Goal: Book appointment/travel/reservation

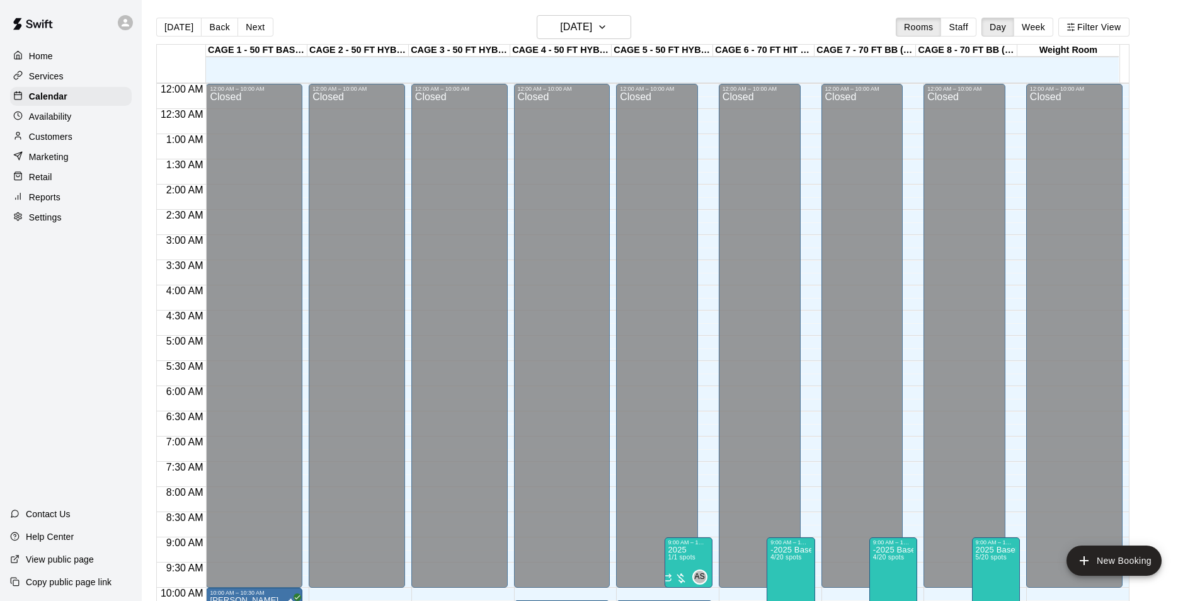
scroll to position [577, 0]
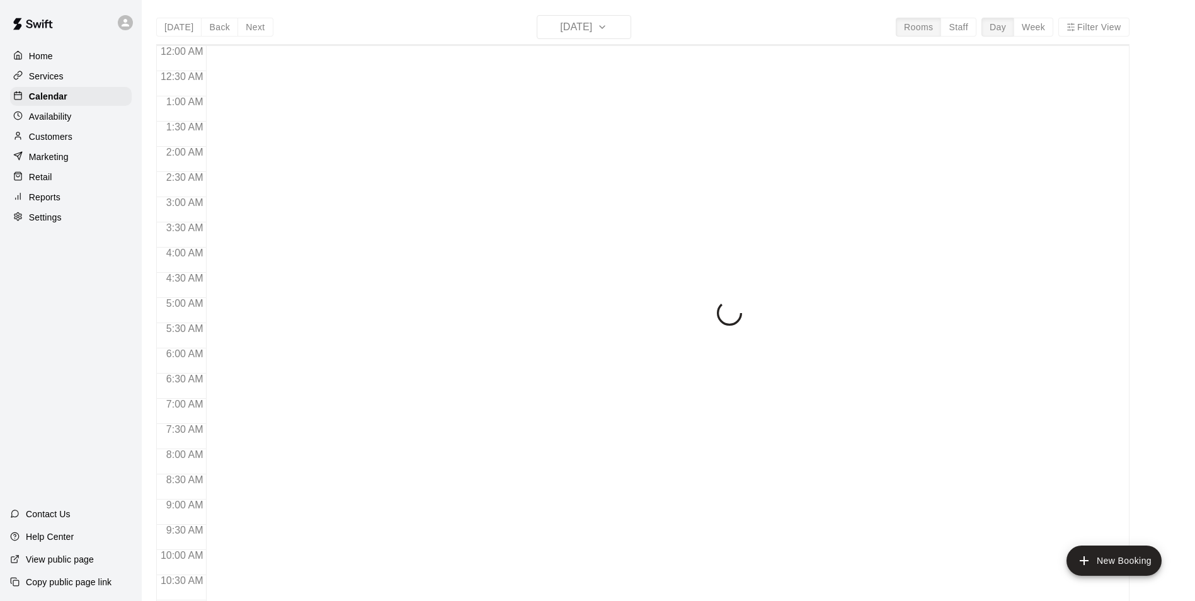
scroll to position [640, 0]
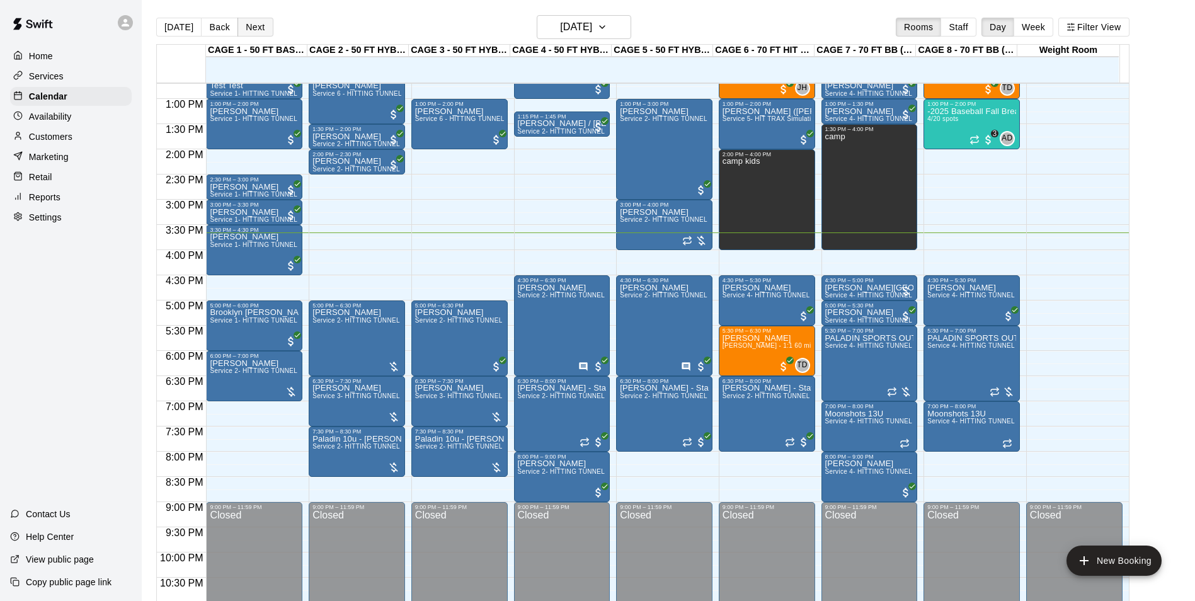
click at [246, 35] on button "Next" at bounding box center [254, 27] width 35 height 19
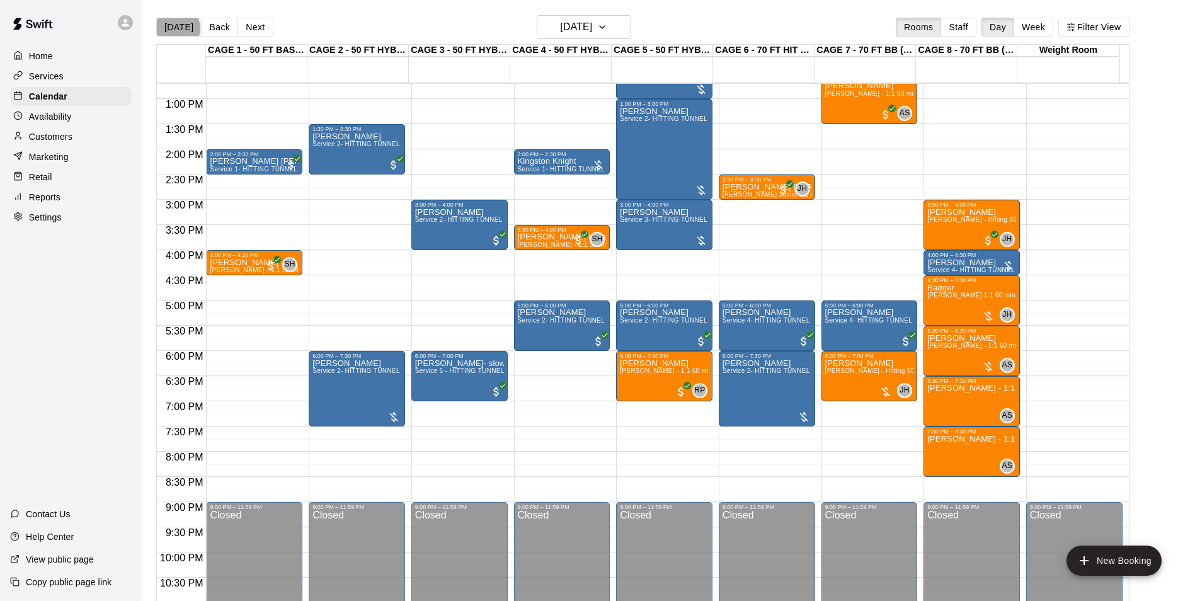
click at [175, 28] on button "[DATE]" at bounding box center [178, 27] width 45 height 19
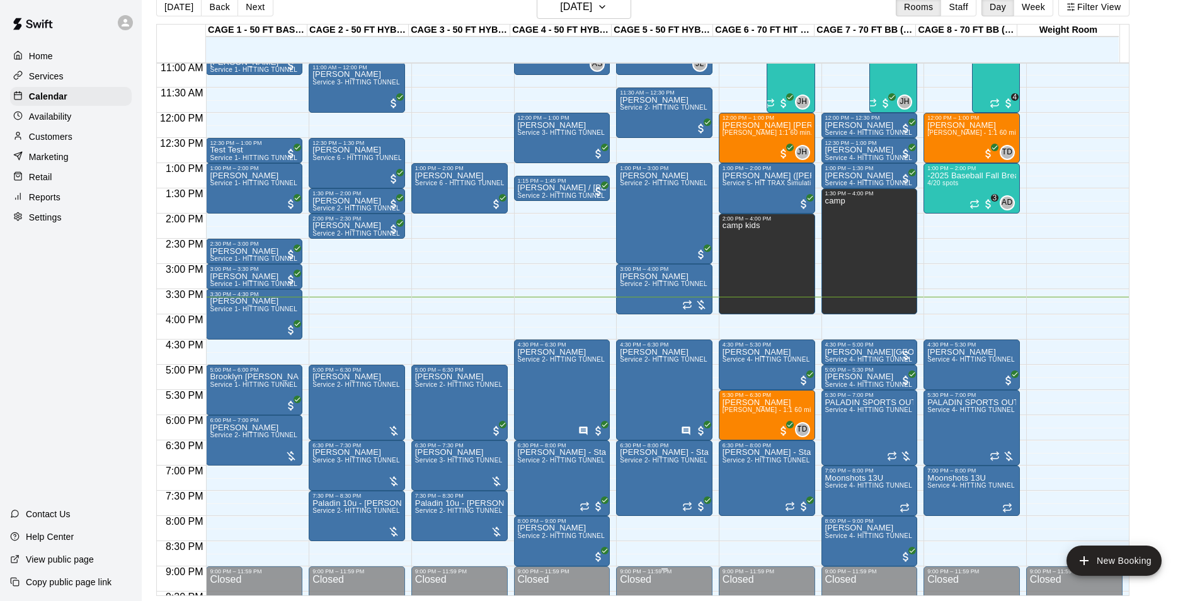
scroll to position [553, 0]
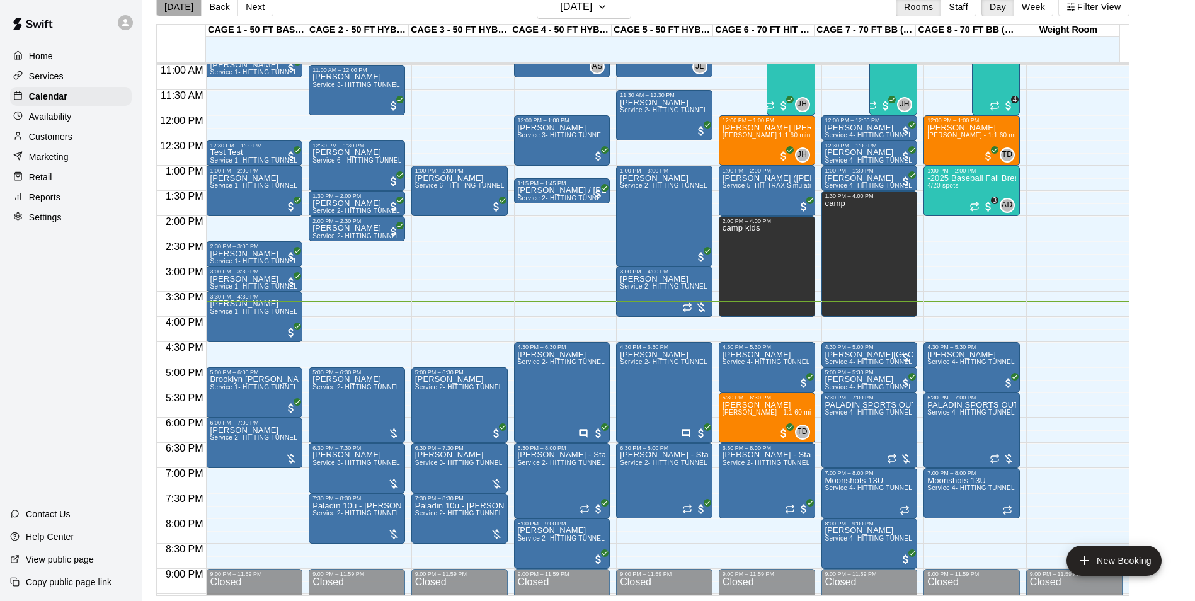
click at [185, 0] on button "[DATE]" at bounding box center [178, 6] width 45 height 19
click at [176, 8] on button "[DATE]" at bounding box center [178, 6] width 45 height 19
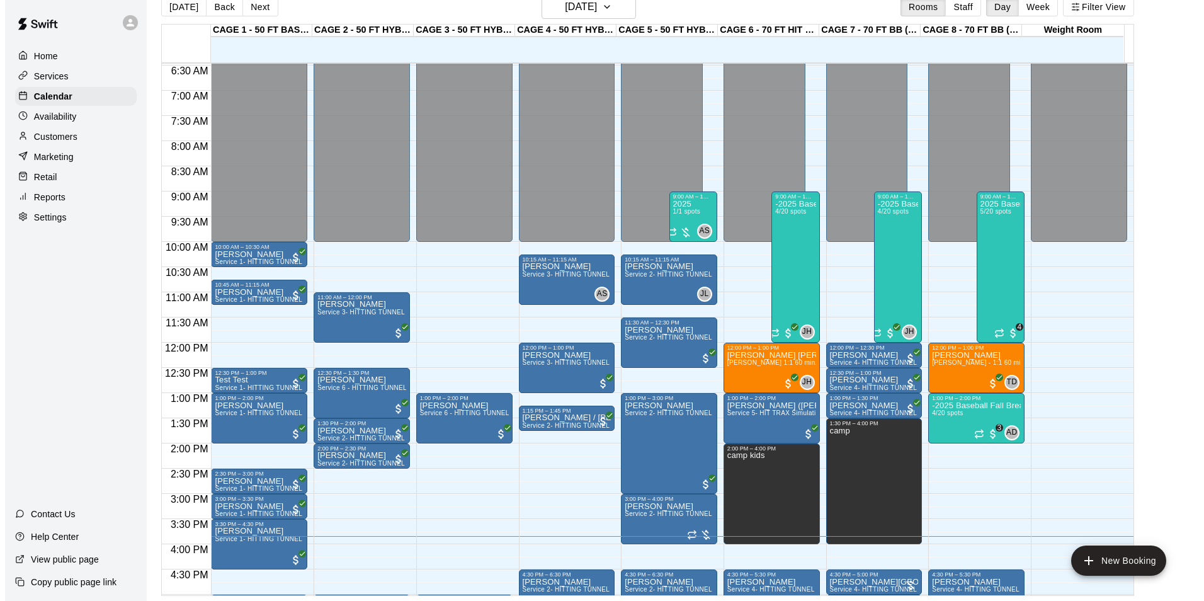
scroll to position [301, 0]
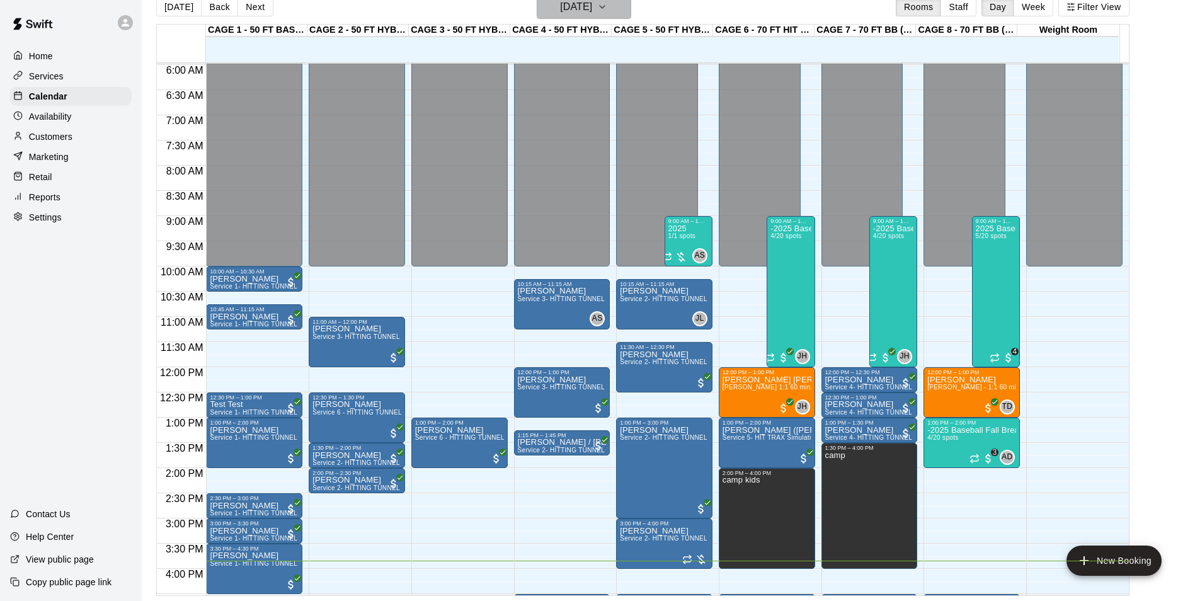
click at [592, 16] on button "[DATE]" at bounding box center [584, 7] width 94 height 24
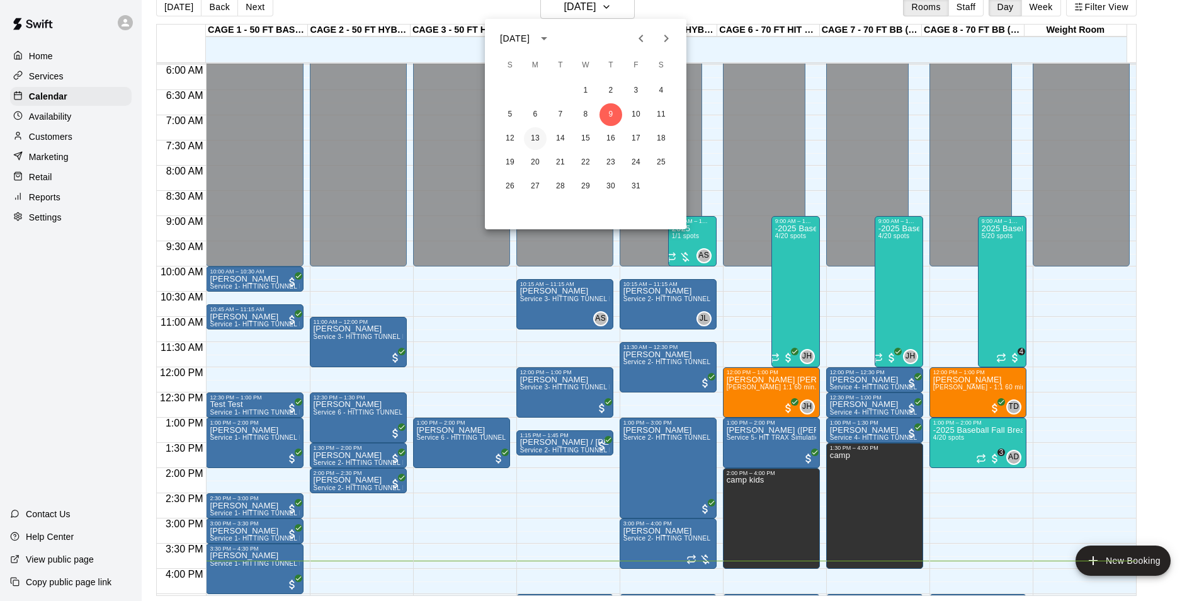
click at [535, 137] on button "13" at bounding box center [535, 138] width 23 height 23
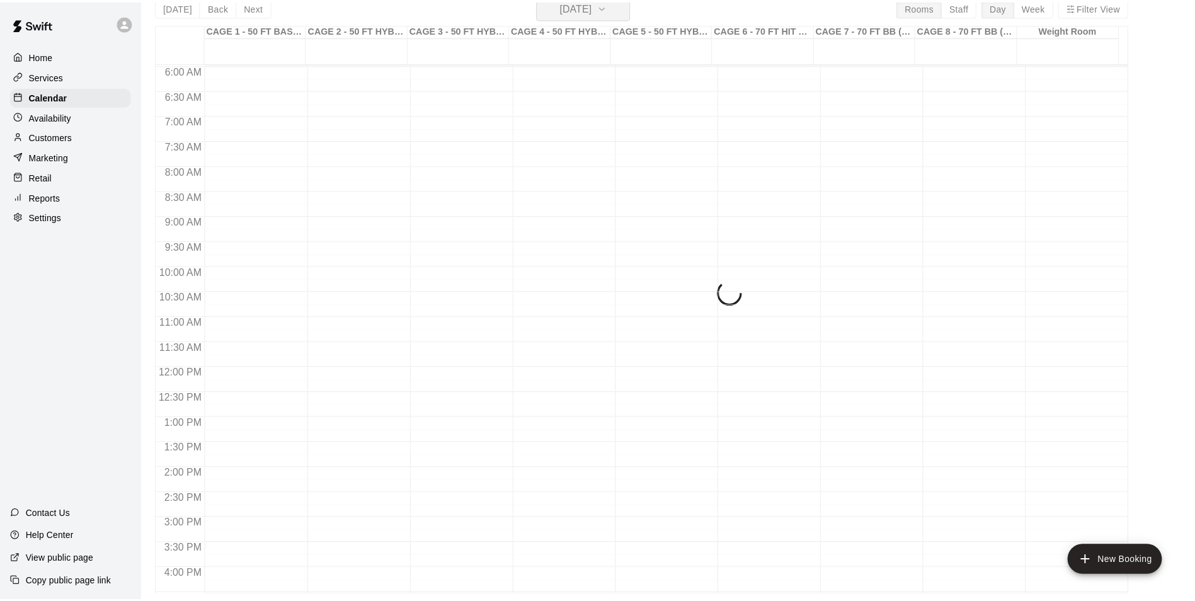
scroll to position [15, 0]
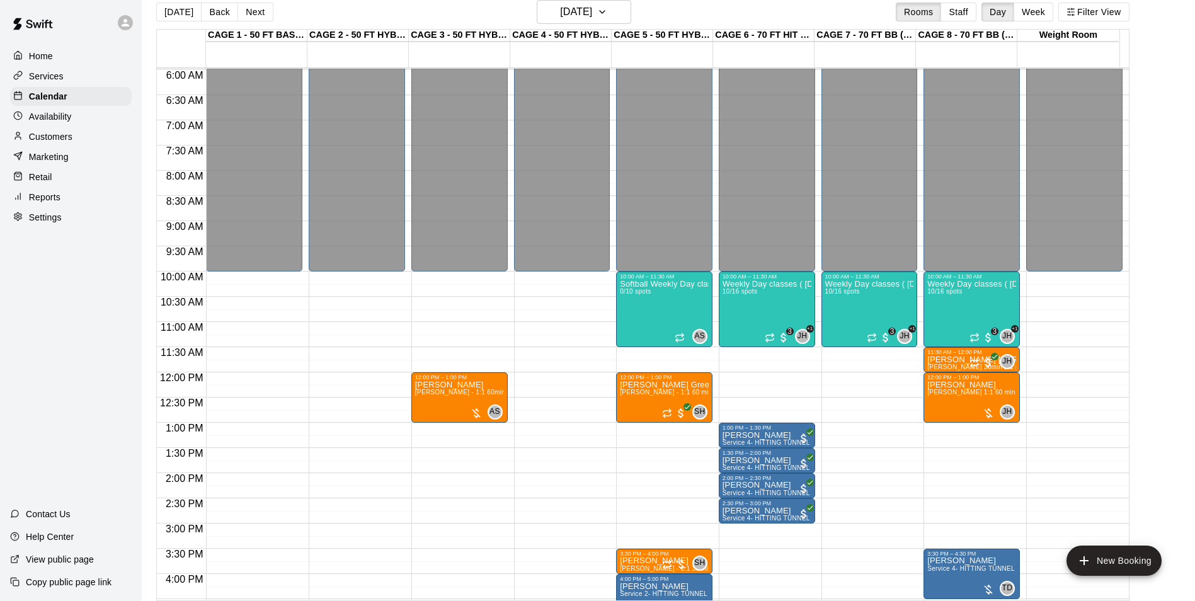
click at [47, 119] on p "Availability" at bounding box center [50, 116] width 43 height 13
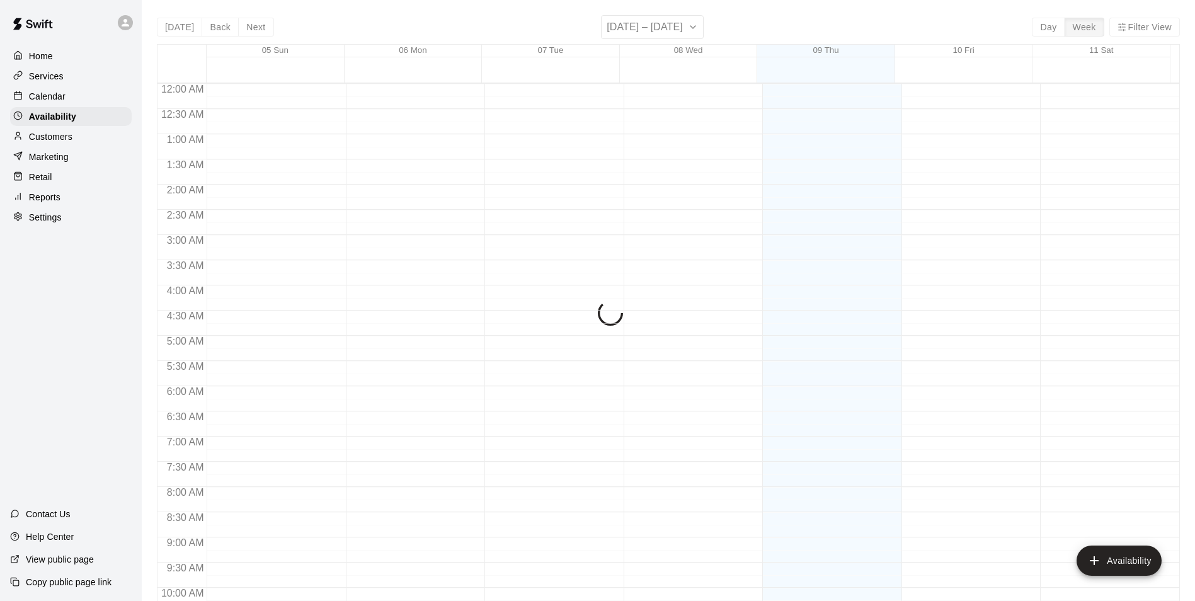
scroll to position [678, 0]
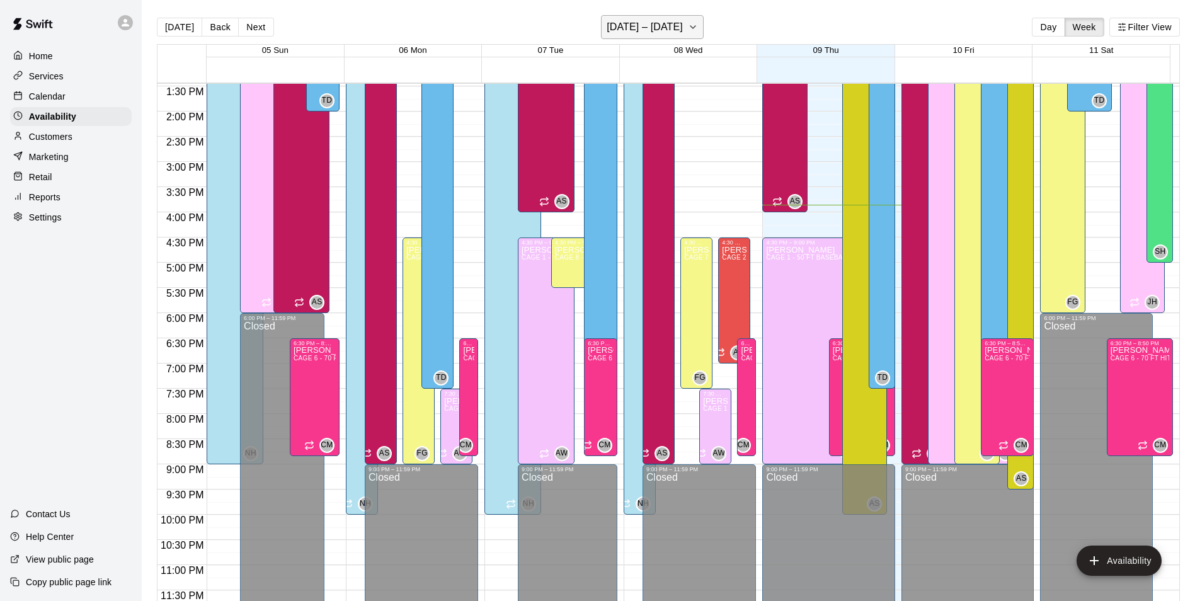
click at [627, 27] on h6 "[DATE] – [DATE]" at bounding box center [645, 27] width 76 height 18
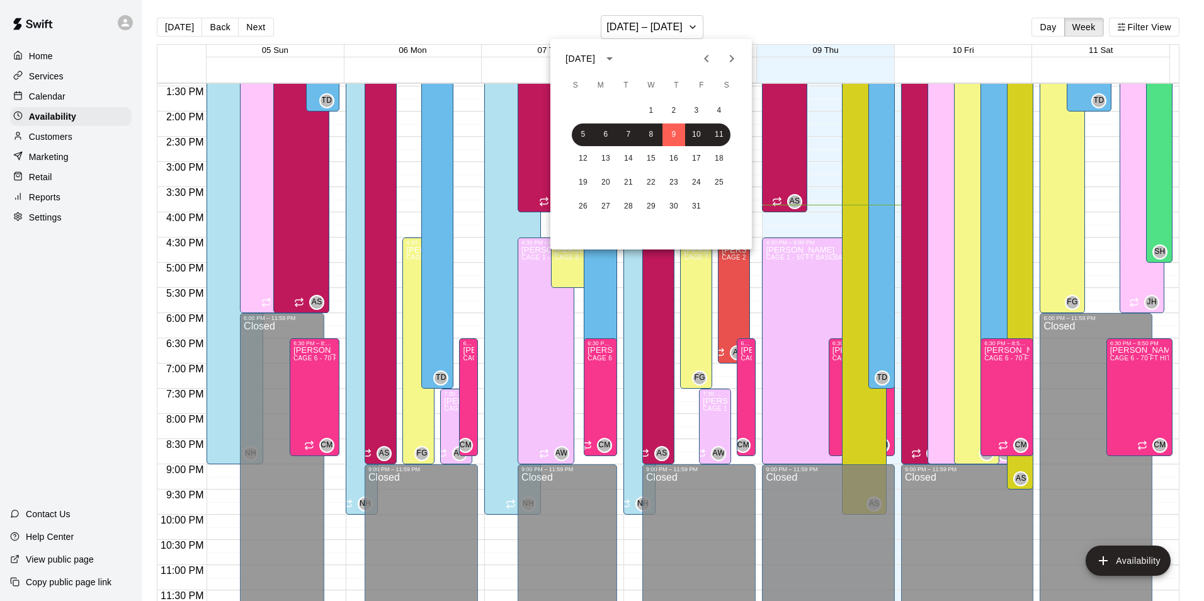
click at [280, 38] on div at bounding box center [602, 300] width 1204 height 601
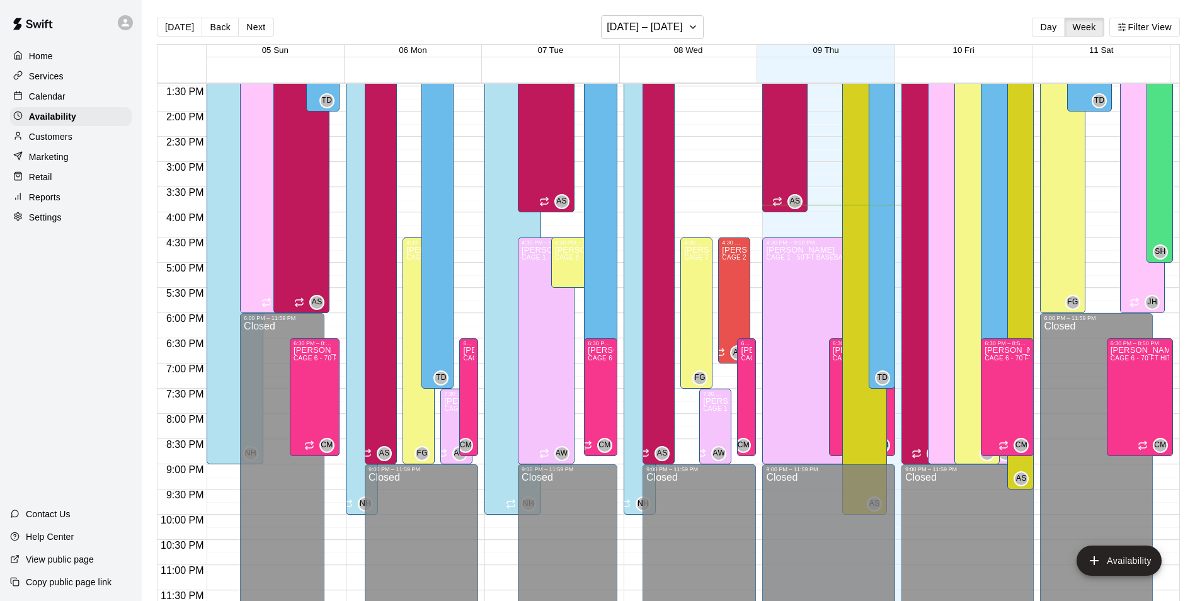
click at [261, 29] on div "[DATE] S M T W T F S 1 2 3 4 5 6 7 8 9 10 11 12 13 14 15 16 17 18 19 20 21 22 2…" at bounding box center [597, 300] width 1195 height 601
click at [265, 26] on button "Next" at bounding box center [255, 27] width 35 height 19
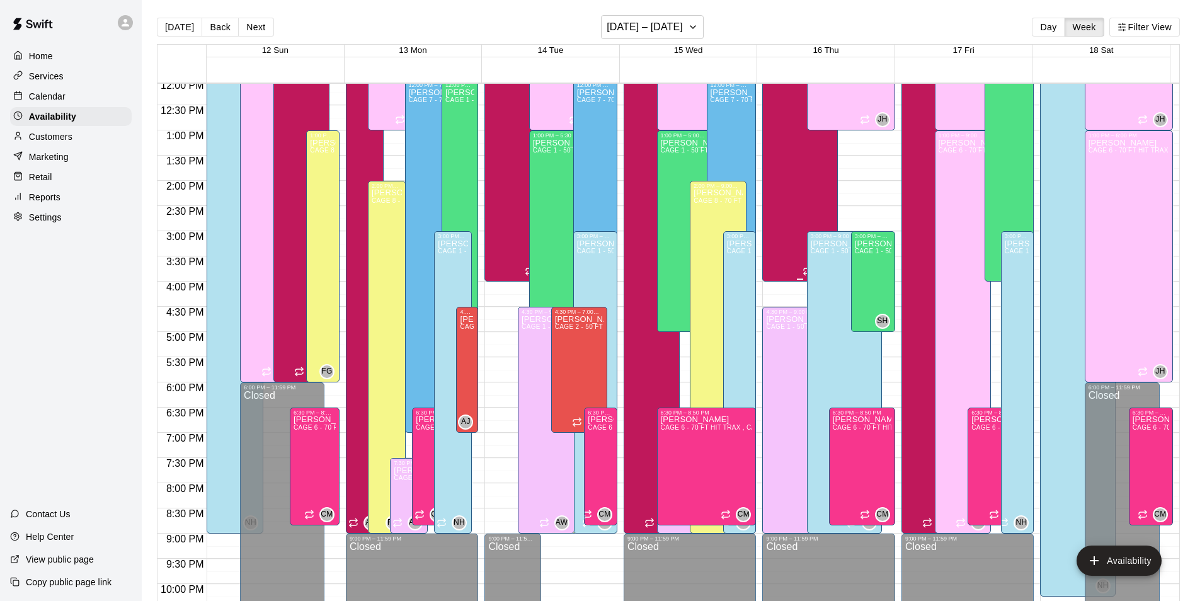
scroll to position [552, 0]
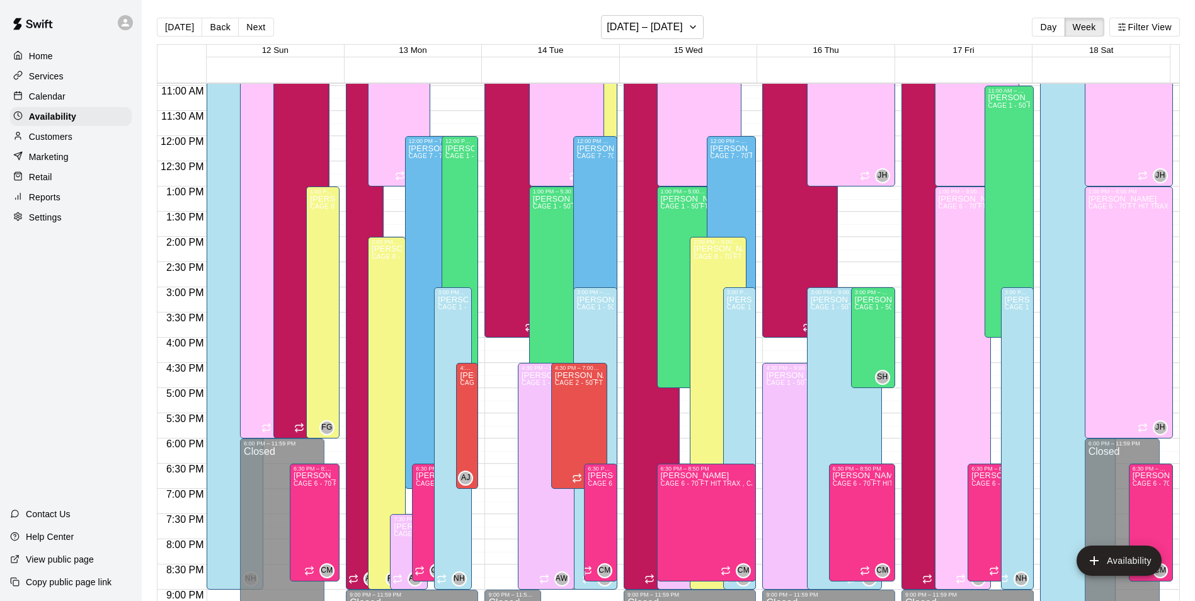
click at [72, 136] on p "Customers" at bounding box center [50, 136] width 43 height 13
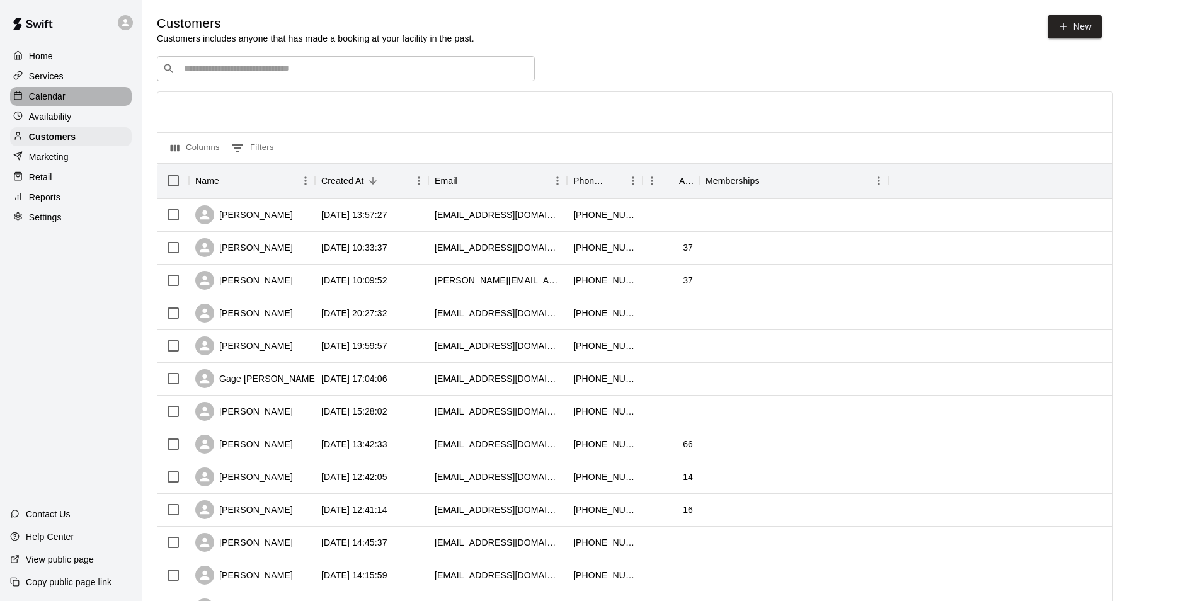
click at [108, 95] on div "Calendar" at bounding box center [71, 96] width 122 height 19
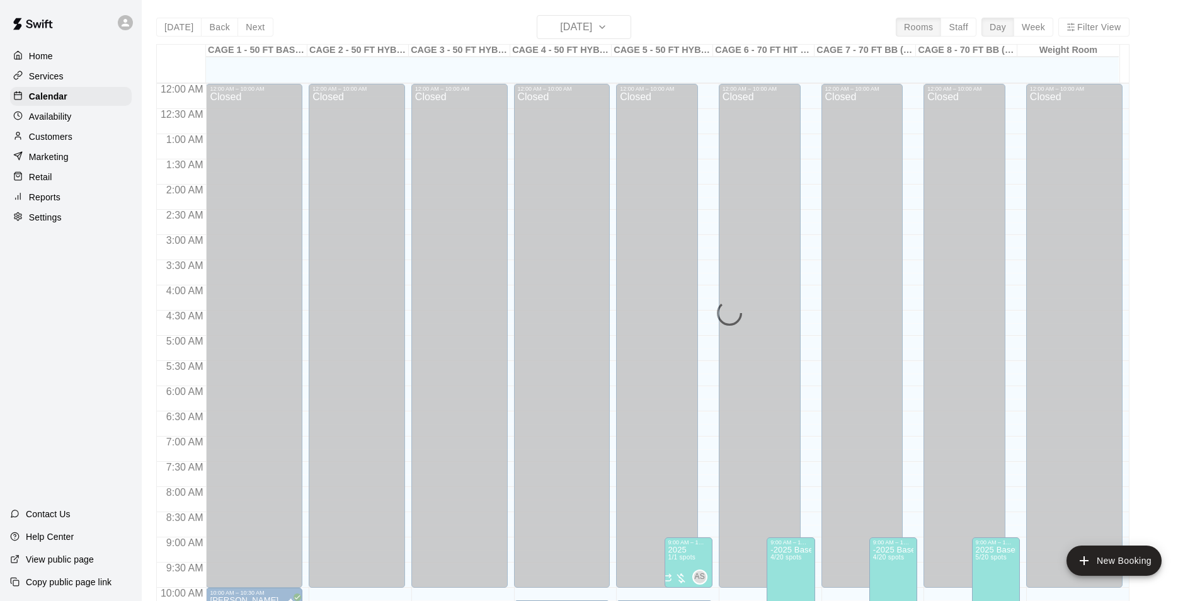
scroll to position [640, 0]
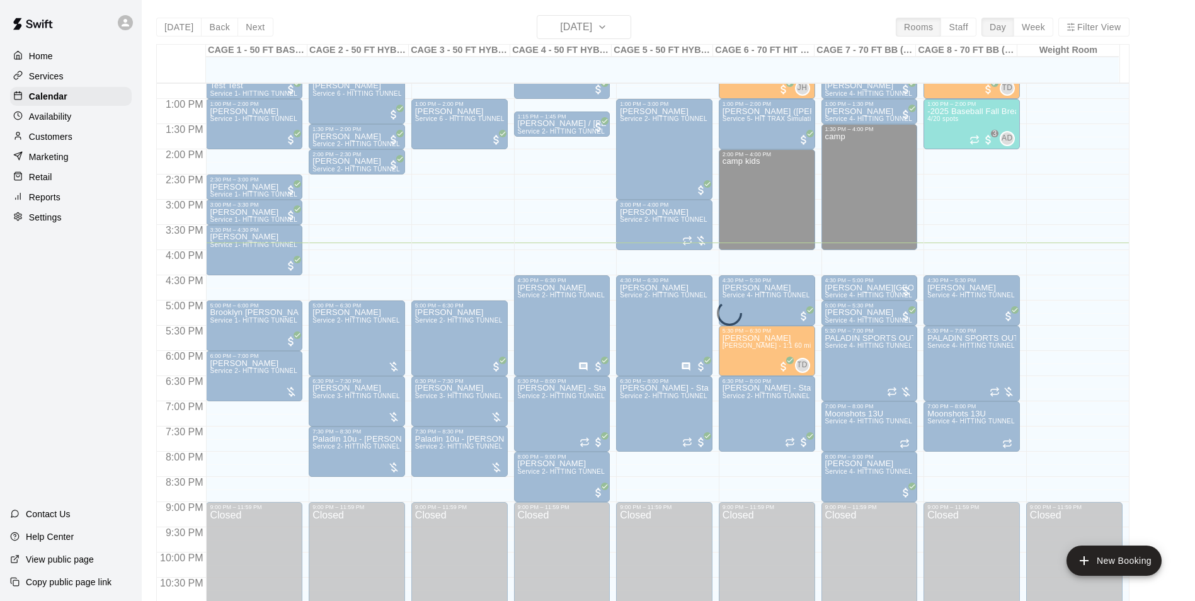
click at [605, 29] on div "[DATE] Back [DATE][DATE] Rooms Staff Day Week Filter View CAGE 1 - 50 FT BASEBA…" at bounding box center [642, 315] width 973 height 601
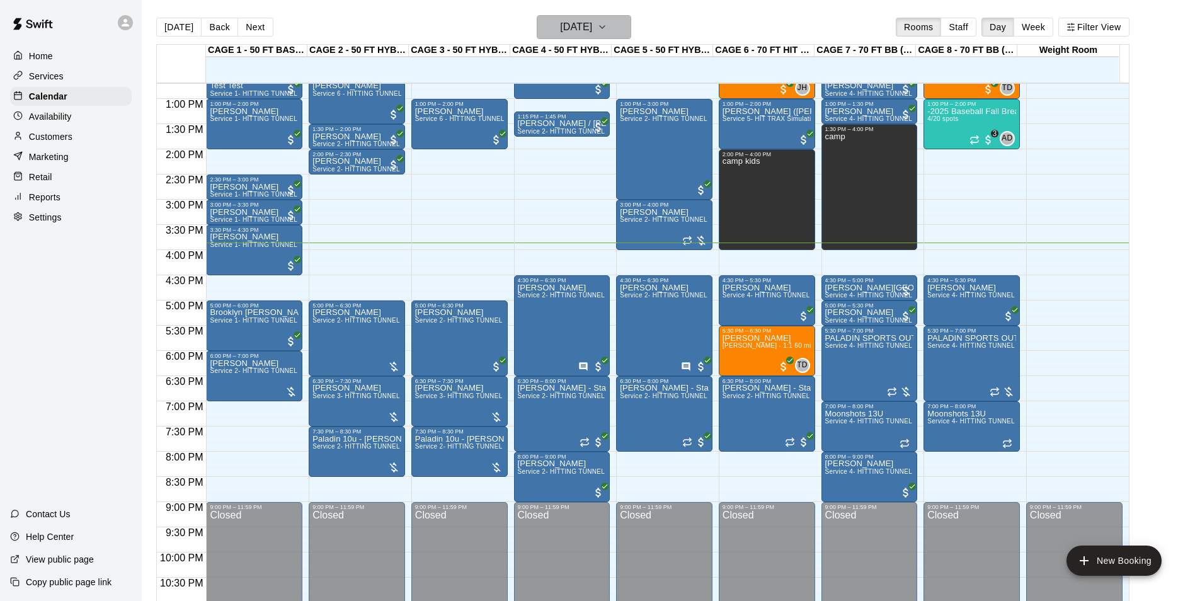
click at [592, 25] on h6 "[DATE]" at bounding box center [576, 27] width 32 height 18
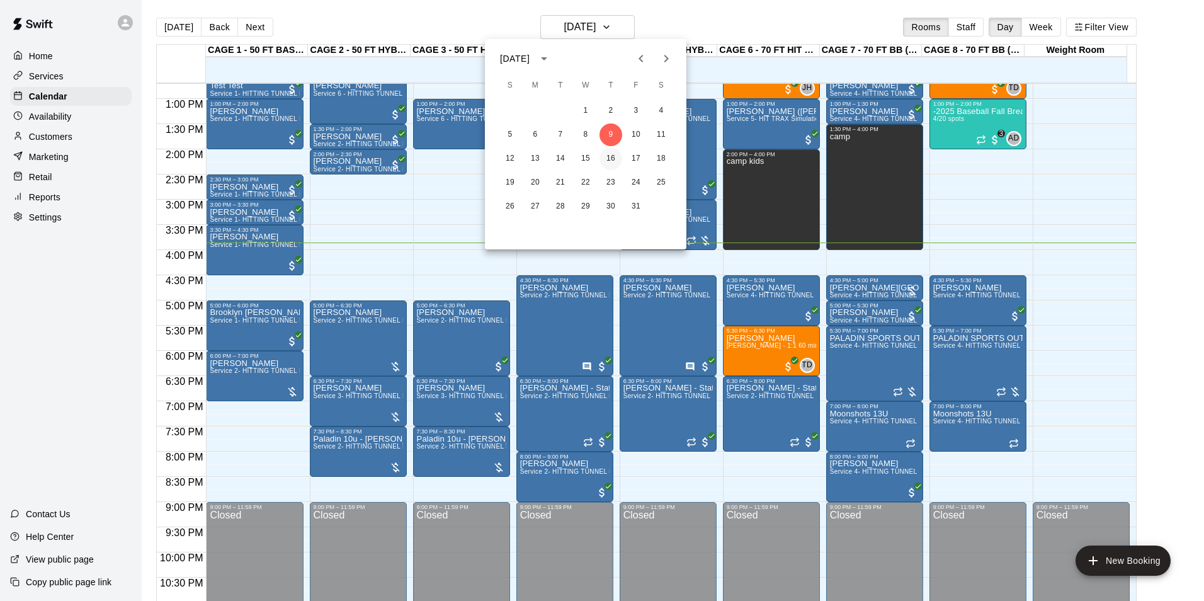
click at [615, 152] on button "16" at bounding box center [611, 158] width 23 height 23
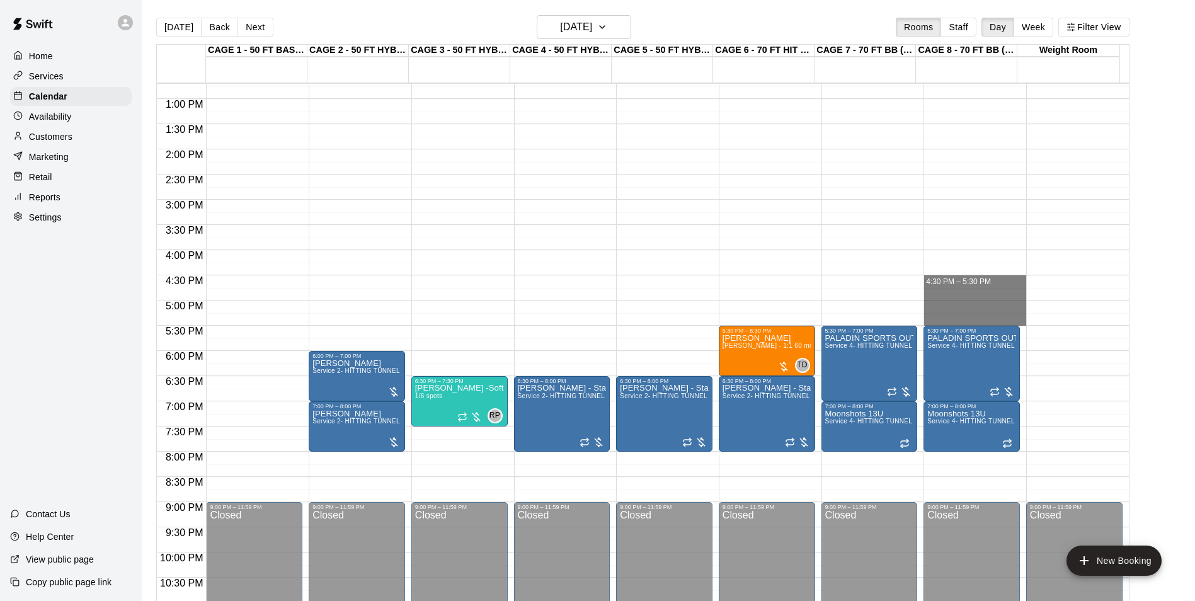
drag, startPoint x: 943, startPoint y: 278, endPoint x: 945, endPoint y: 315, distance: 36.6
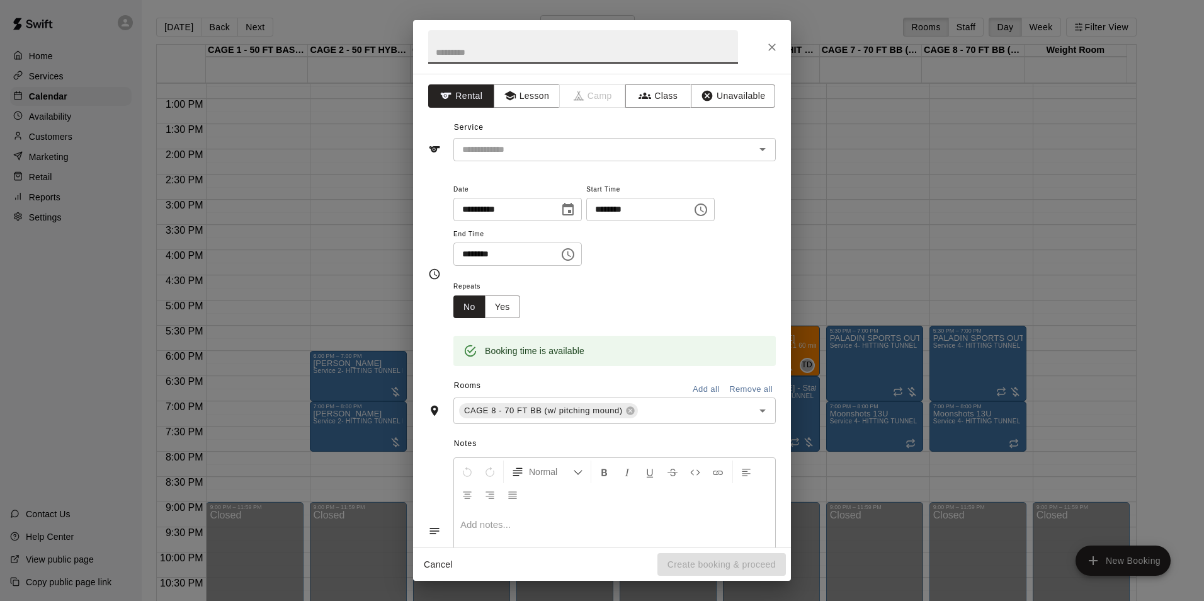
click at [697, 135] on div "Service ​" at bounding box center [602, 139] width 348 height 43
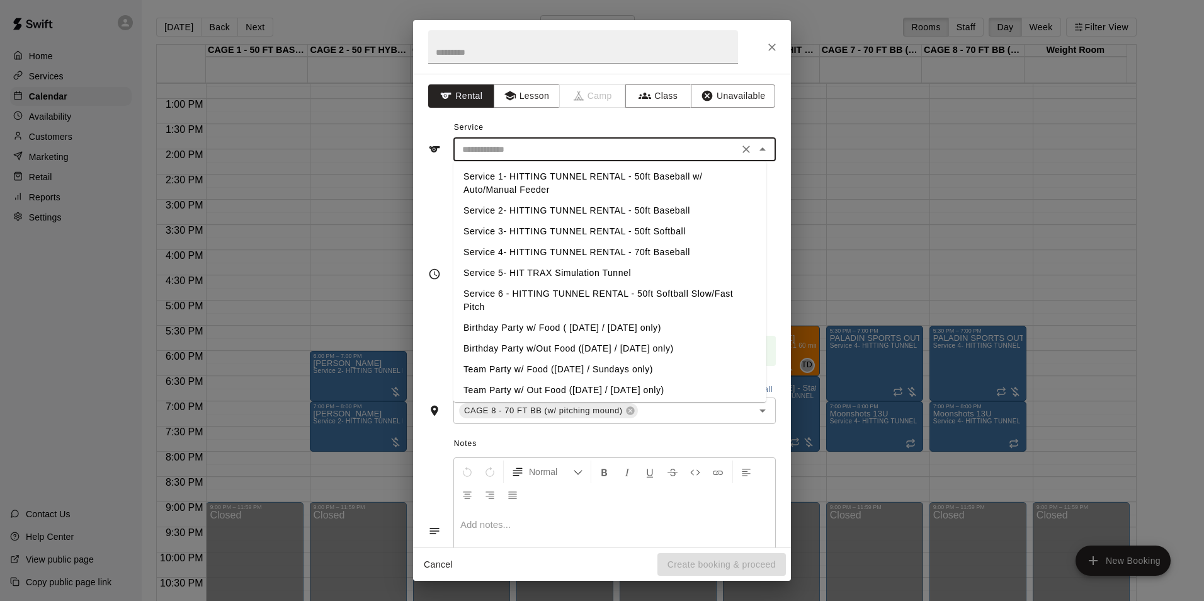
click at [694, 153] on input "text" at bounding box center [596, 150] width 278 height 16
click at [699, 209] on li "Service 2- HITTING TUNNEL RENTAL - 50ft Baseball" at bounding box center [609, 210] width 313 height 21
type input "**********"
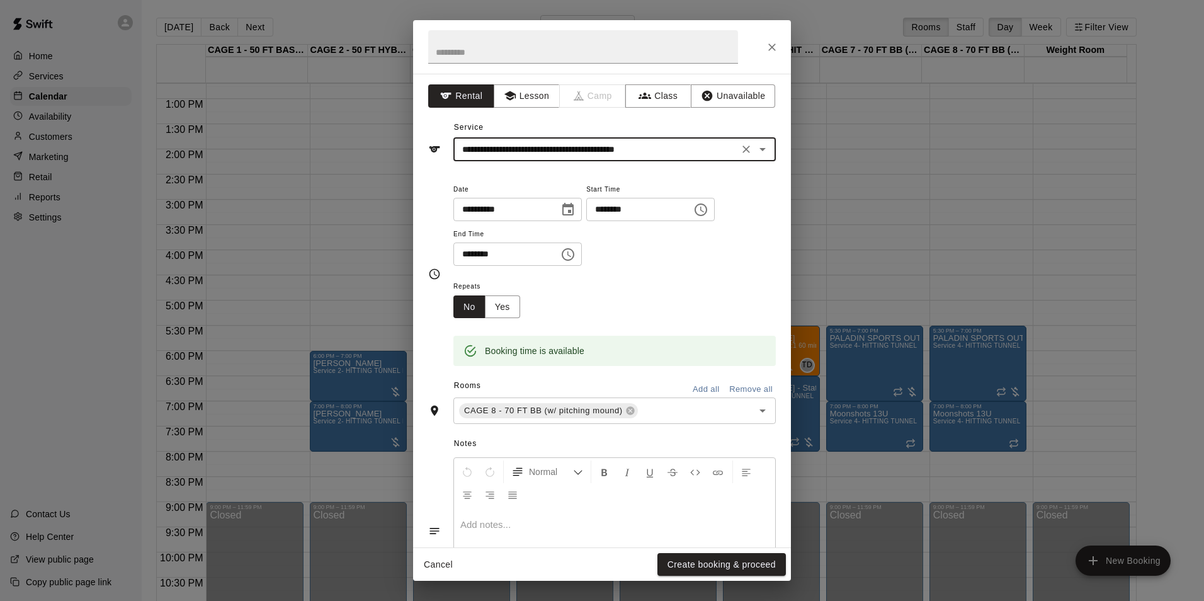
click at [740, 571] on button "Create booking & proceed" at bounding box center [722, 564] width 128 height 23
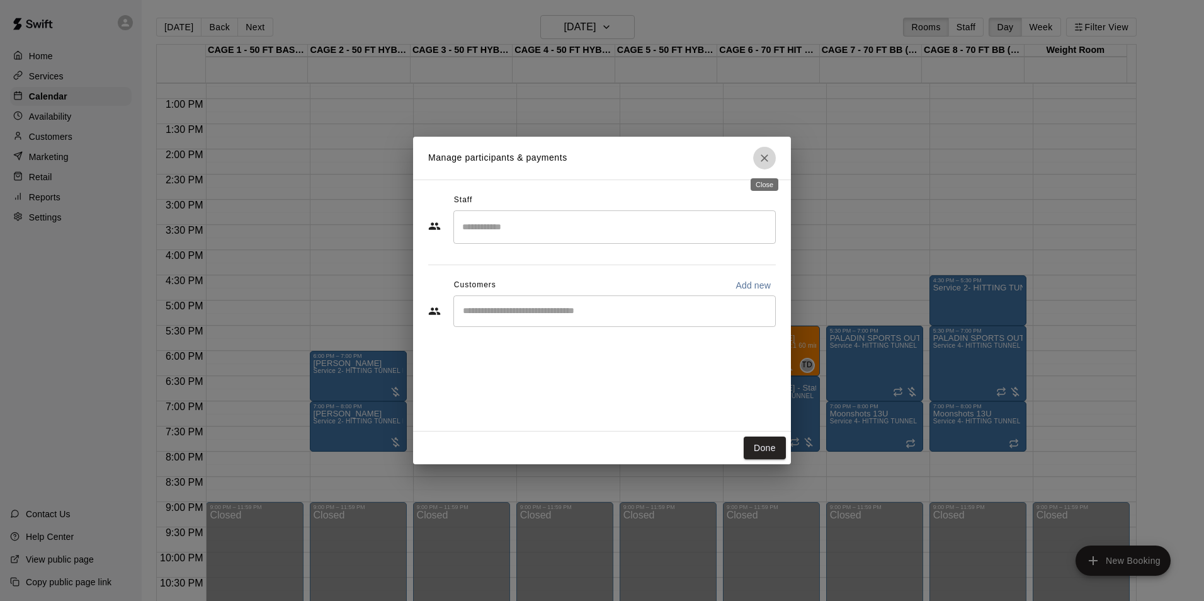
click at [768, 153] on icon "Close" at bounding box center [764, 158] width 13 height 13
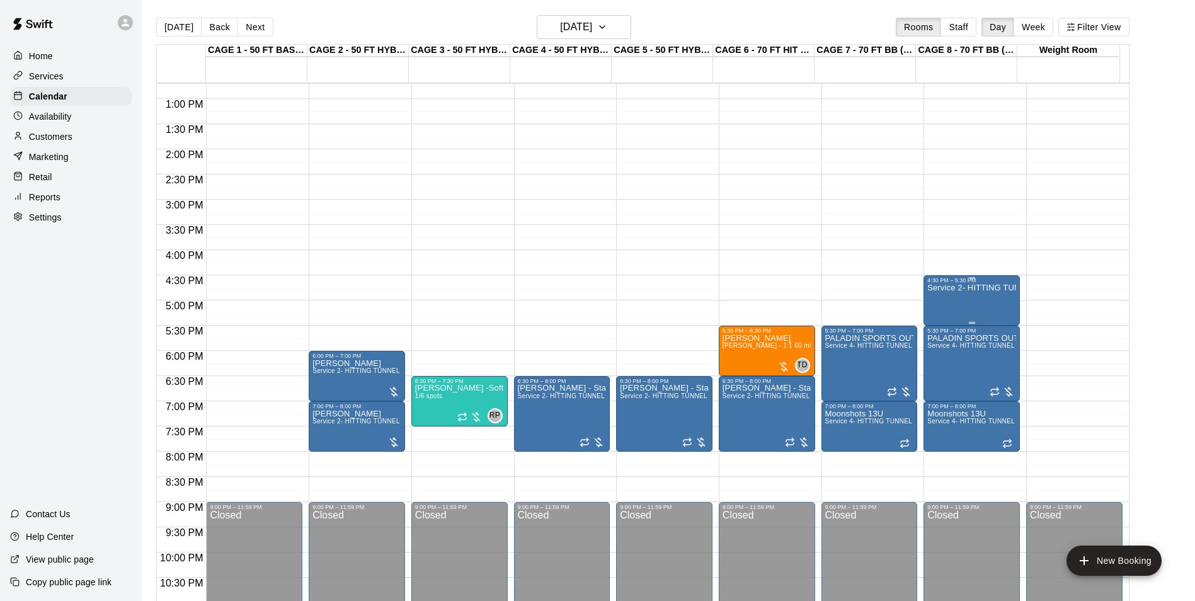
click at [949, 298] on div "Service 2- HITTING TUNNEL RENTAL - 50ft Baseball" at bounding box center [971, 583] width 89 height 601
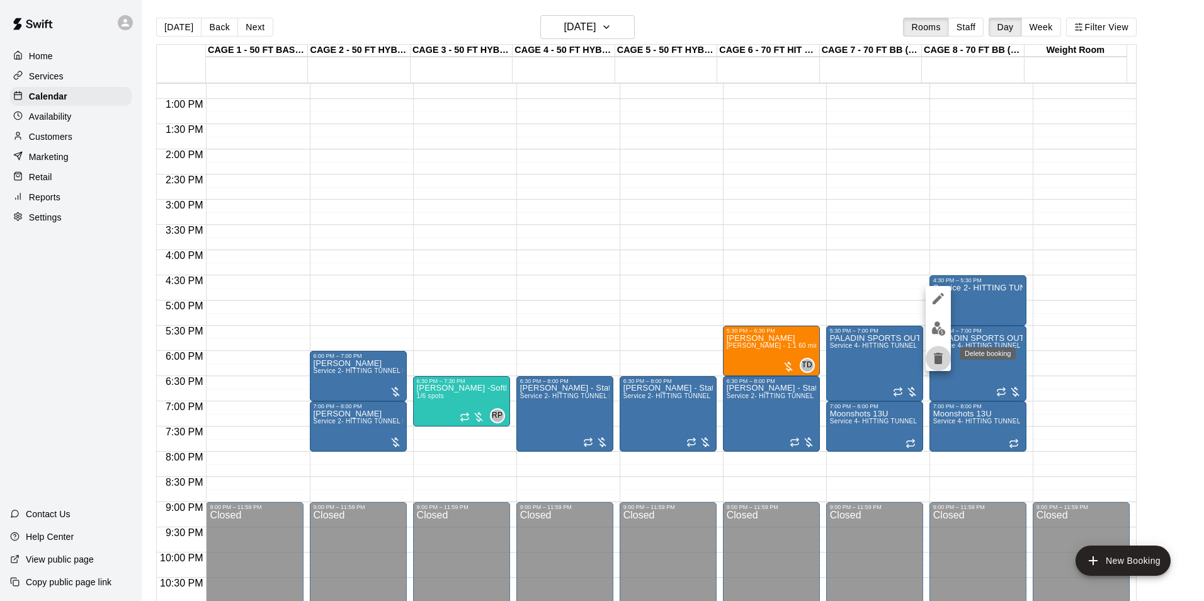
click at [940, 356] on icon "delete" at bounding box center [938, 358] width 9 height 11
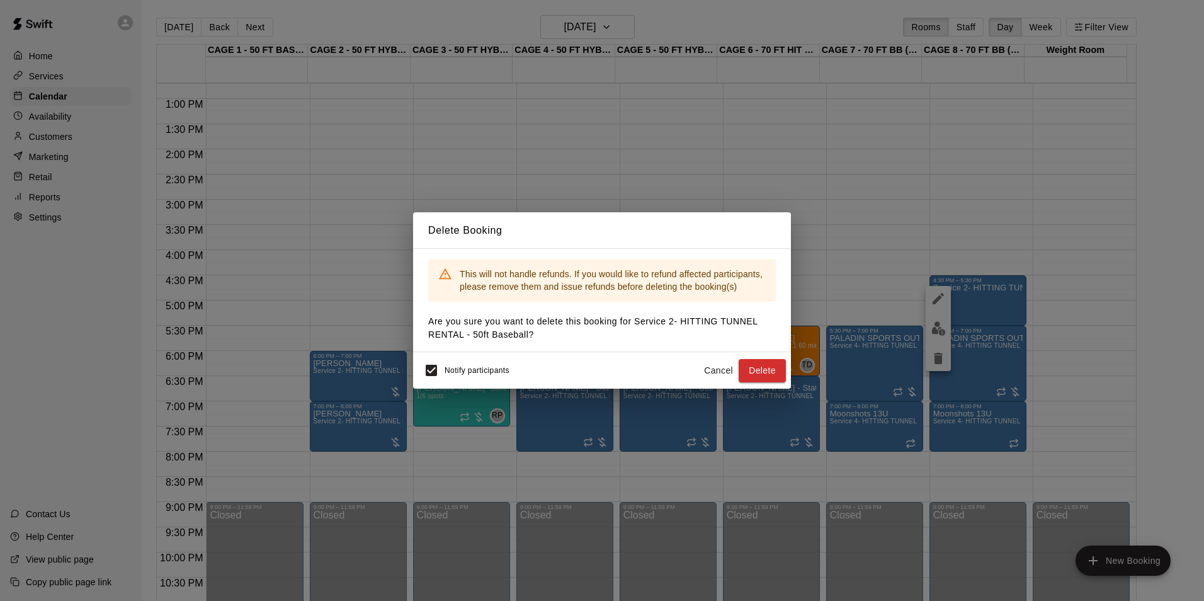
click at [768, 357] on div "Notify participants Cancel Delete" at bounding box center [602, 370] width 368 height 26
click at [767, 363] on button "Delete" at bounding box center [762, 370] width 47 height 23
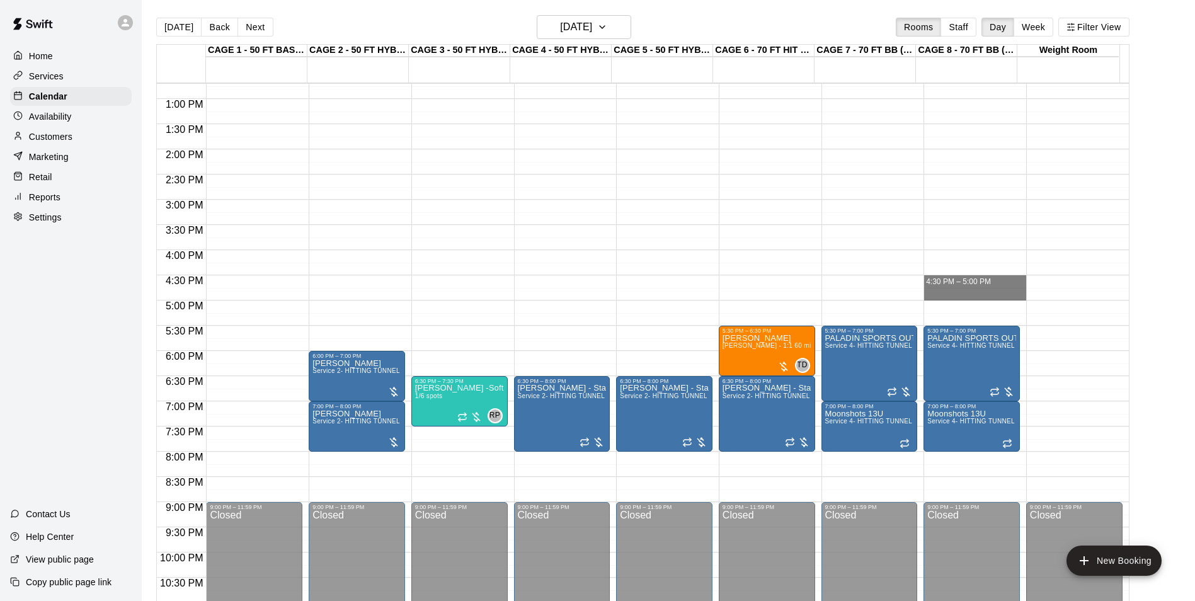
drag, startPoint x: 978, startPoint y: 278, endPoint x: 984, endPoint y: 300, distance: 23.4
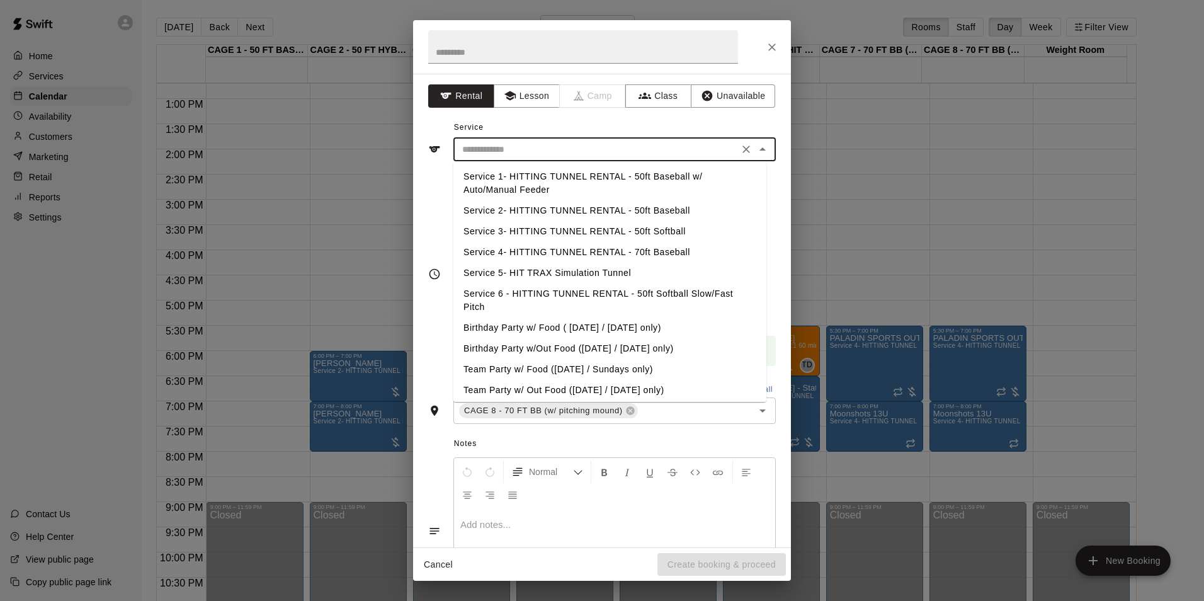
click at [722, 151] on input "text" at bounding box center [596, 150] width 278 height 16
click at [635, 210] on li "Service 2- HITTING TUNNEL RENTAL - 50ft Baseball" at bounding box center [609, 210] width 313 height 21
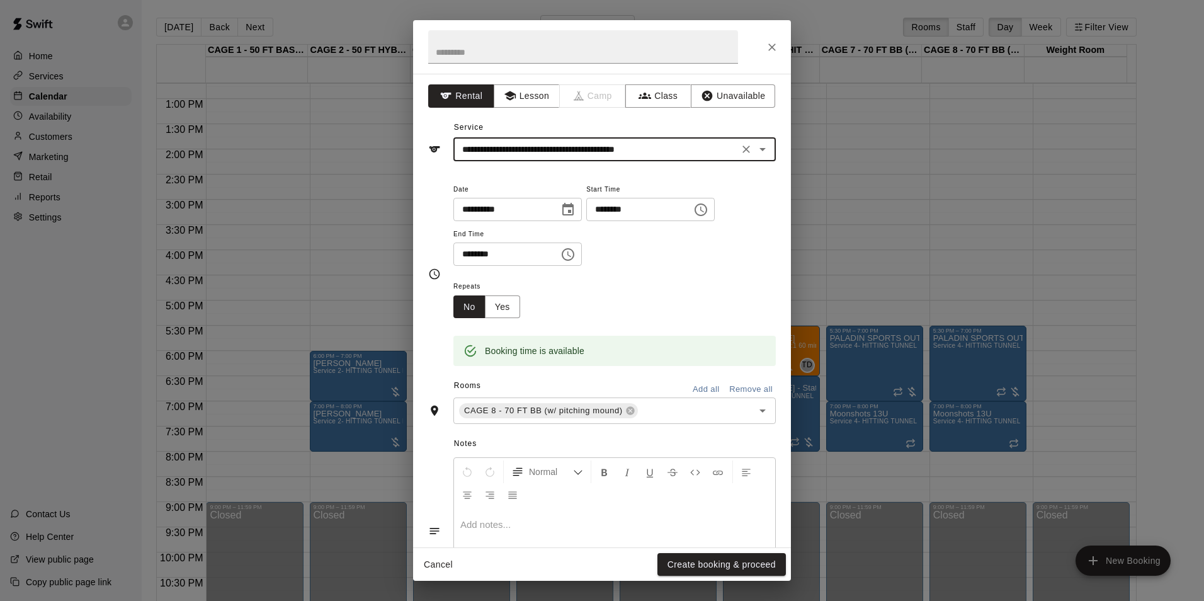
type input "**********"
click at [743, 147] on icon "Clear" at bounding box center [747, 149] width 8 height 8
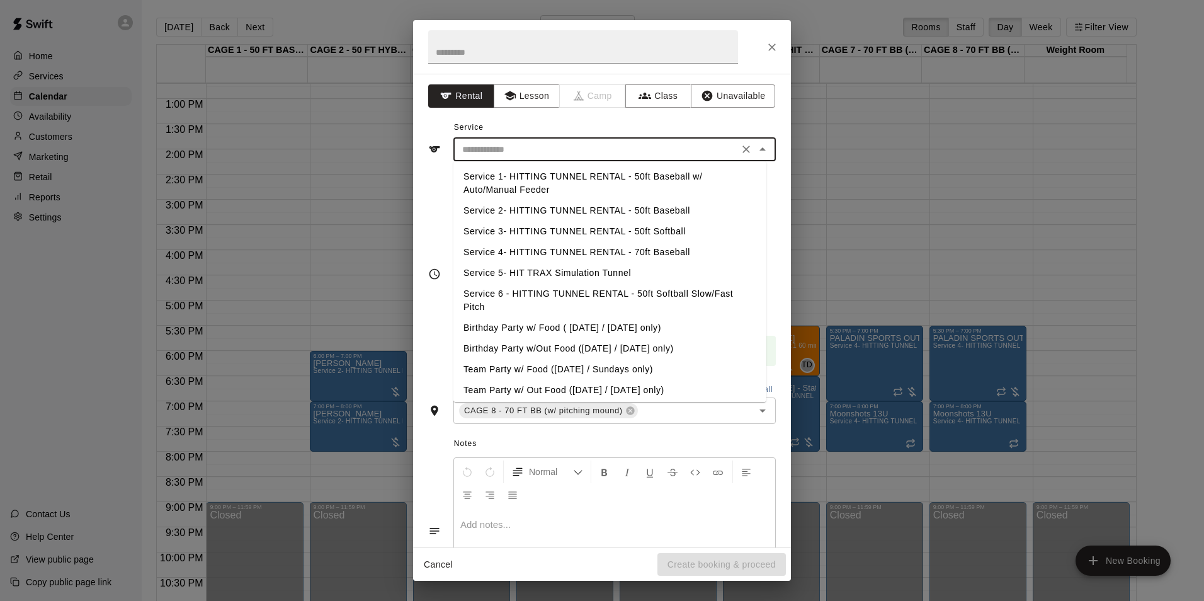
click at [646, 152] on input "text" at bounding box center [596, 150] width 278 height 16
click at [643, 247] on li "Service 4- HITTING TUNNEL RENTAL - 70ft Baseball" at bounding box center [609, 252] width 313 height 21
type input "**********"
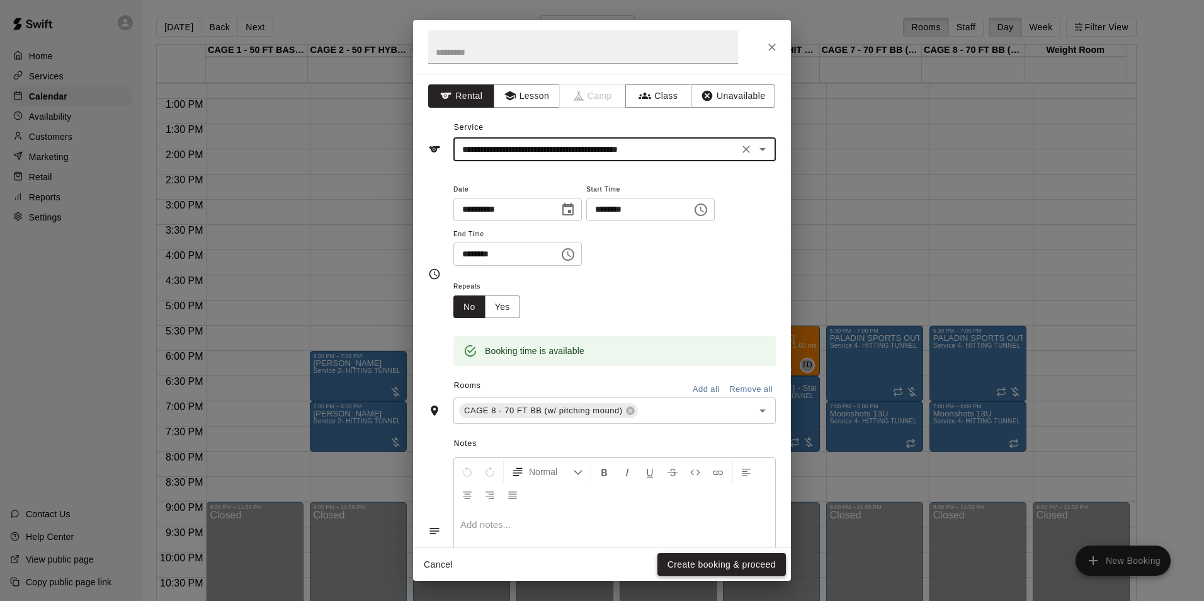
click at [724, 566] on button "Create booking & proceed" at bounding box center [722, 564] width 128 height 23
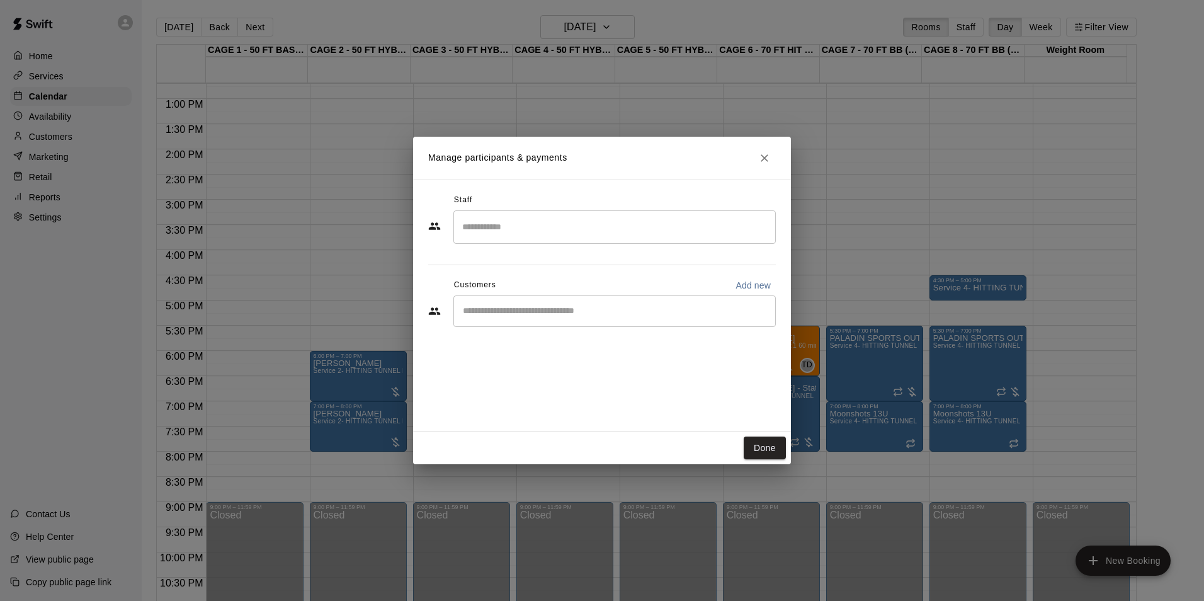
click at [634, 228] on input "Search staff" at bounding box center [614, 227] width 311 height 22
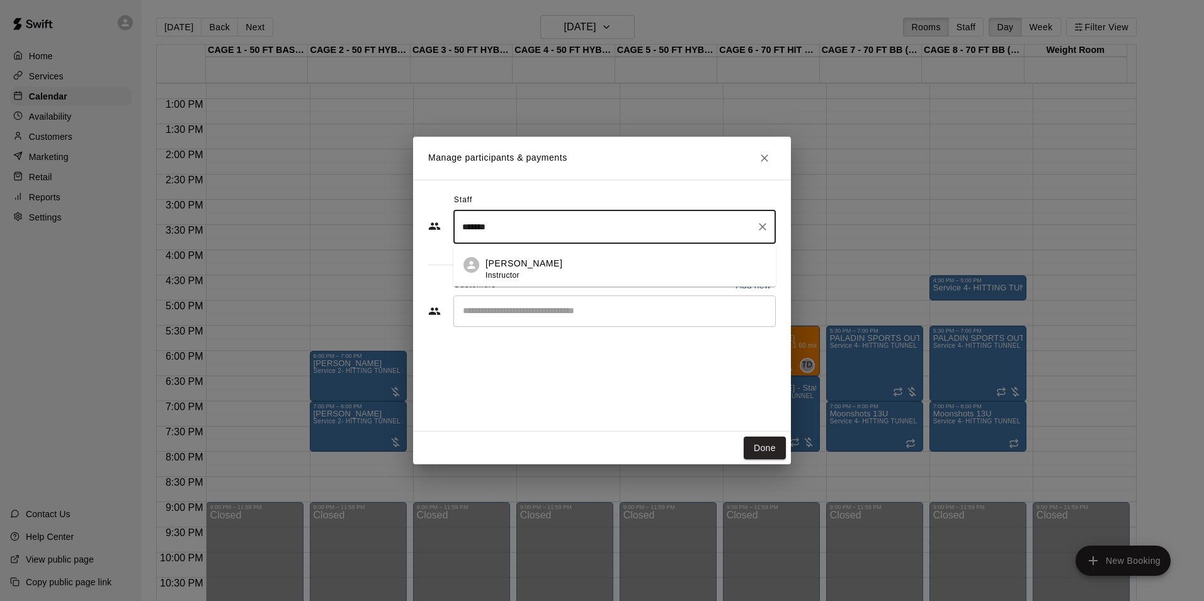
click at [598, 265] on div "[PERSON_NAME] Instructor" at bounding box center [626, 269] width 280 height 25
type input "*******"
click at [604, 308] on input "Start typing to search customers..." at bounding box center [614, 311] width 311 height 13
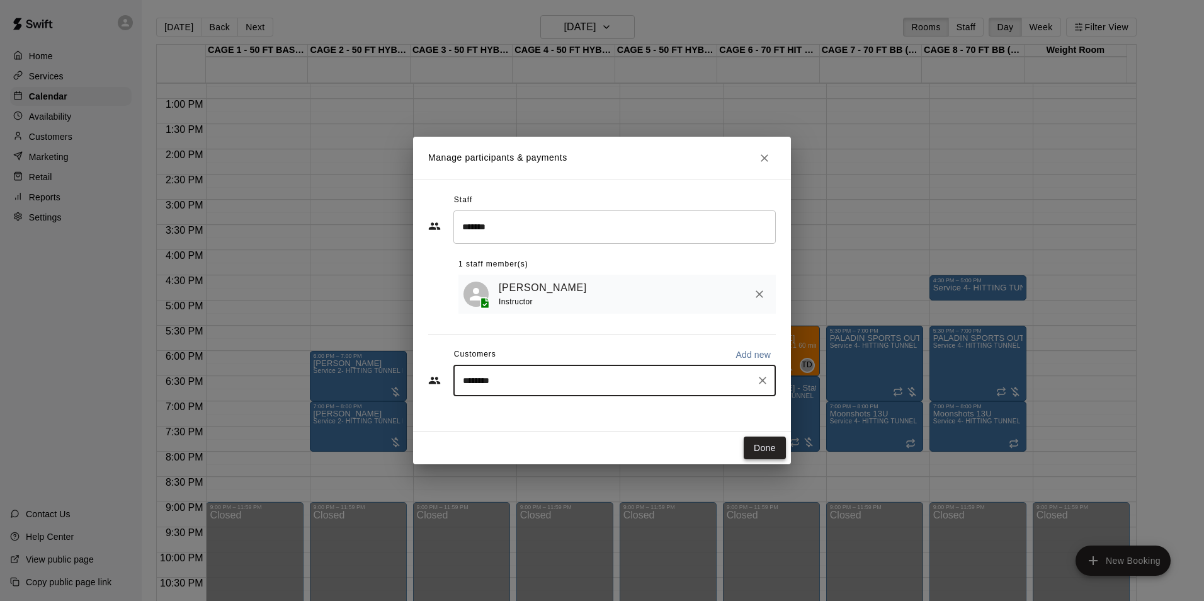
type input "********"
click at [752, 445] on button "Done" at bounding box center [765, 447] width 42 height 23
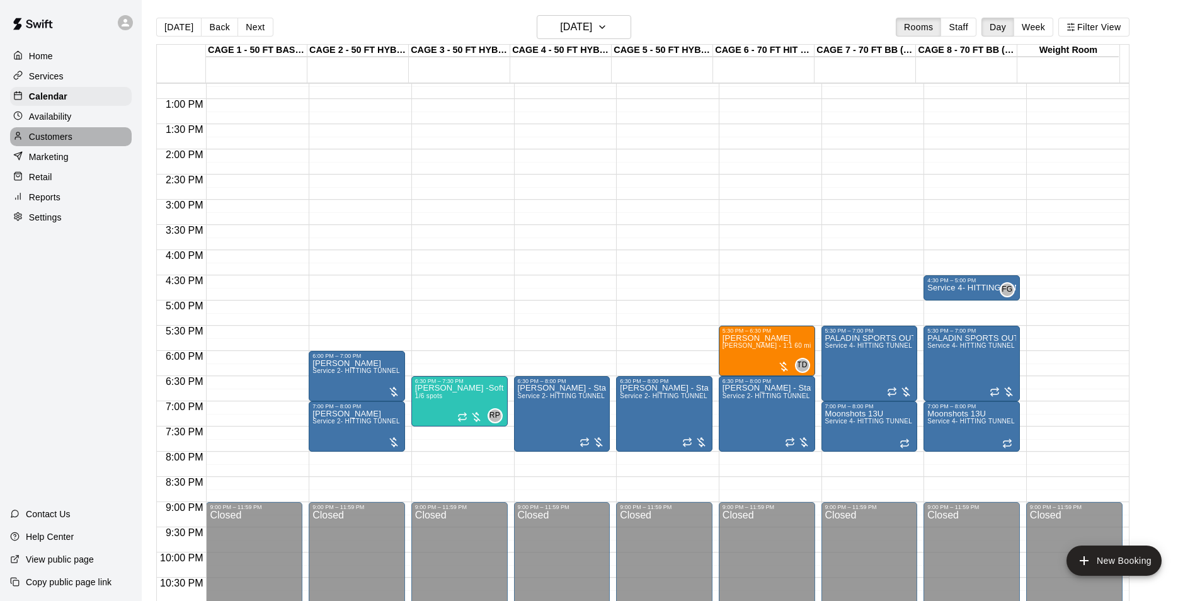
click at [71, 131] on div "Customers" at bounding box center [71, 136] width 122 height 19
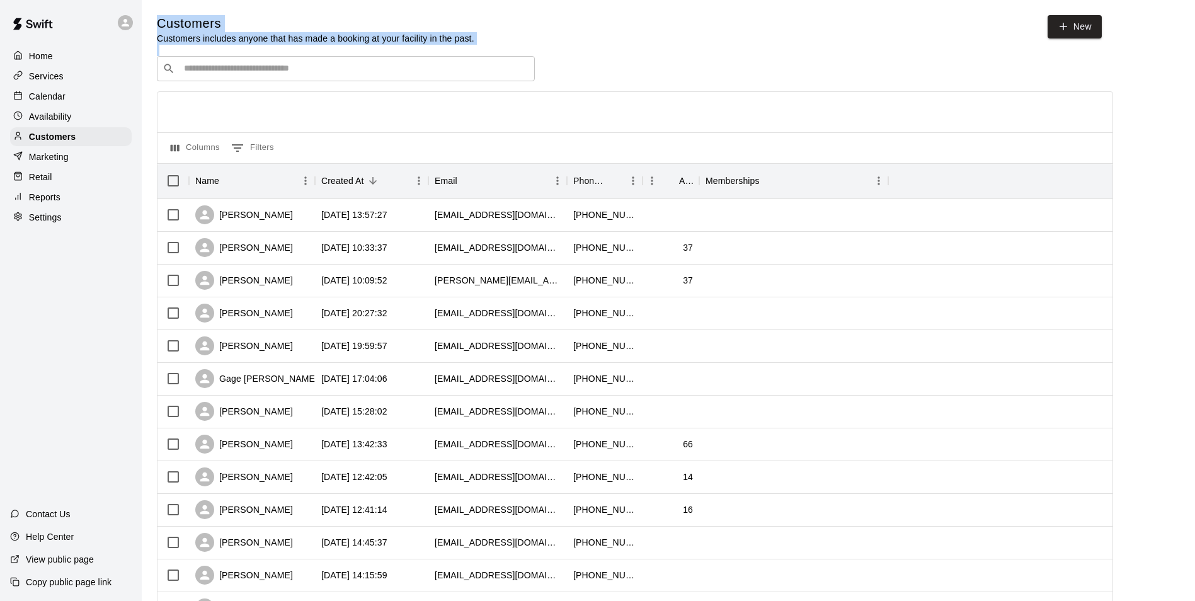
click at [302, 60] on div "Customers Customers includes anyone that has made a booking at your facility in…" at bounding box center [668, 533] width 1023 height 1037
drag, startPoint x: 302, startPoint y: 60, endPoint x: 283, endPoint y: 74, distance: 23.9
click at [283, 74] on input "Search customers by name or email" at bounding box center [354, 68] width 349 height 13
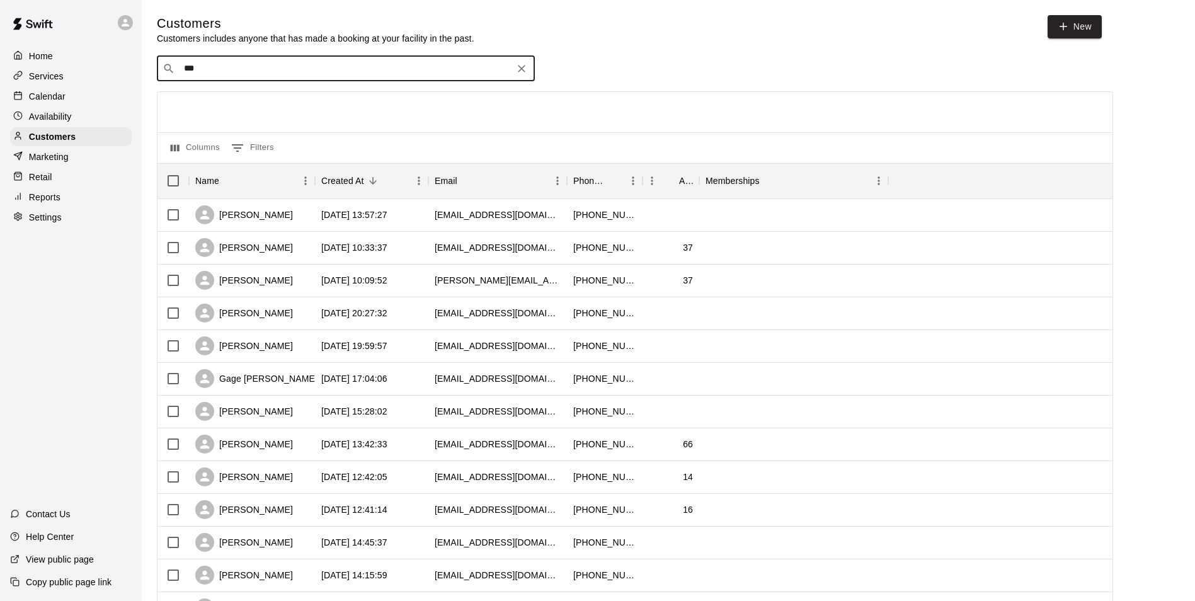
type input "****"
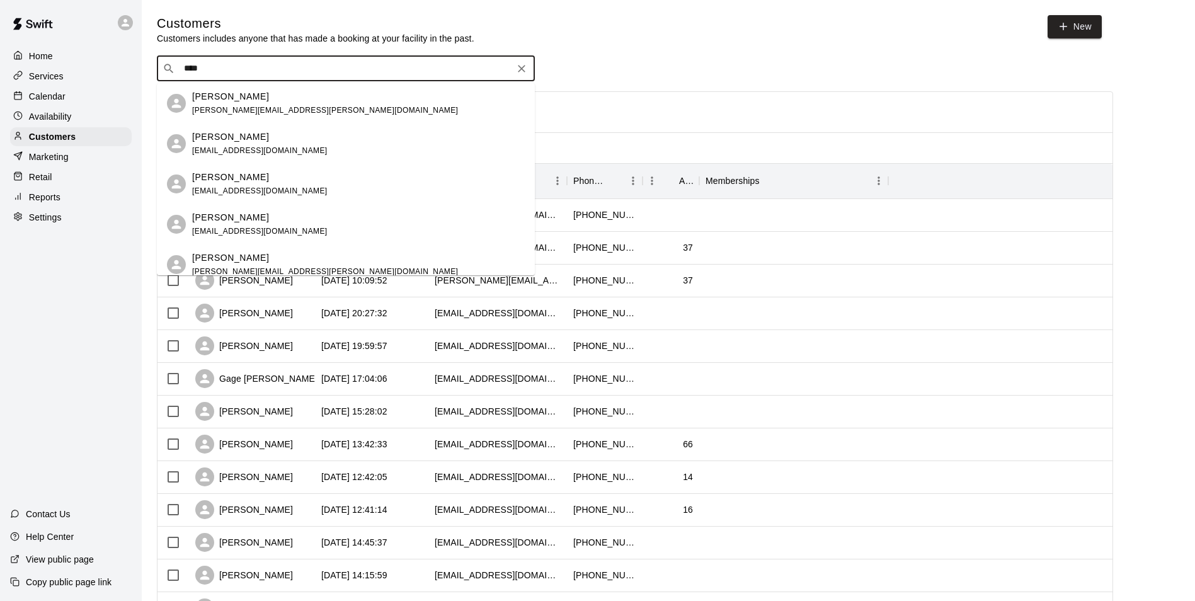
click at [396, 69] on input "****" at bounding box center [345, 68] width 330 height 13
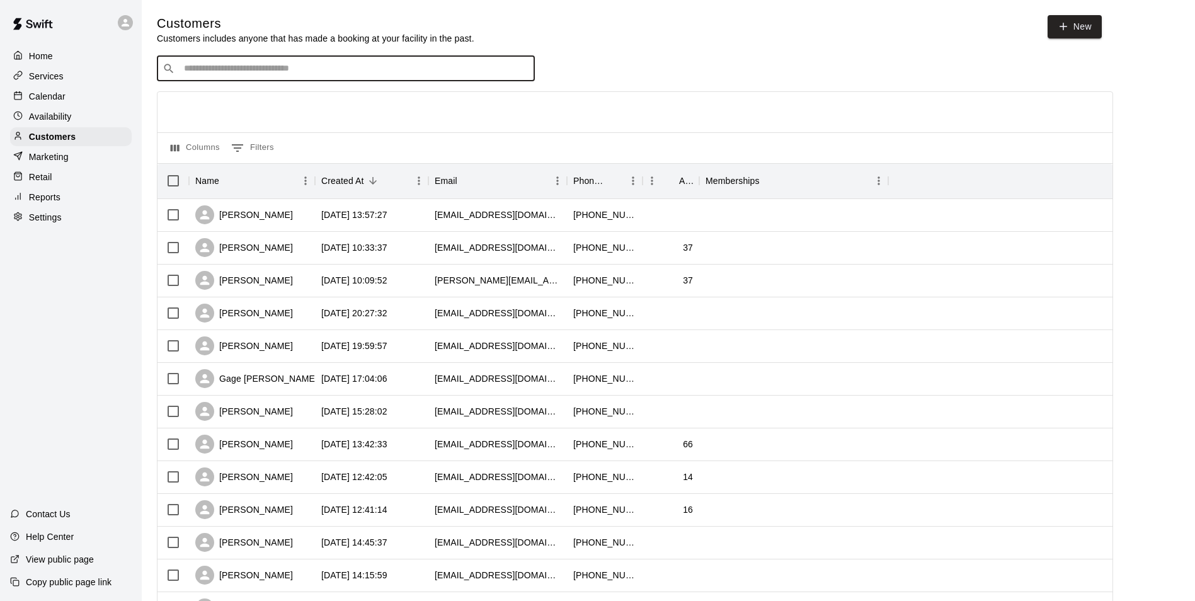
click at [71, 110] on div "Availability" at bounding box center [71, 116] width 122 height 19
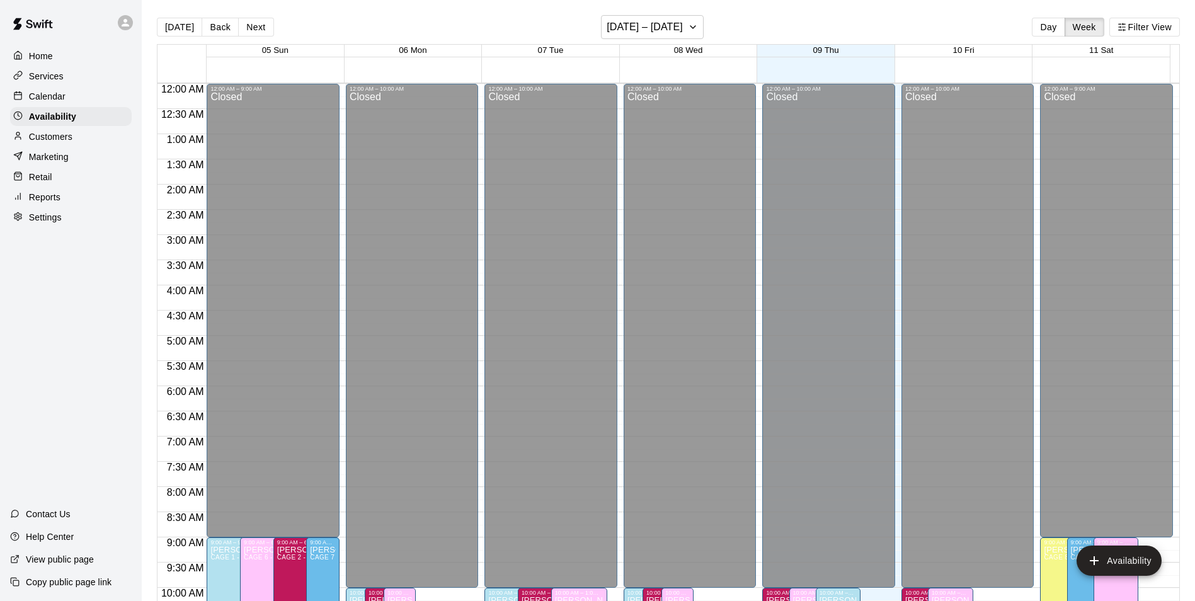
scroll to position [678, 0]
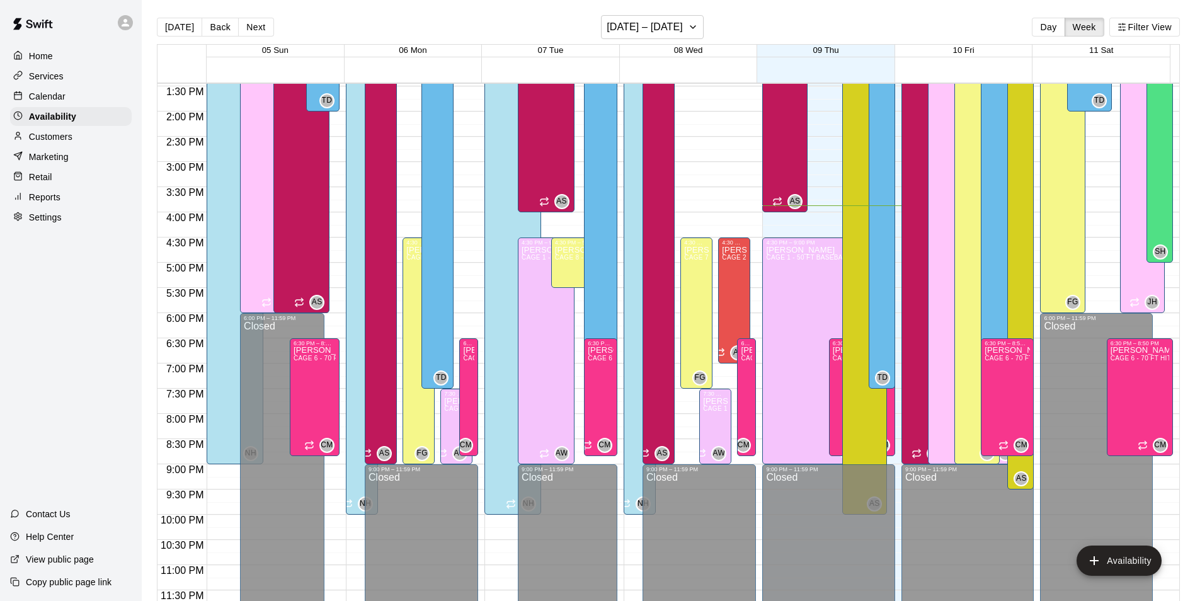
click at [72, 97] on div "Calendar" at bounding box center [71, 96] width 122 height 19
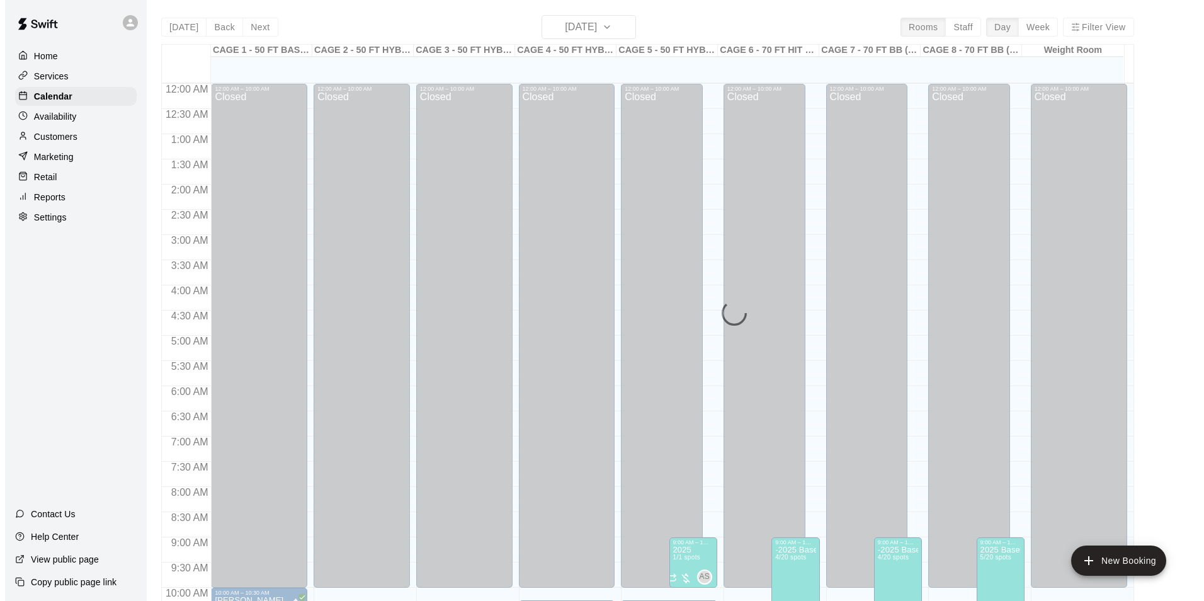
scroll to position [640, 0]
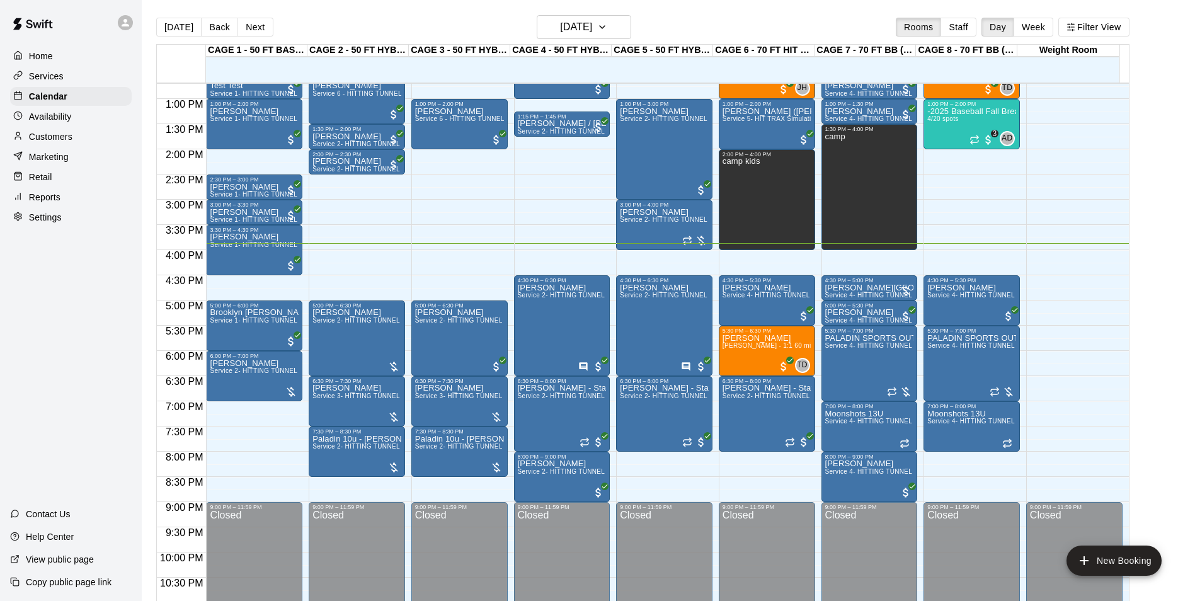
click at [572, 13] on main "[DATE] Back [DATE][DATE] Rooms Staff Day Week Filter View CAGE 1 - 50 FT BASEBA…" at bounding box center [668, 310] width 1053 height 621
click at [575, 25] on h6 "[DATE]" at bounding box center [576, 27] width 32 height 18
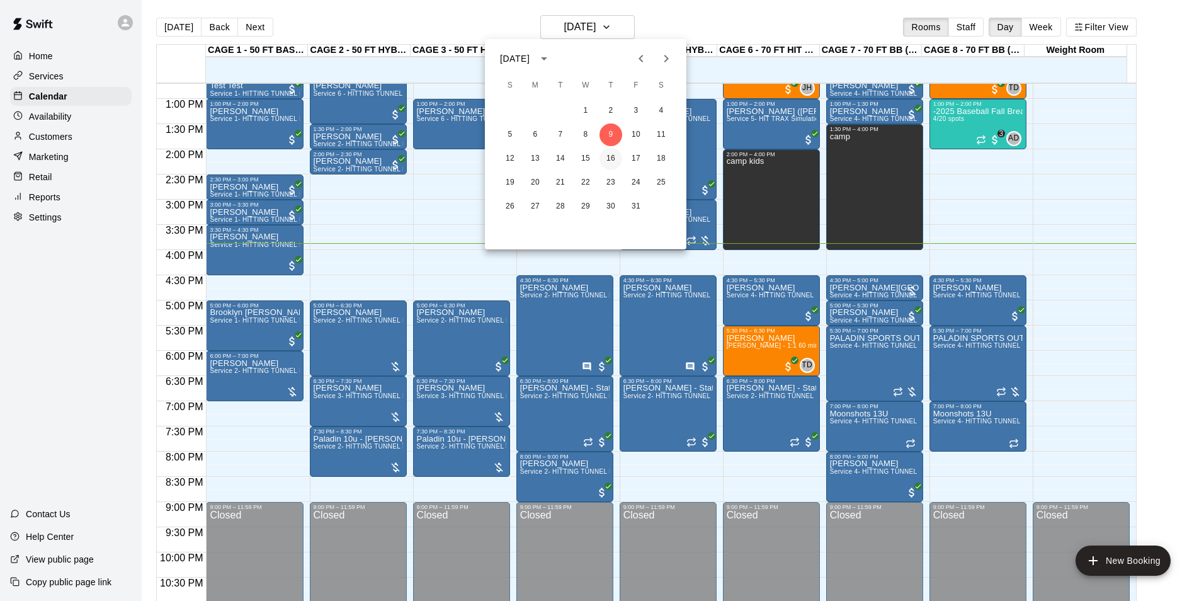
click at [617, 158] on button "16" at bounding box center [611, 158] width 23 height 23
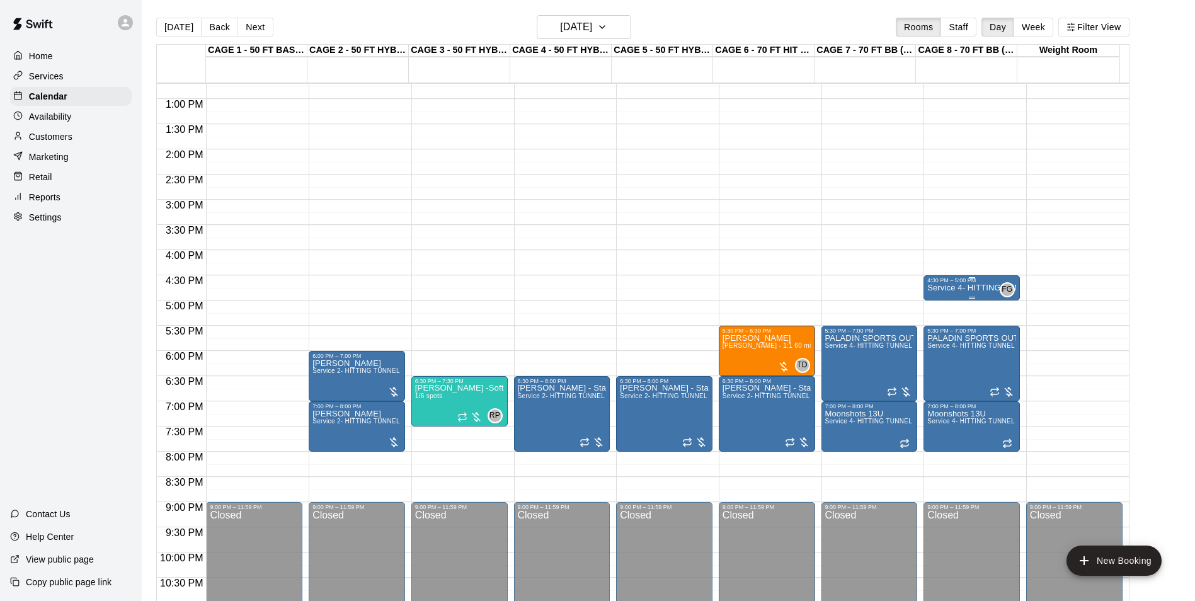
click at [989, 296] on div "Service 4- HITTING TUNNEL RENTAL - 70ft Baseball" at bounding box center [971, 583] width 89 height 601
click at [938, 358] on icon "delete" at bounding box center [938, 358] width 9 height 11
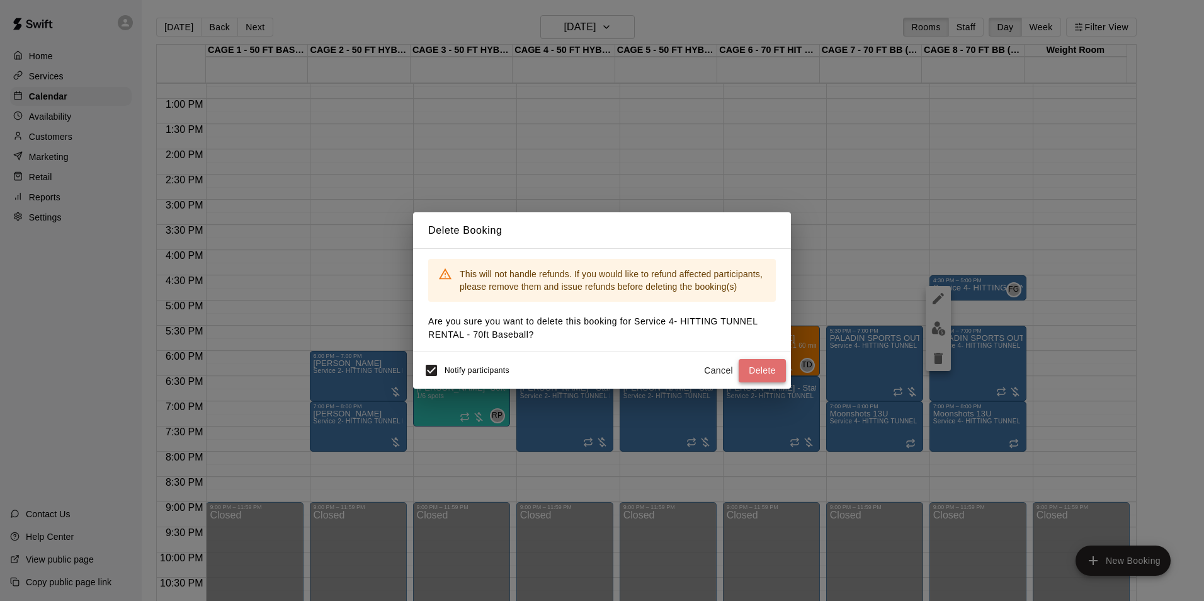
click at [771, 362] on button "Delete" at bounding box center [762, 370] width 47 height 23
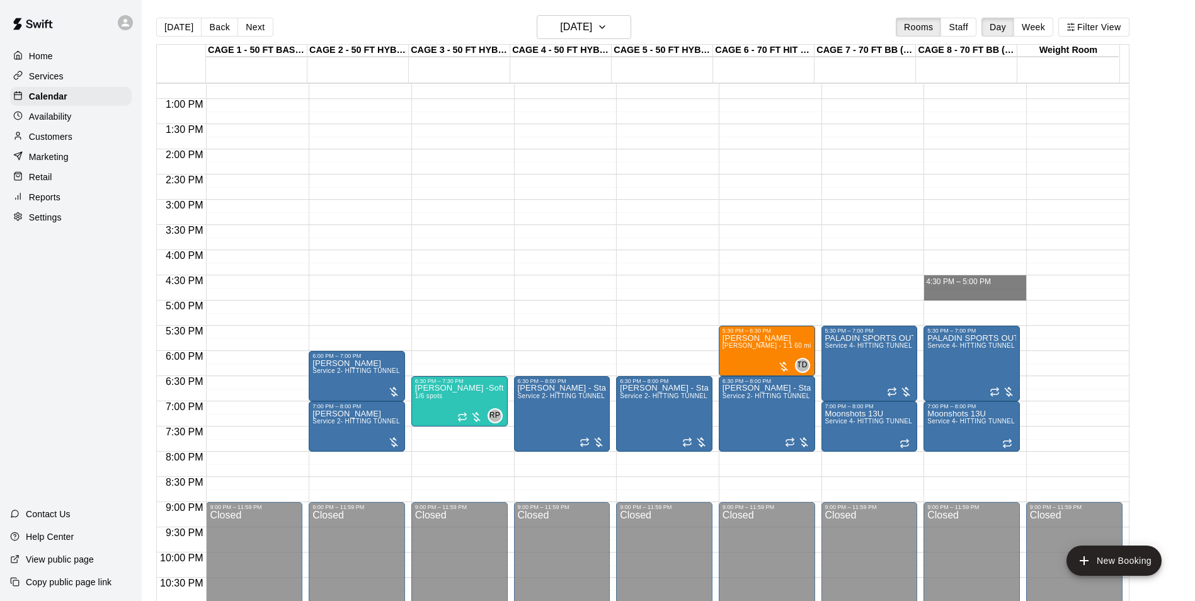
drag, startPoint x: 984, startPoint y: 278, endPoint x: 985, endPoint y: 289, distance: 11.4
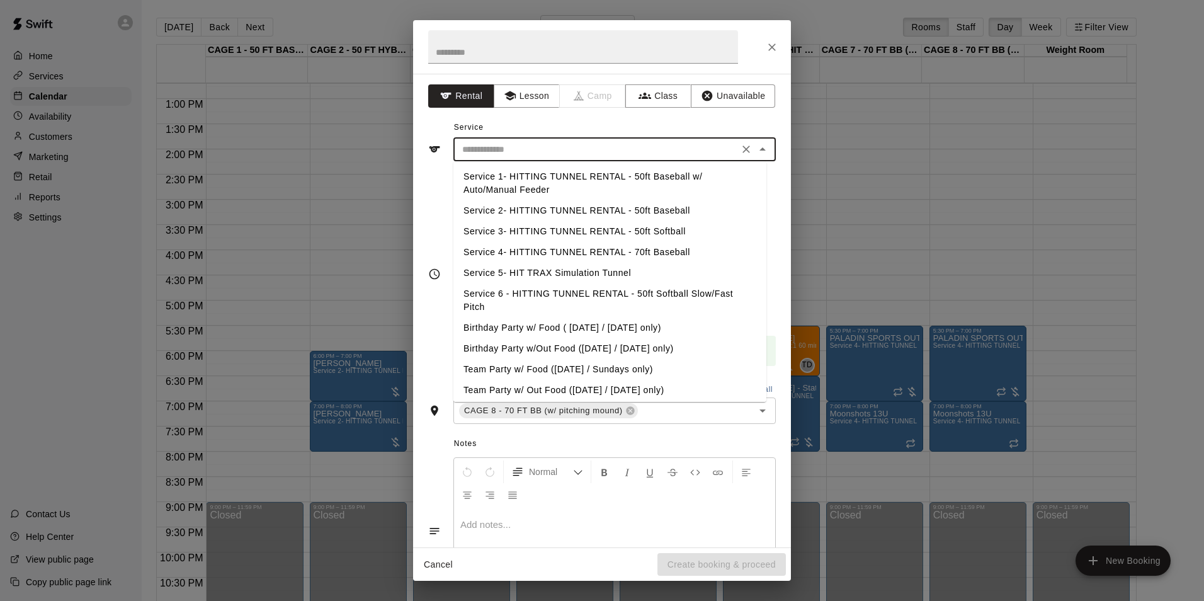
click at [583, 156] on input "text" at bounding box center [596, 150] width 278 height 16
click at [681, 254] on li "Service 4- HITTING TUNNEL RENTAL - 70ft Baseball" at bounding box center [609, 252] width 313 height 21
type input "**********"
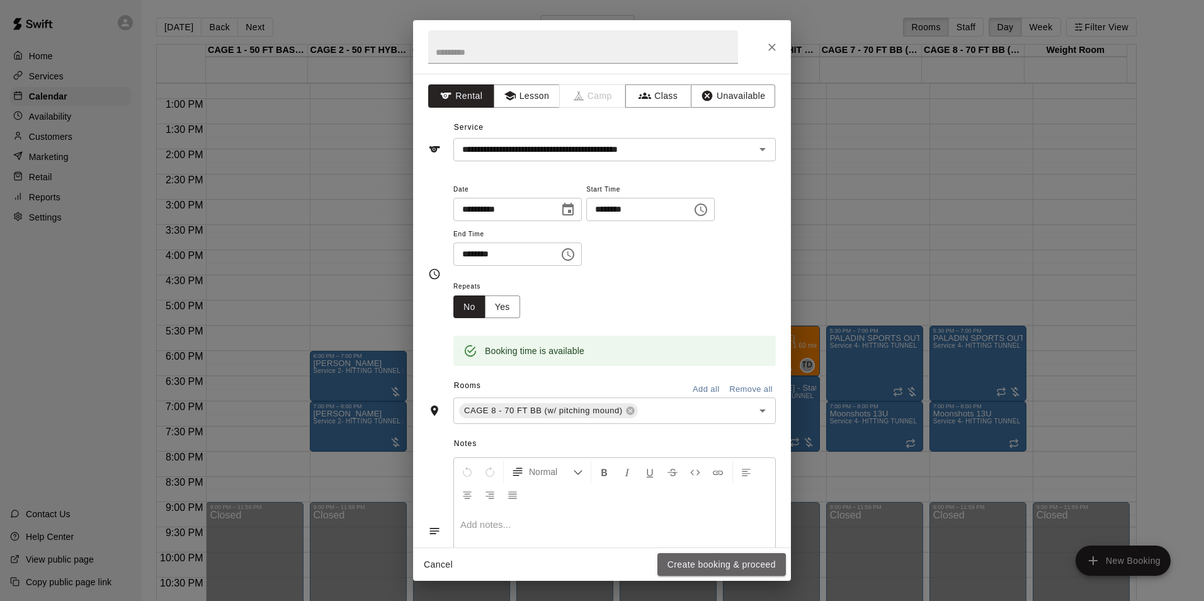
click at [741, 557] on button "Create booking & proceed" at bounding box center [722, 564] width 128 height 23
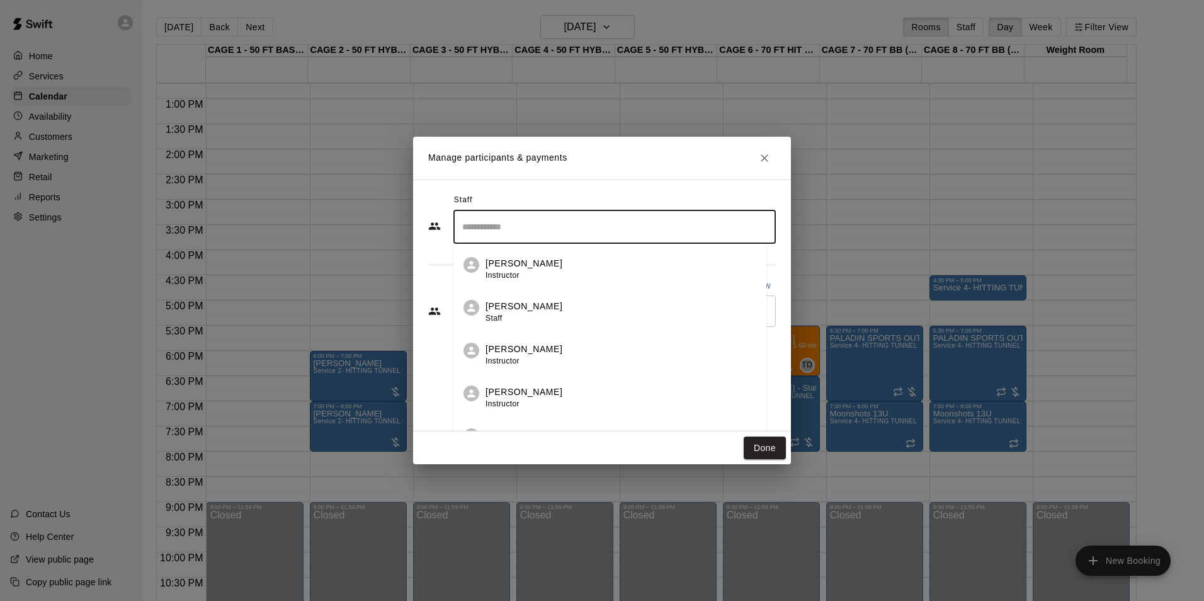
click at [563, 226] on input "Search staff" at bounding box center [614, 227] width 311 height 22
click at [559, 264] on div "[PERSON_NAME] Instructor" at bounding box center [626, 269] width 280 height 25
click at [559, 265] on hr at bounding box center [602, 265] width 348 height 1
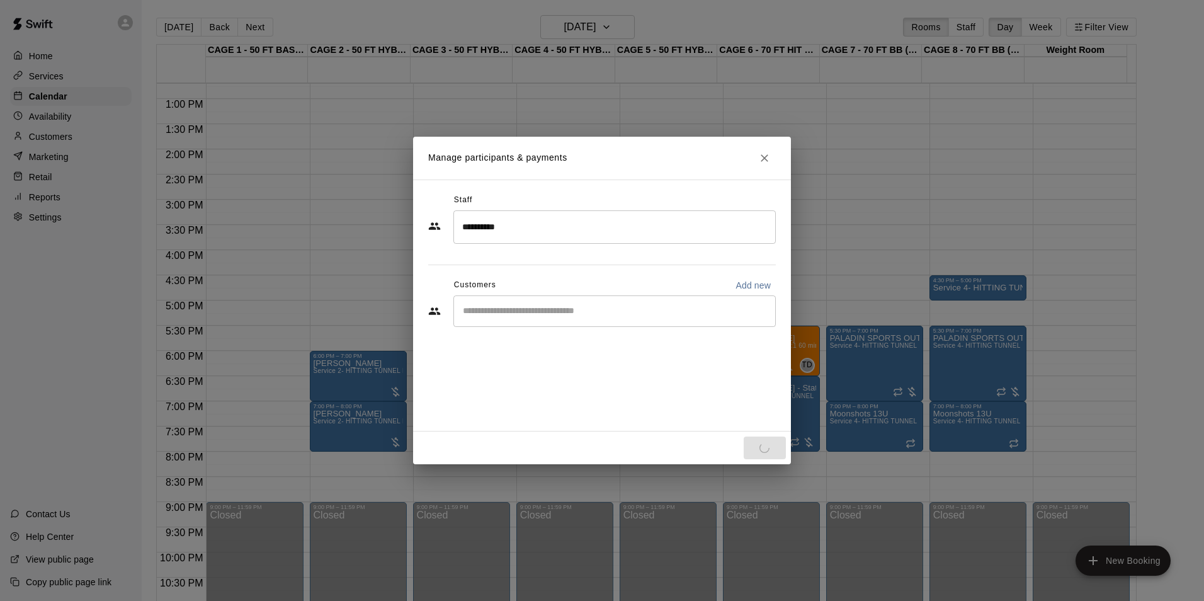
click at [571, 308] on input "Start typing to search customers..." at bounding box center [614, 311] width 311 height 13
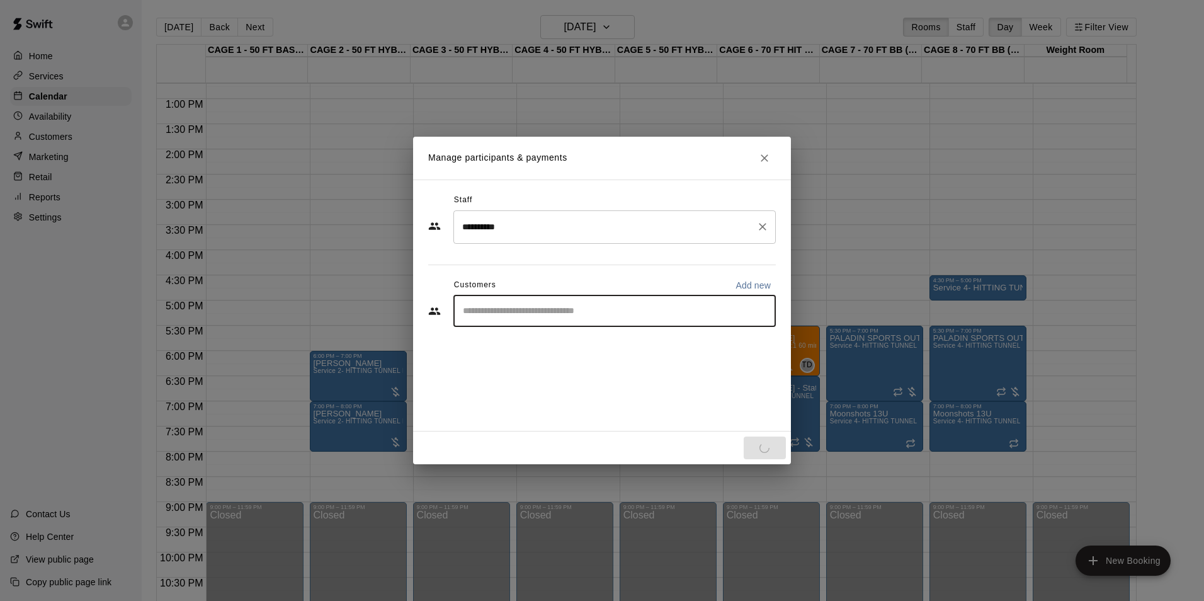
click at [643, 232] on input "**********" at bounding box center [605, 227] width 292 height 22
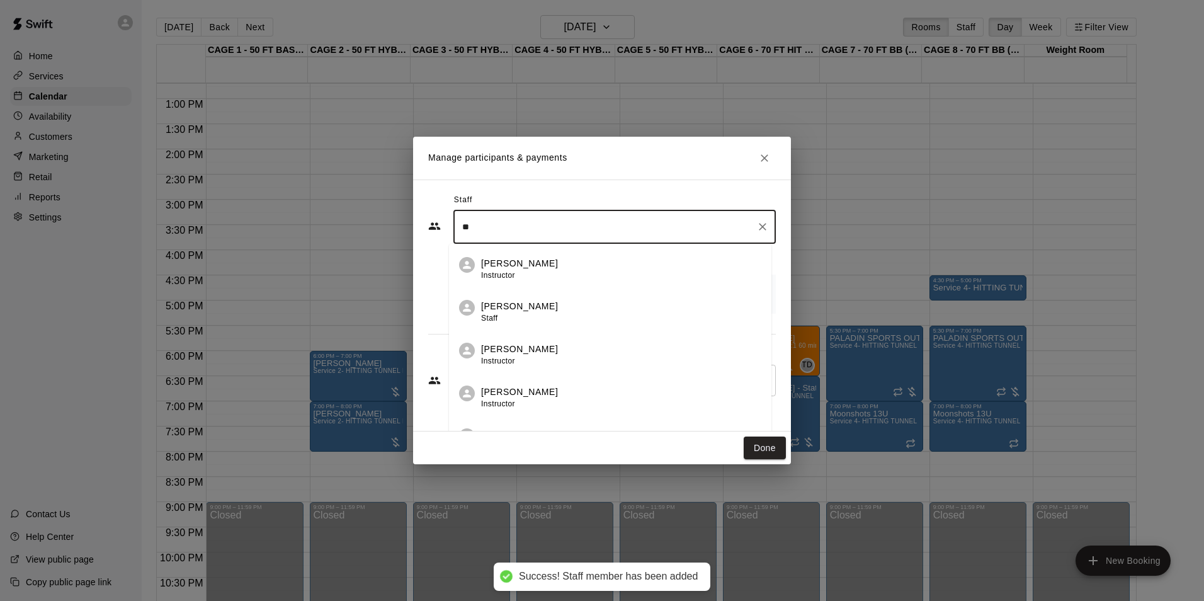
type input "*"
click at [639, 384] on li "[PERSON_NAME] Instructor" at bounding box center [609, 393] width 313 height 43
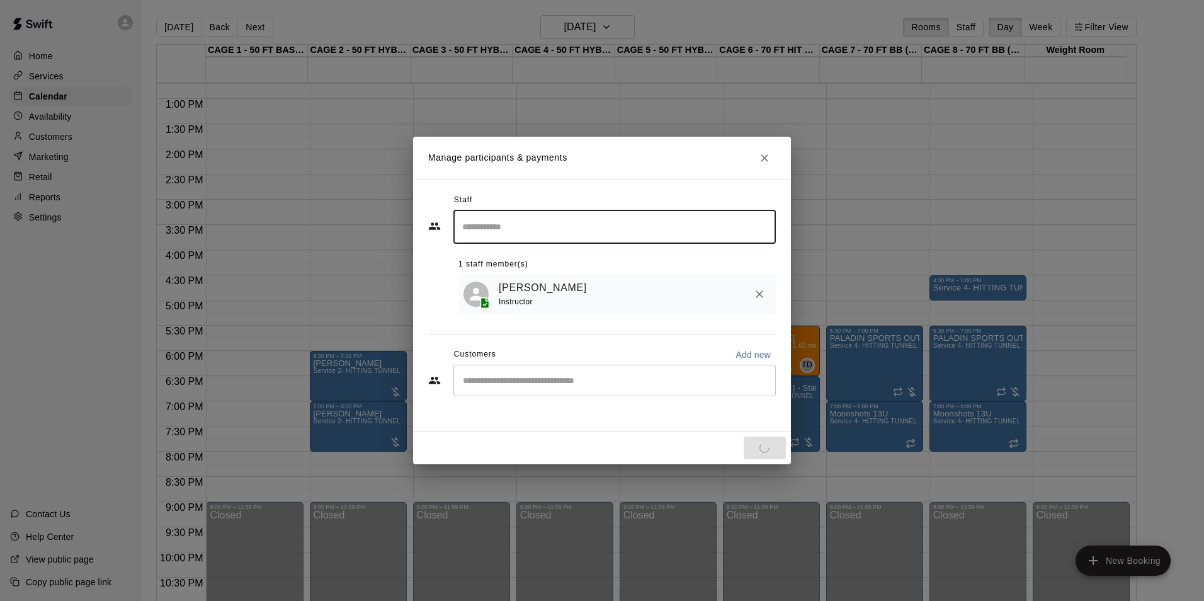
click at [637, 275] on div "[PERSON_NAME] Instructor" at bounding box center [617, 295] width 317 height 40
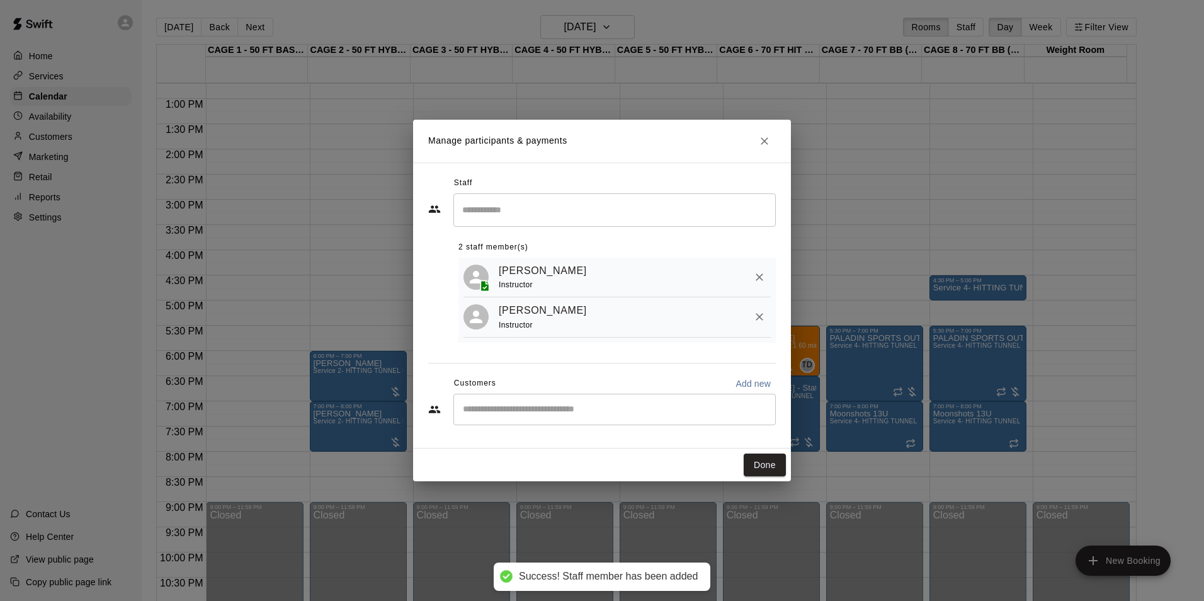
click at [757, 317] on icon "Remove" at bounding box center [759, 317] width 13 height 13
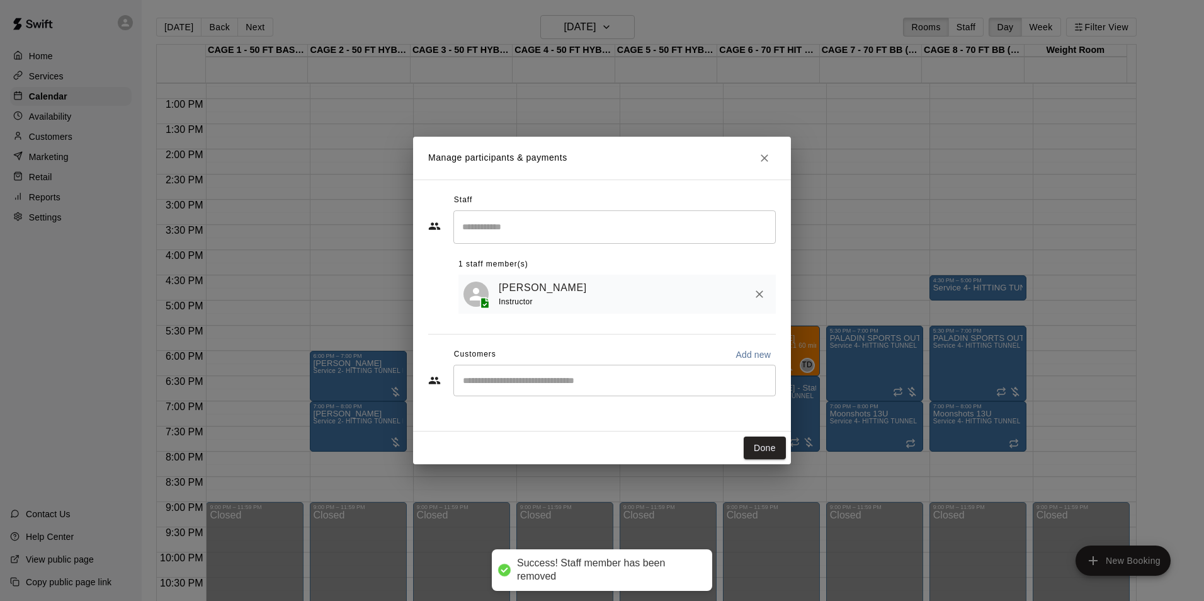
click at [615, 382] on input "Start typing to search customers..." at bounding box center [614, 380] width 311 height 13
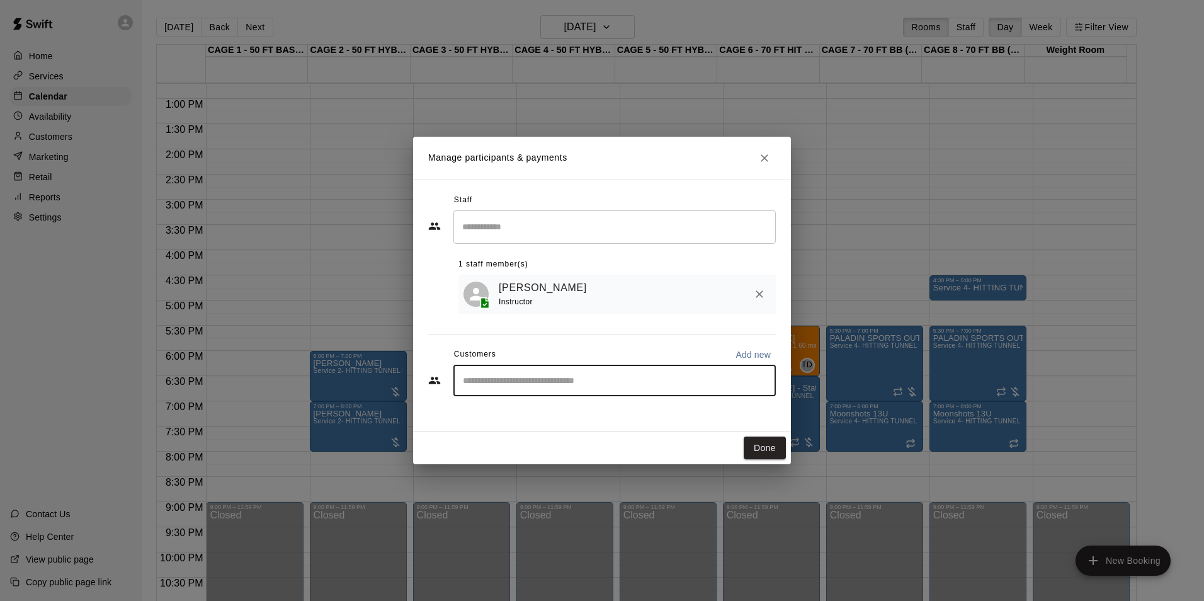
click at [698, 373] on div "​" at bounding box center [614, 380] width 322 height 31
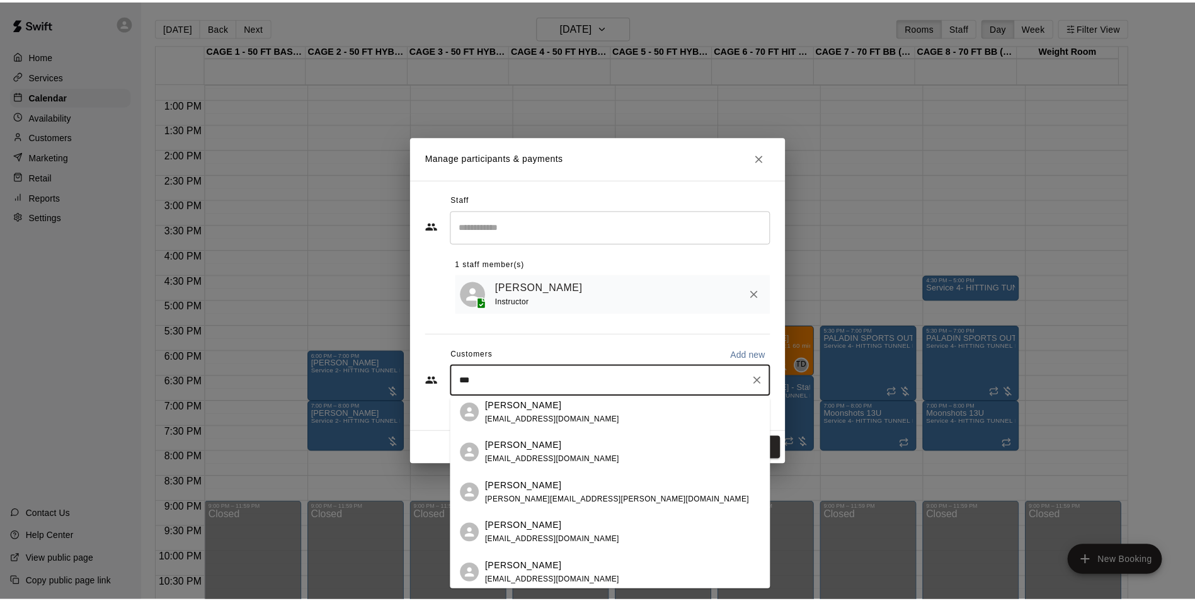
scroll to position [0, 0]
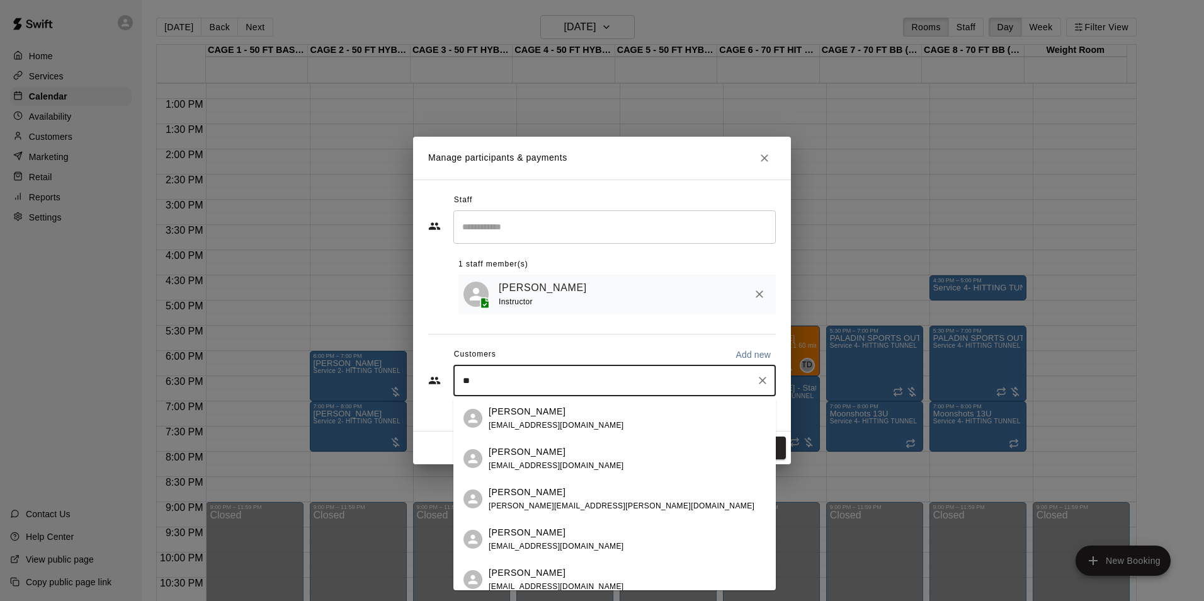
type input "*"
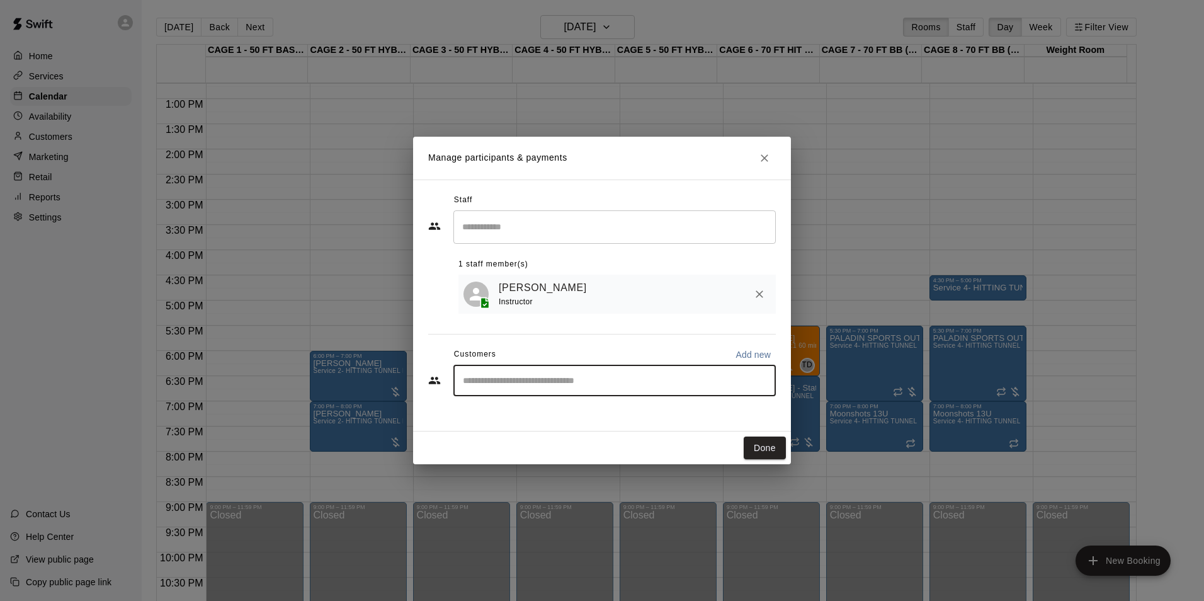
click at [634, 345] on div "Staff ​ 1 staff member(s) [PERSON_NAME] Instructor Customers Add new ​" at bounding box center [602, 299] width 348 height 219
click at [654, 380] on input "Start typing to search customers..." at bounding box center [614, 380] width 311 height 13
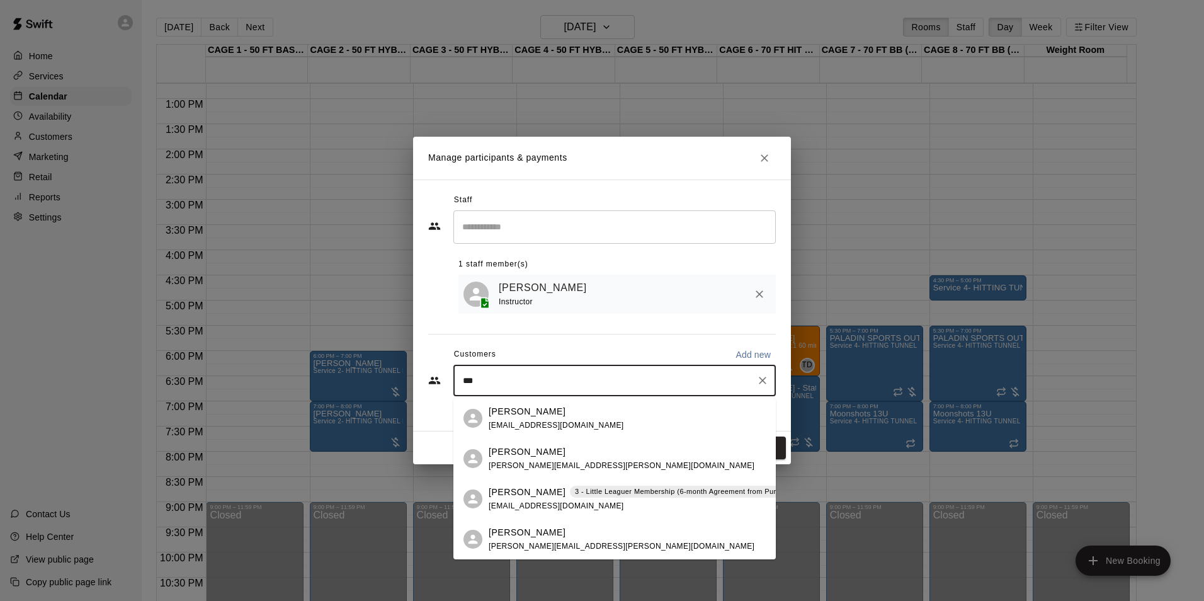
type input "****"
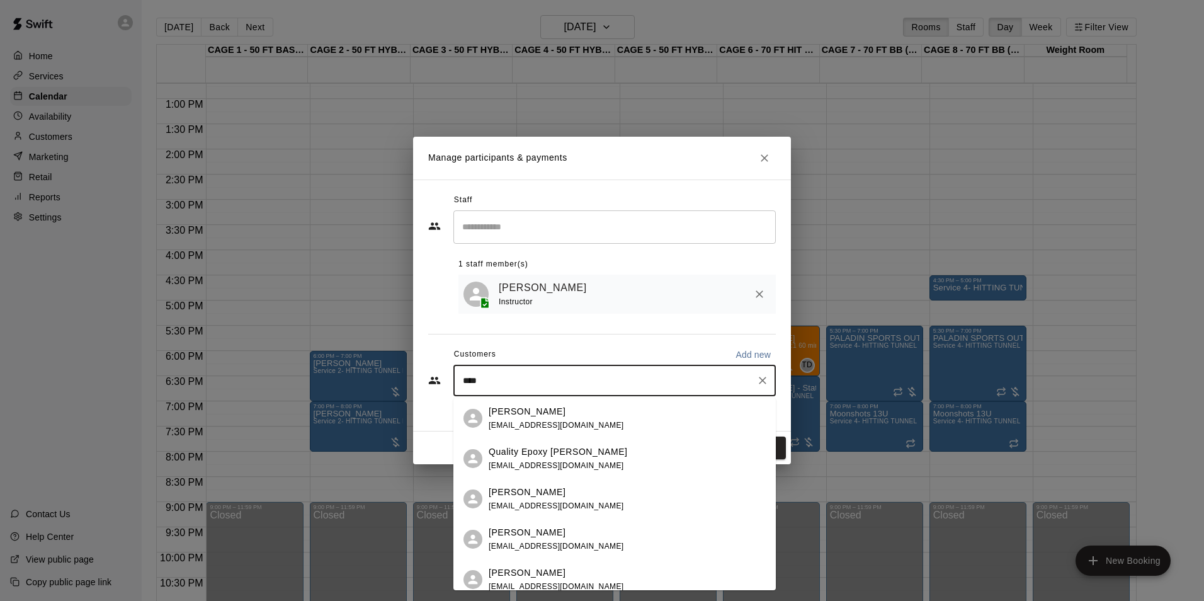
click at [622, 404] on div "[PERSON_NAME] [EMAIL_ADDRESS][DOMAIN_NAME]" at bounding box center [614, 418] width 322 height 40
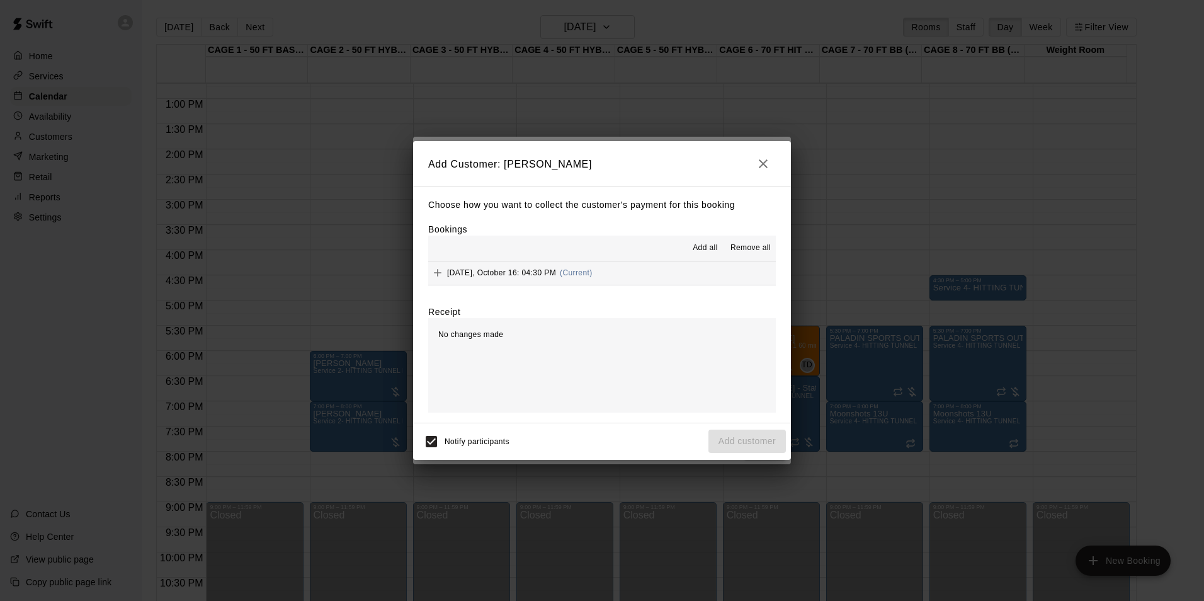
click at [697, 244] on span "Add all" at bounding box center [705, 248] width 25 height 13
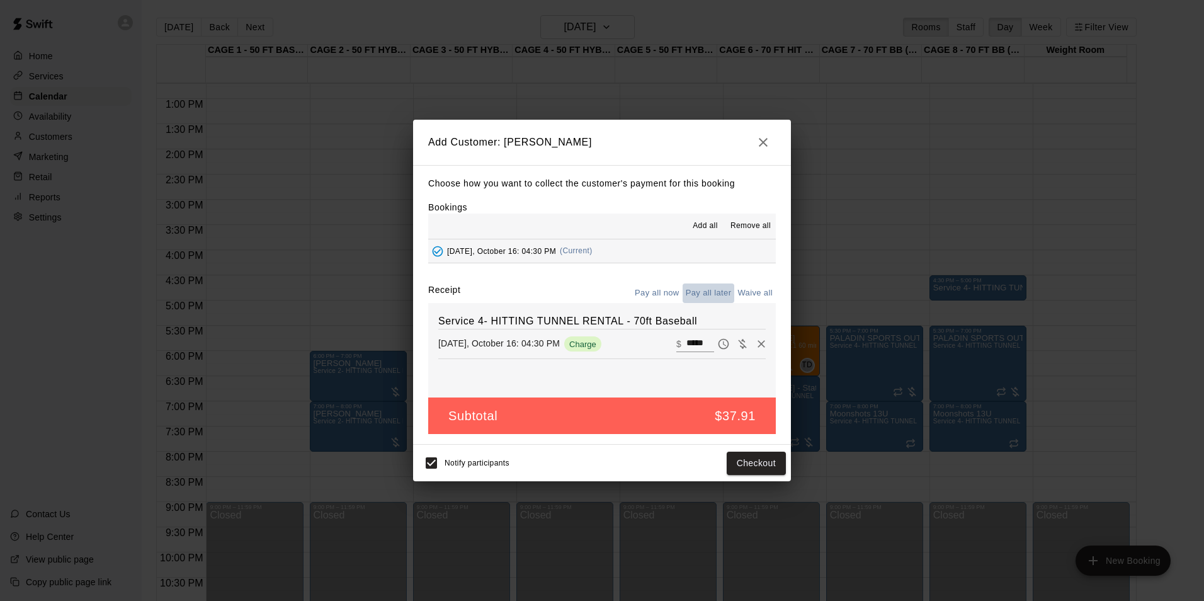
click at [699, 289] on button "Pay all later" at bounding box center [709, 293] width 52 height 20
click at [738, 453] on button "Add customer" at bounding box center [747, 463] width 77 height 23
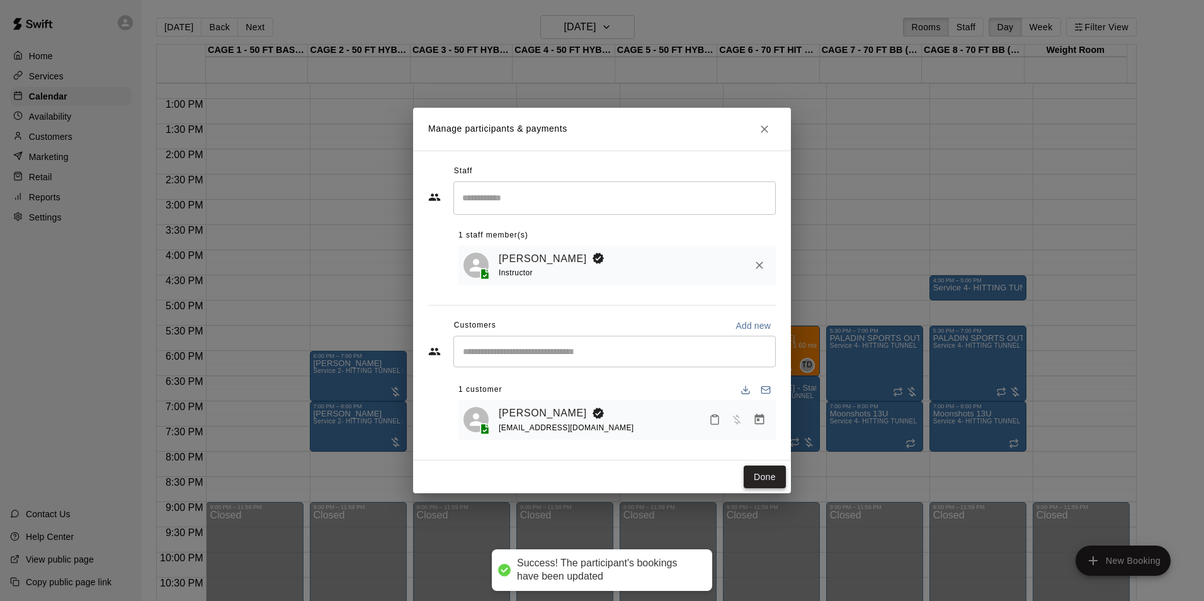
click at [772, 477] on button "Done" at bounding box center [765, 476] width 42 height 23
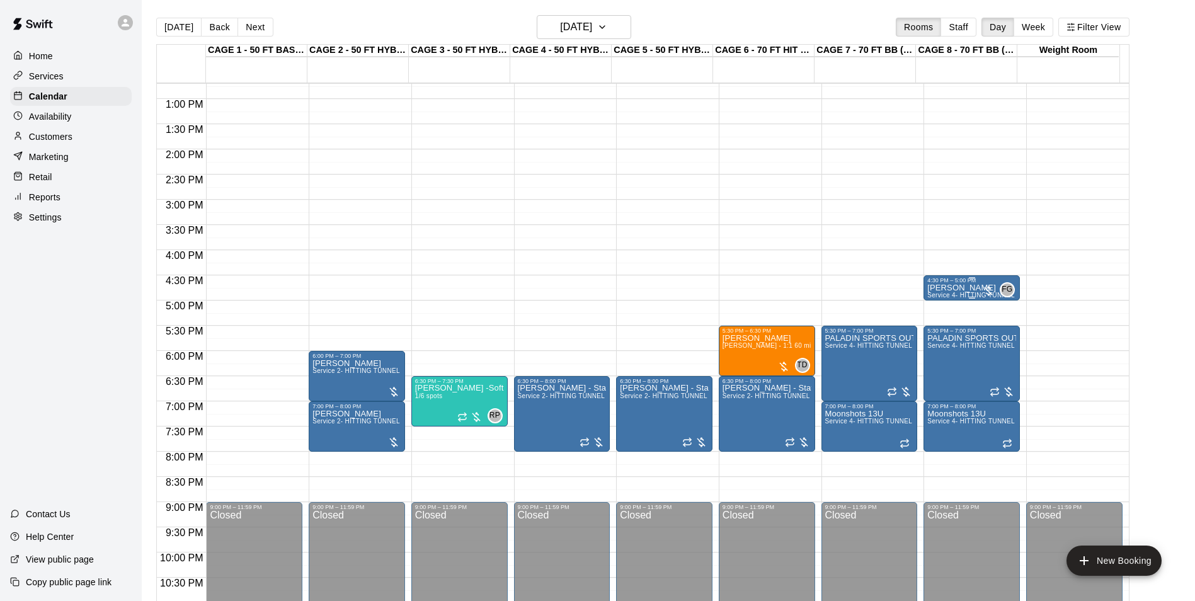
click at [938, 288] on p "[PERSON_NAME]" at bounding box center [971, 288] width 89 height 0
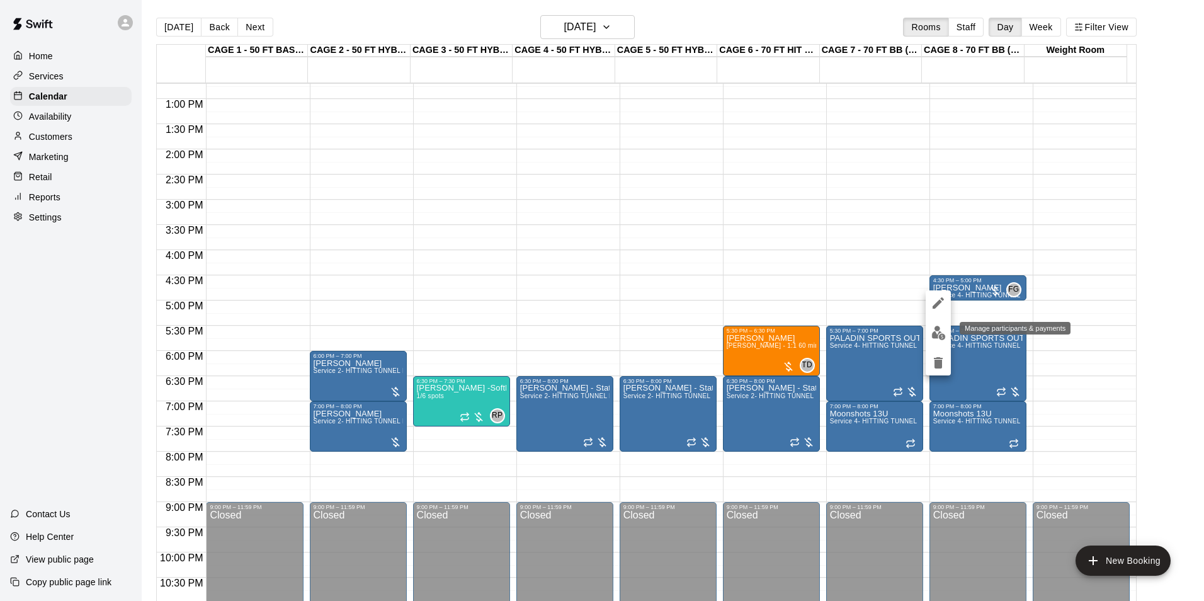
click at [933, 336] on img "edit" at bounding box center [939, 333] width 14 height 14
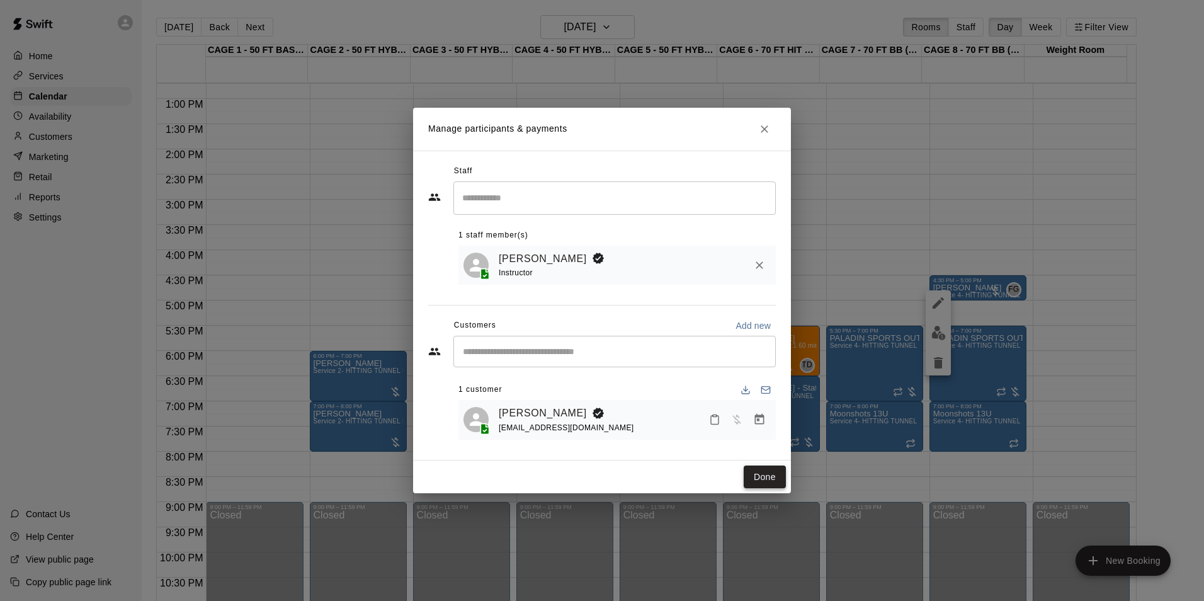
click at [760, 483] on button "Done" at bounding box center [765, 476] width 42 height 23
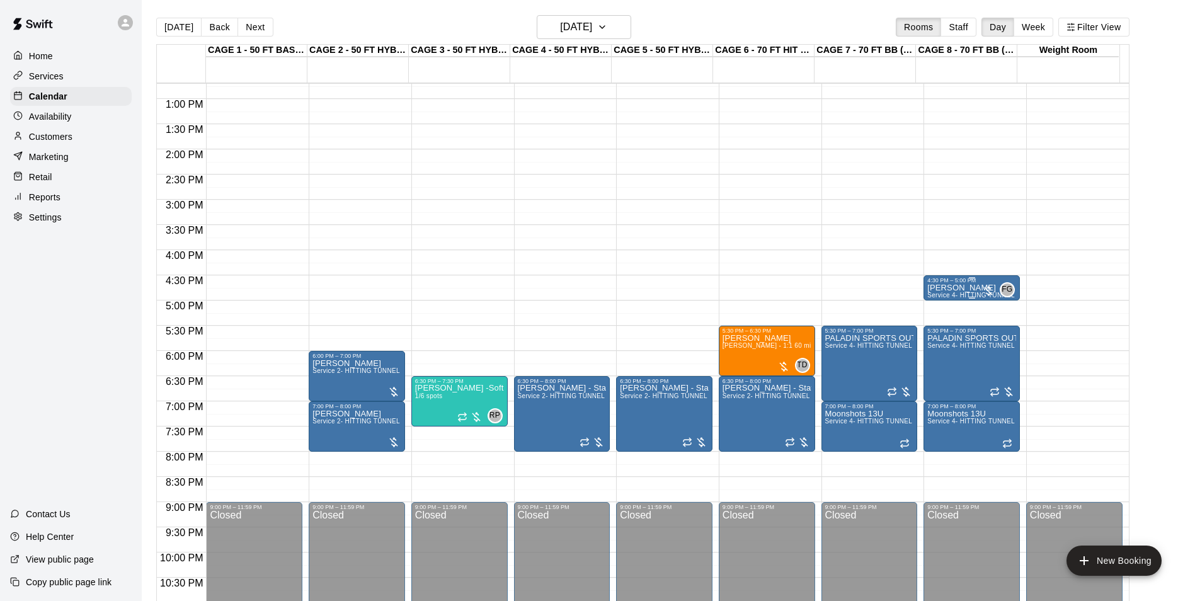
click at [969, 288] on p "[PERSON_NAME]" at bounding box center [971, 288] width 89 height 0
click at [945, 358] on icon "delete" at bounding box center [938, 362] width 15 height 15
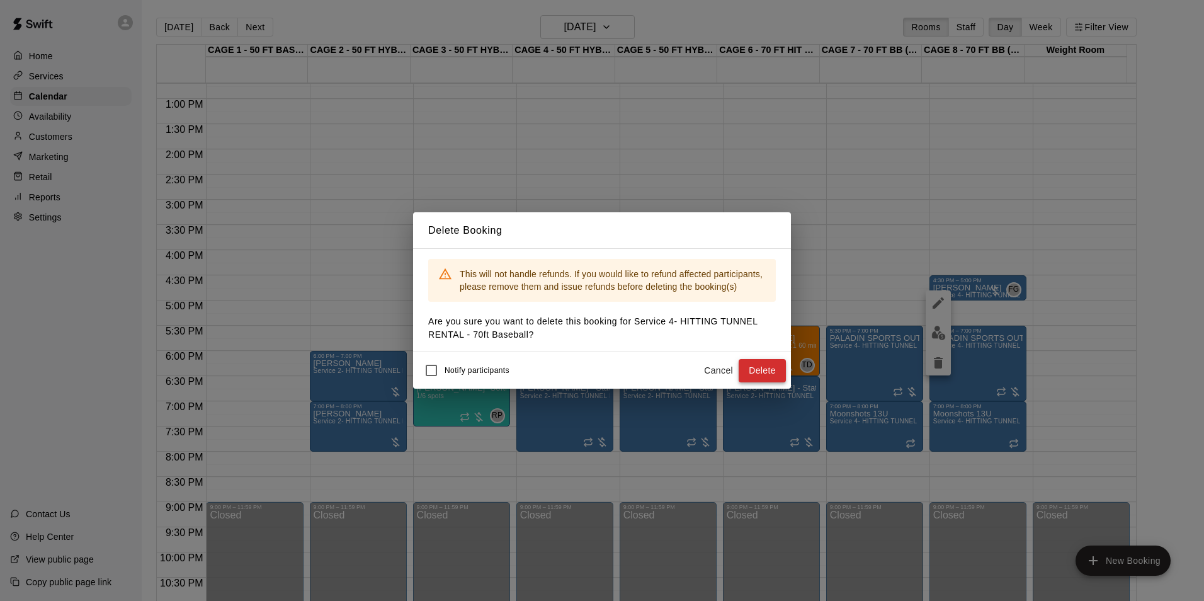
click at [755, 367] on button "Delete" at bounding box center [762, 370] width 47 height 23
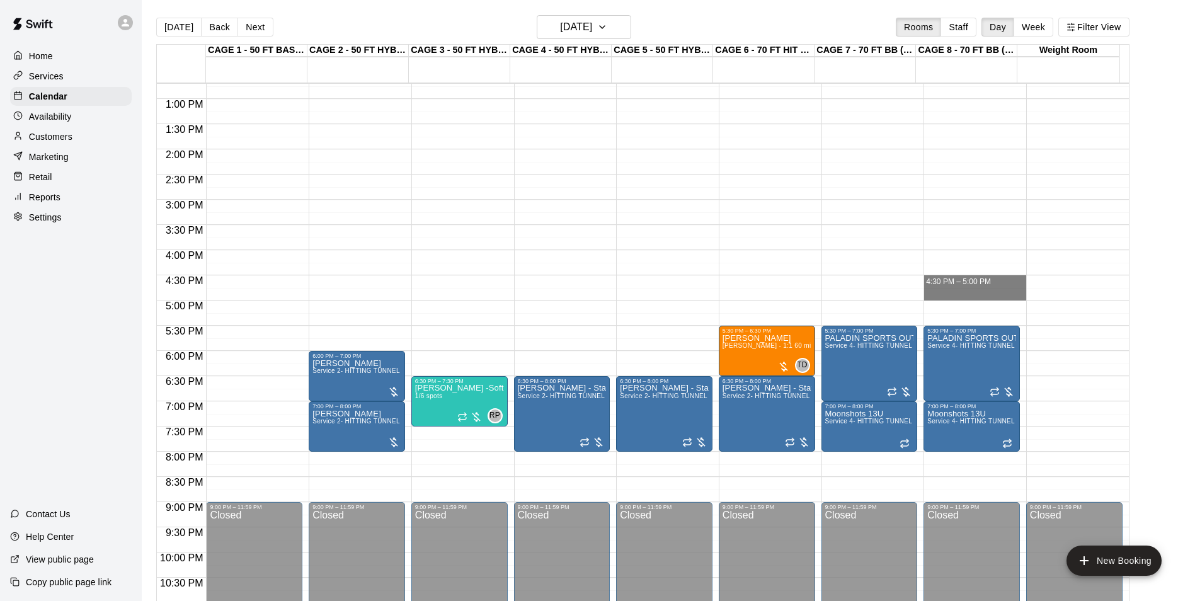
drag, startPoint x: 986, startPoint y: 277, endPoint x: 986, endPoint y: 297, distance: 20.2
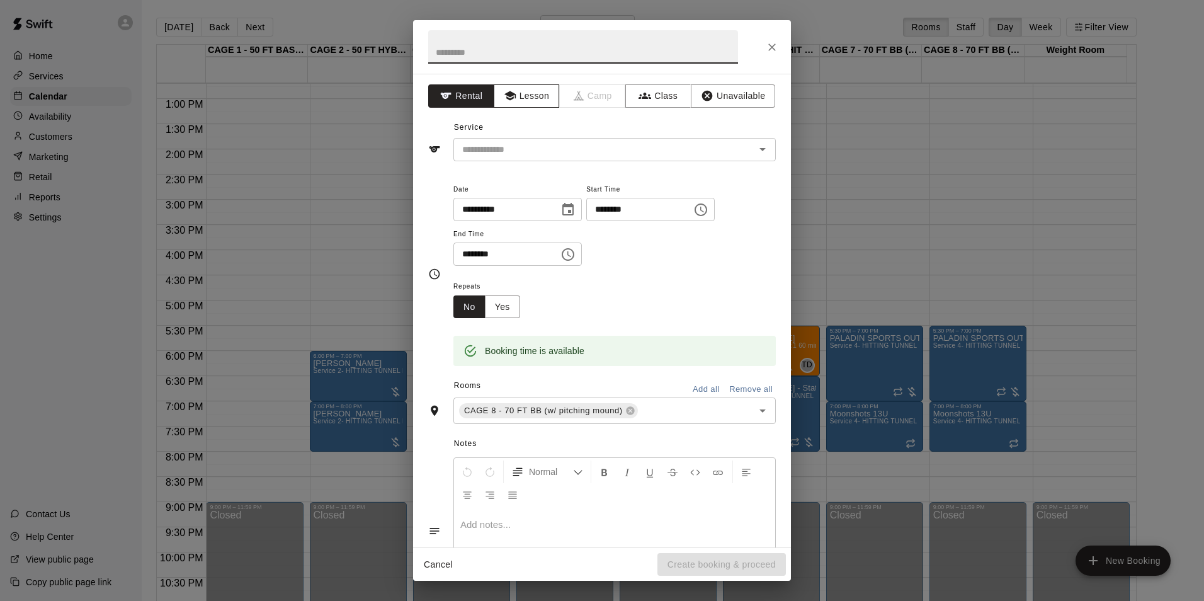
click at [529, 87] on button "Lesson" at bounding box center [527, 95] width 66 height 23
click at [544, 149] on input "text" at bounding box center [596, 150] width 278 height 16
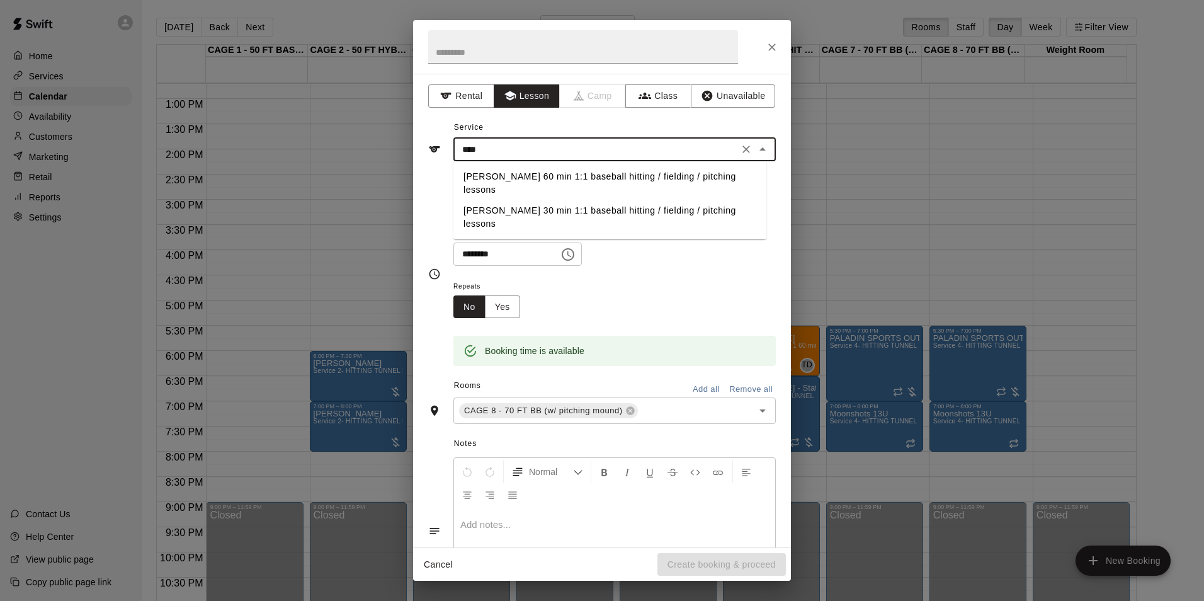
click at [551, 200] on li "[PERSON_NAME] 30 min 1:1 baseball hitting / fielding / pitching lessons" at bounding box center [609, 217] width 313 height 34
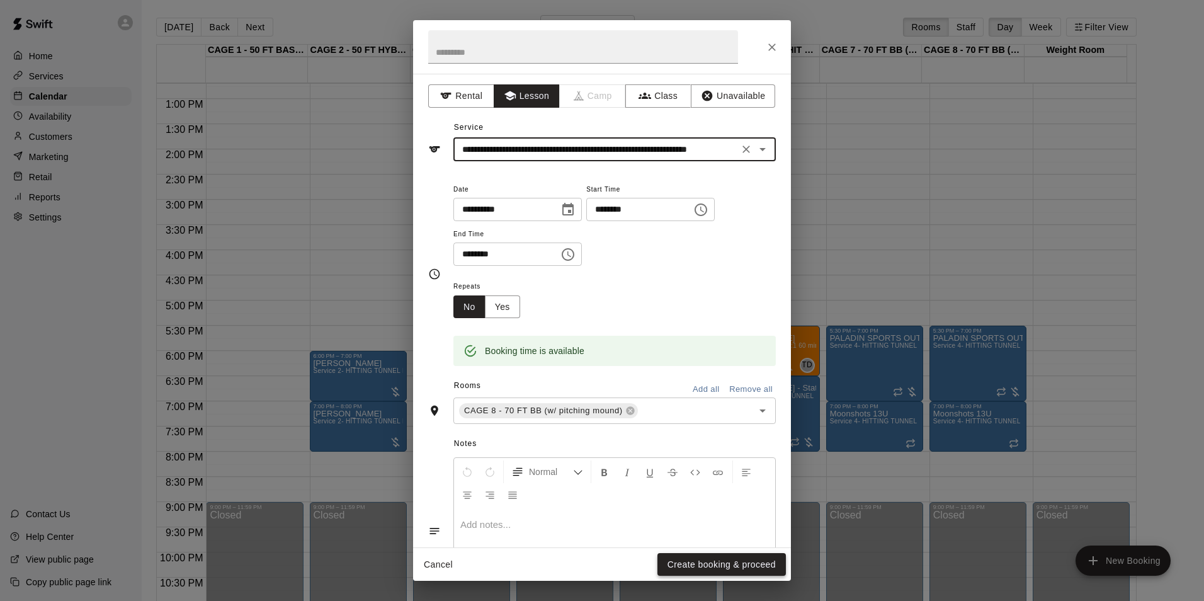
type input "**********"
click at [693, 569] on button "Create booking & proceed" at bounding box center [722, 564] width 128 height 23
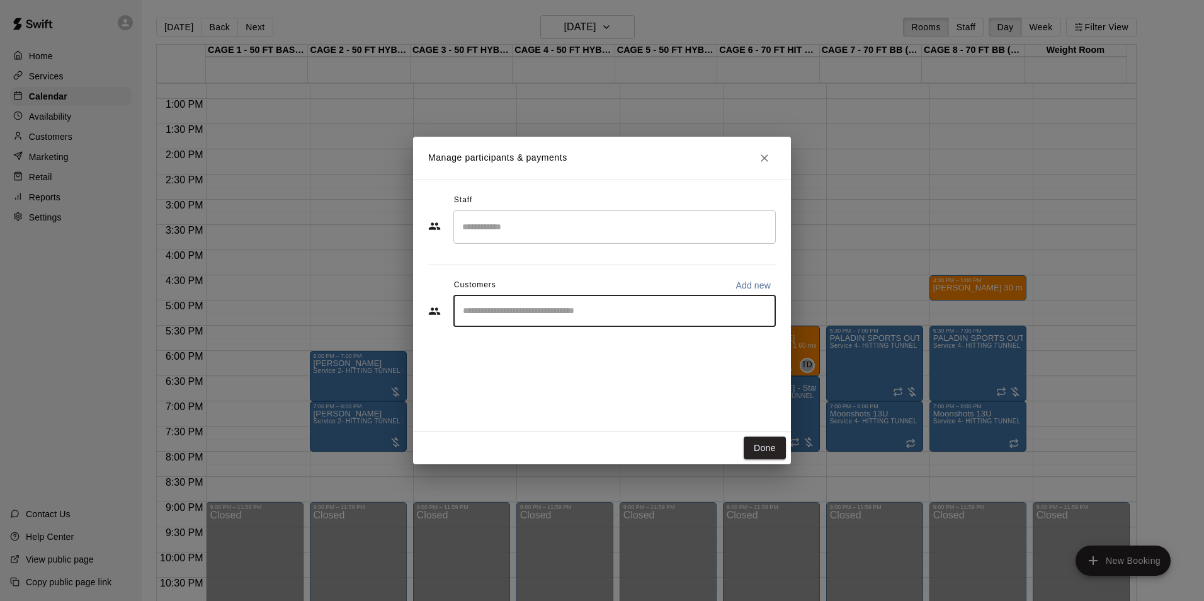
click at [556, 308] on input "Start typing to search customers..." at bounding box center [614, 311] width 311 height 13
type input "****"
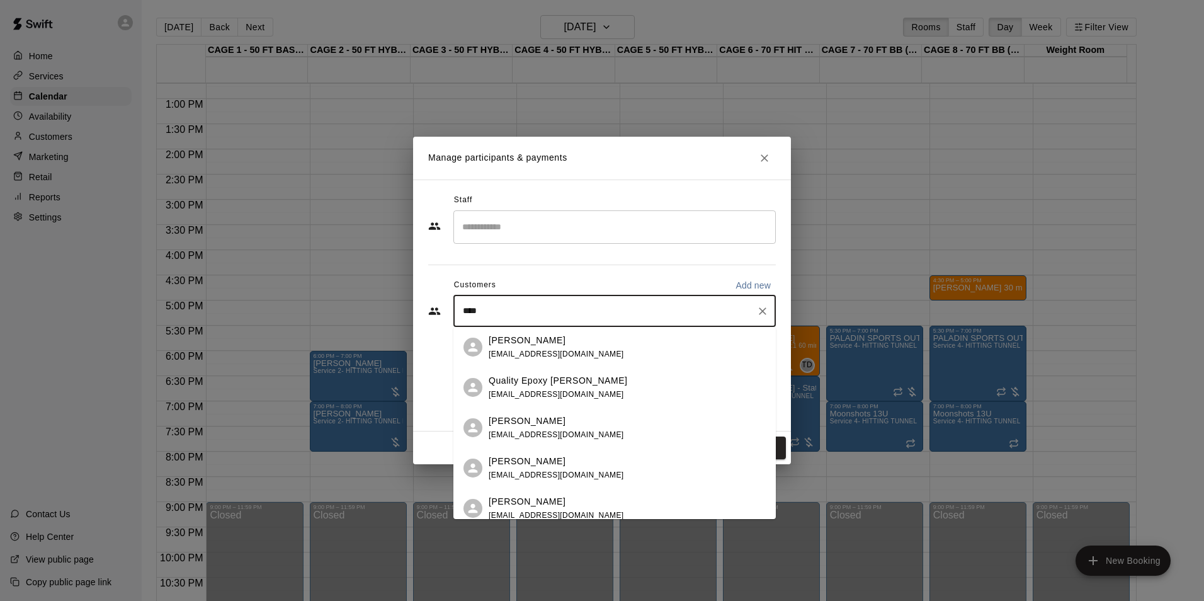
click at [586, 339] on div "[PERSON_NAME]" at bounding box center [556, 340] width 135 height 13
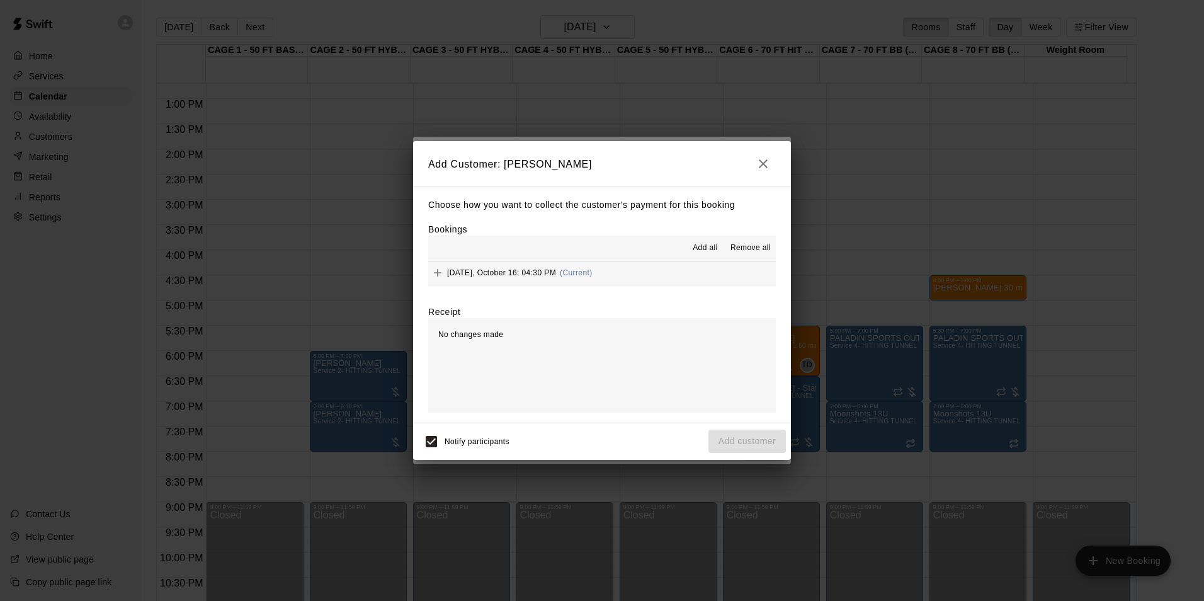
click at [767, 166] on icon "button" at bounding box center [763, 163] width 9 height 9
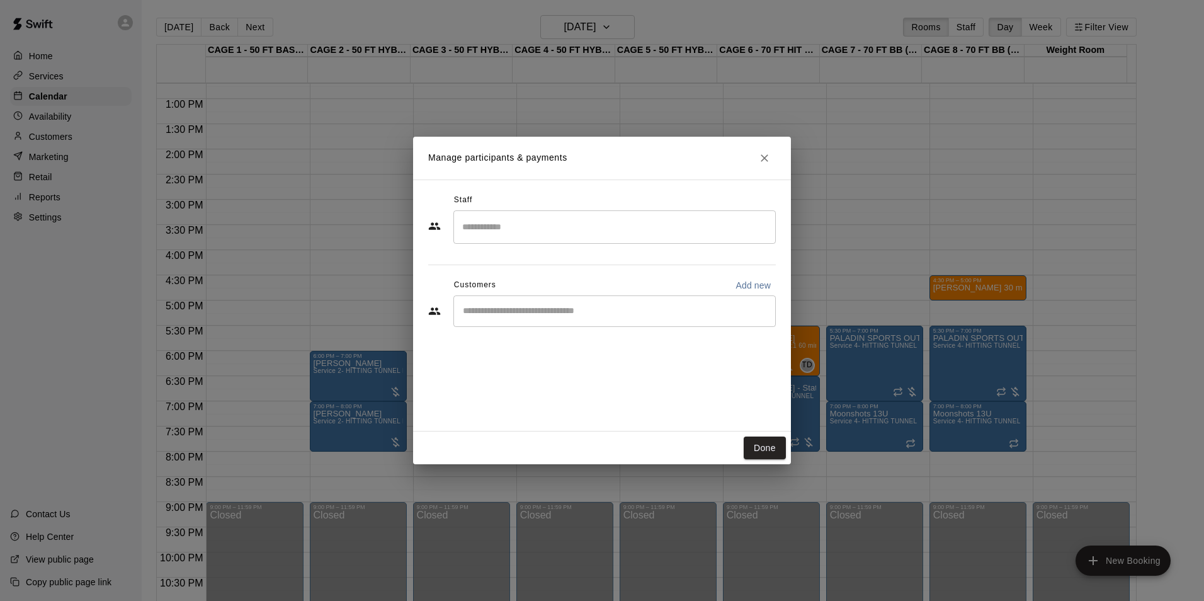
click at [649, 212] on div "​" at bounding box center [614, 226] width 322 height 33
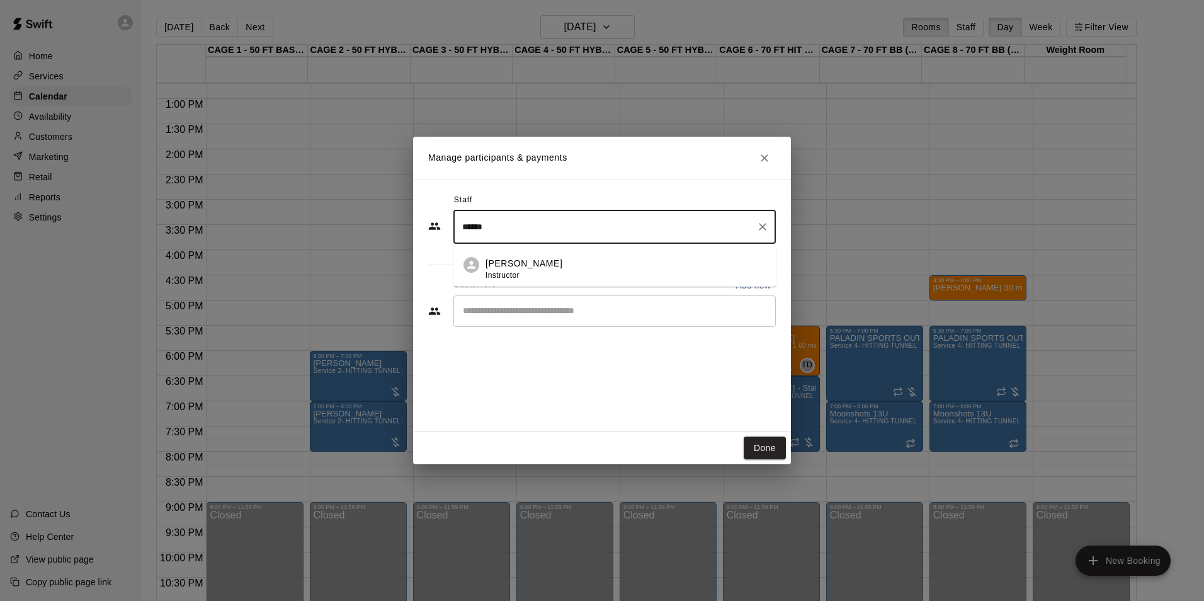
click at [650, 253] on li "[PERSON_NAME] Instructor" at bounding box center [614, 265] width 322 height 43
type input "******"
click at [629, 315] on input "Start typing to search customers..." at bounding box center [614, 311] width 311 height 13
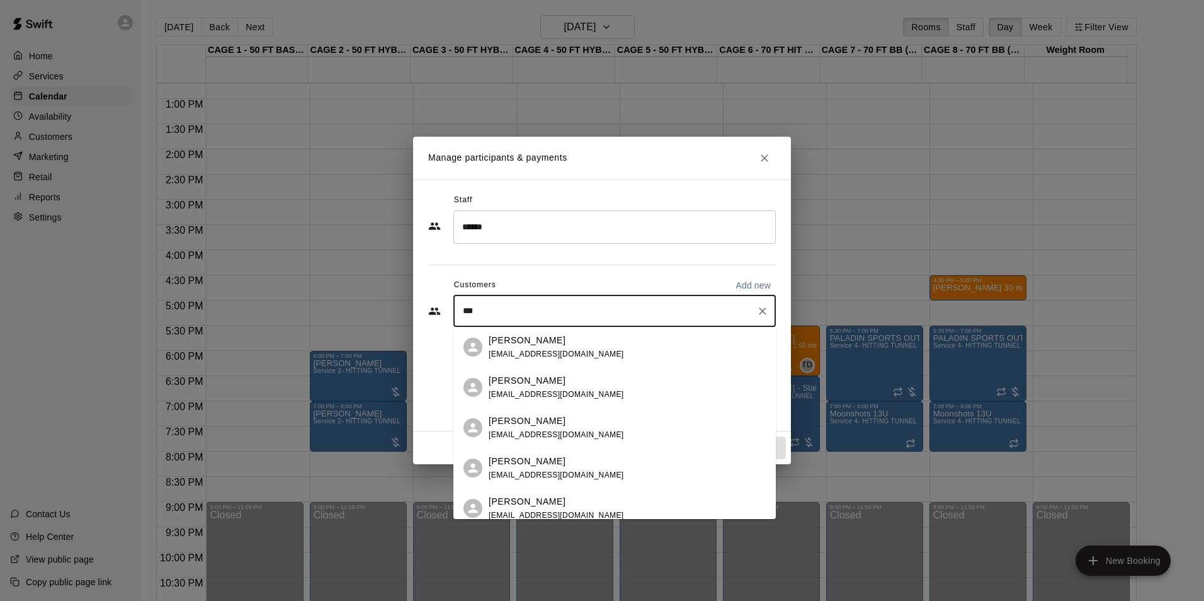
type input "****"
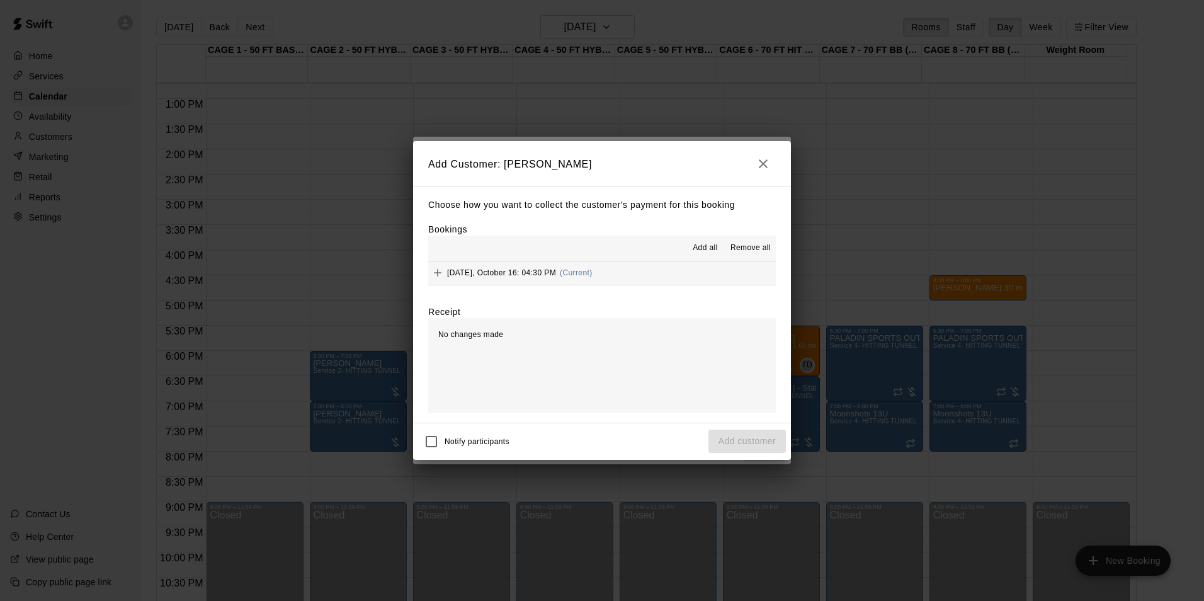
click at [704, 239] on button "Add all" at bounding box center [705, 248] width 40 height 20
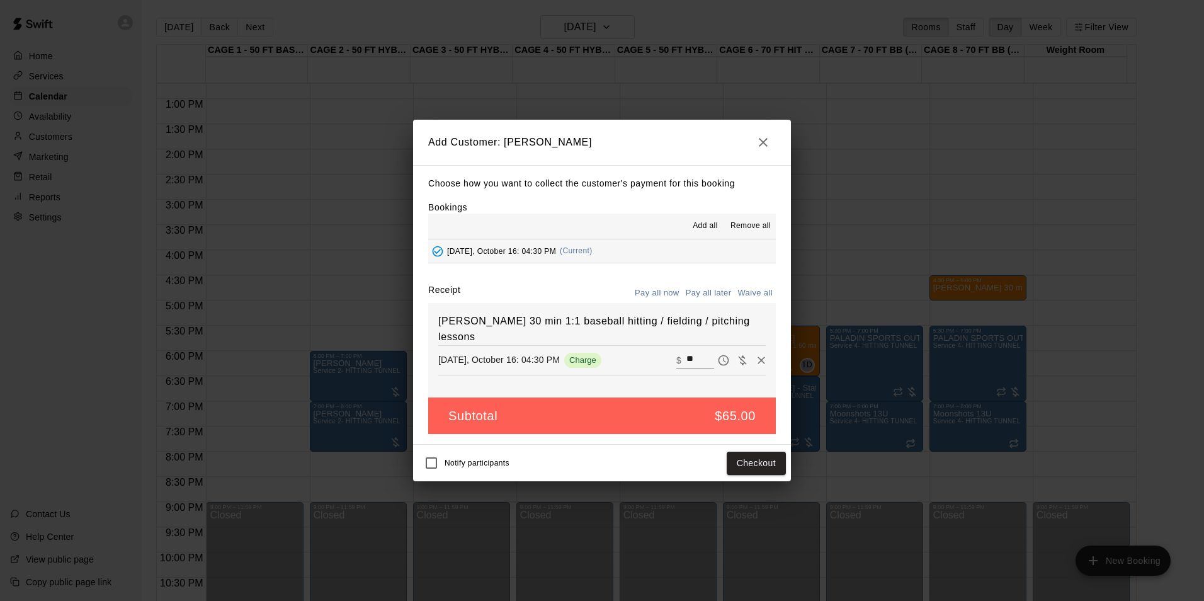
click at [704, 285] on button "Pay all later" at bounding box center [709, 293] width 52 height 20
click at [456, 455] on div "Notify participants" at bounding box center [463, 463] width 91 height 26
click at [455, 458] on div "Notify participants" at bounding box center [463, 463] width 91 height 26
click at [726, 459] on button "Add customer" at bounding box center [747, 463] width 77 height 23
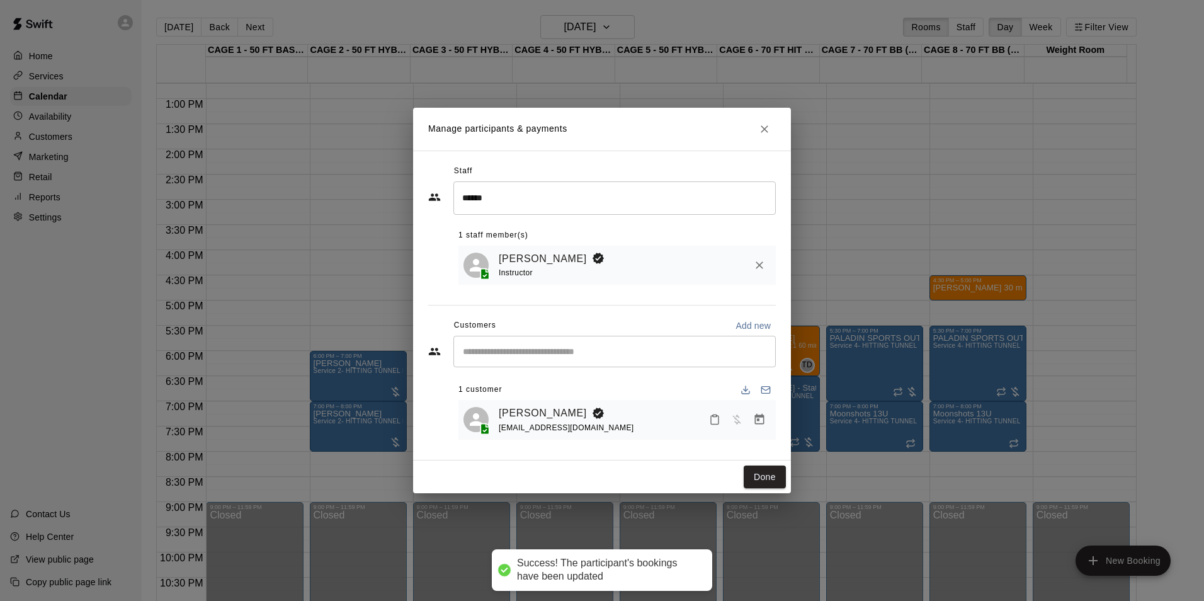
click at [767, 439] on div "[PERSON_NAME] [EMAIL_ADDRESS][DOMAIN_NAME]" at bounding box center [617, 420] width 317 height 40
click at [775, 466] on div "Done" at bounding box center [602, 476] width 378 height 33
click at [775, 472] on button "Done" at bounding box center [765, 476] width 42 height 23
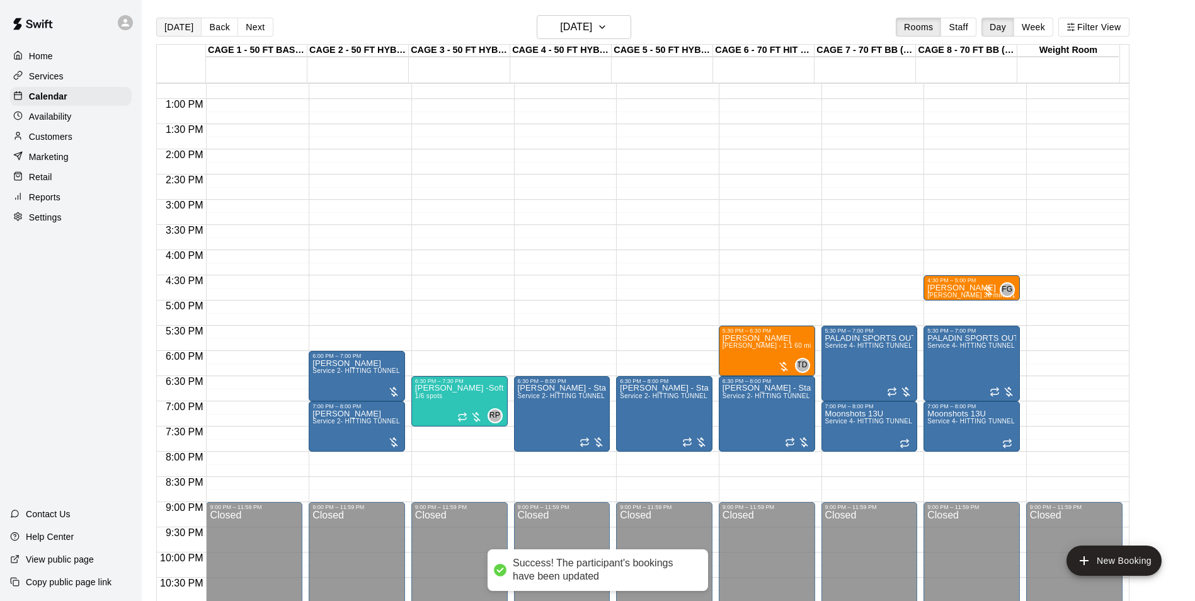
click at [177, 31] on button "[DATE]" at bounding box center [178, 27] width 45 height 19
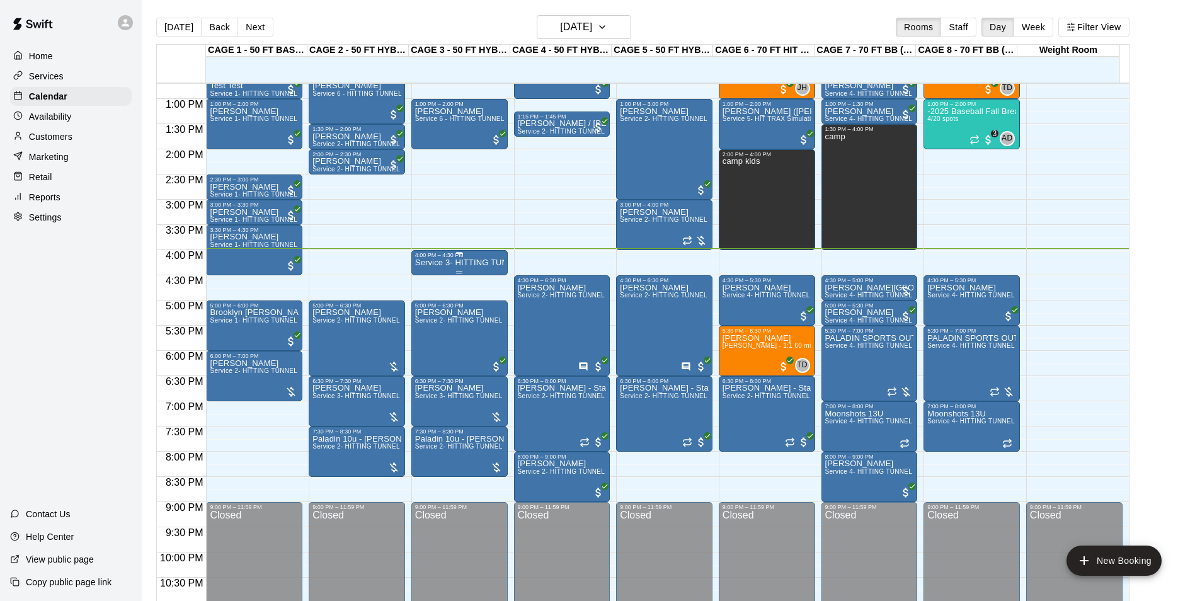
click at [482, 258] on div "4:00 PM – 4:30 PM" at bounding box center [459, 255] width 89 height 6
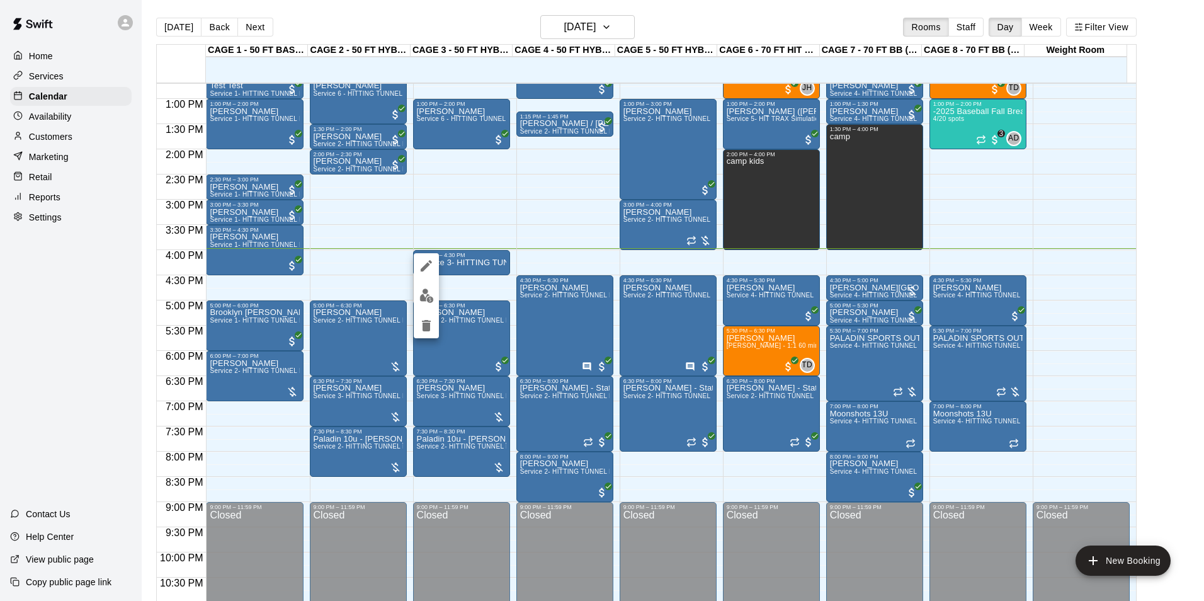
click at [430, 298] on img "edit" at bounding box center [426, 295] width 14 height 14
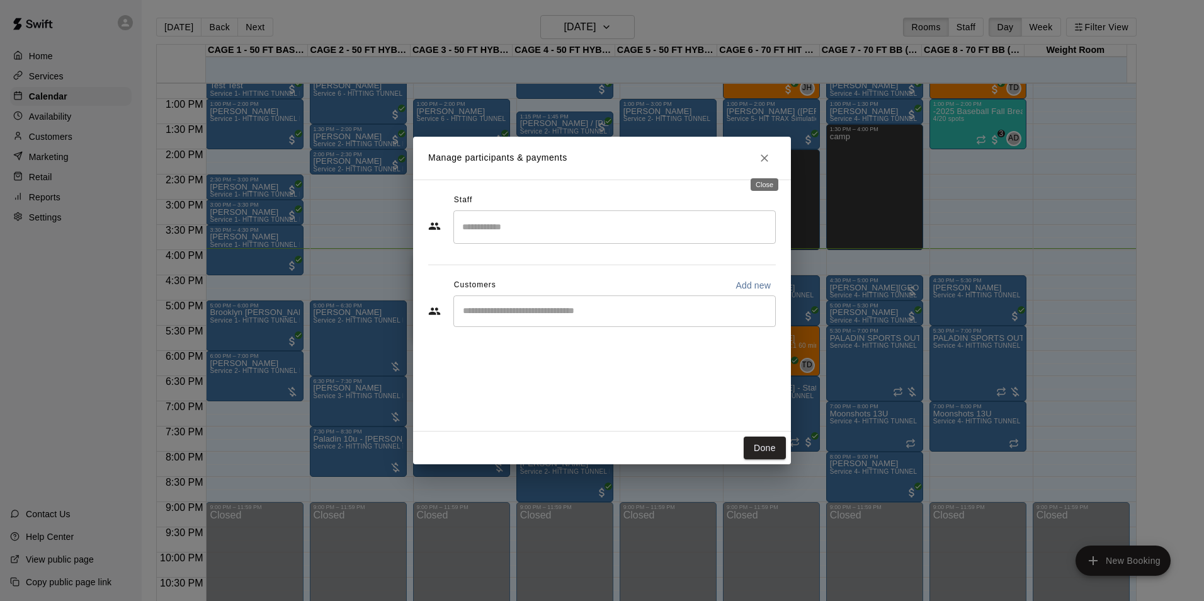
click at [764, 154] on icon "Close" at bounding box center [764, 158] width 13 height 13
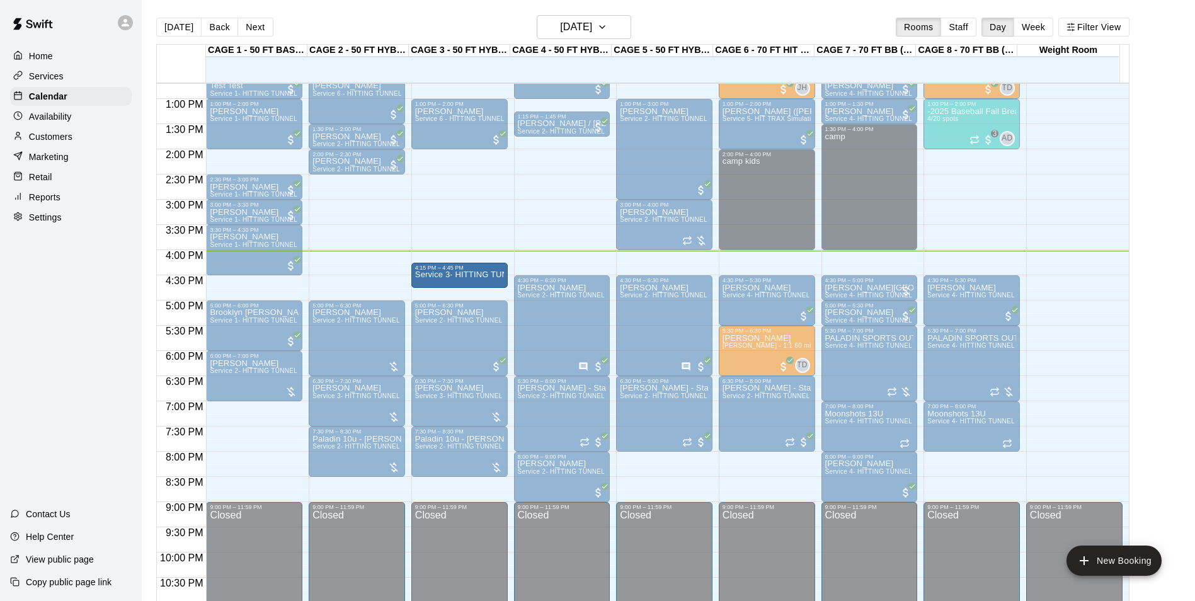
drag, startPoint x: 467, startPoint y: 261, endPoint x: 467, endPoint y: 279, distance: 17.6
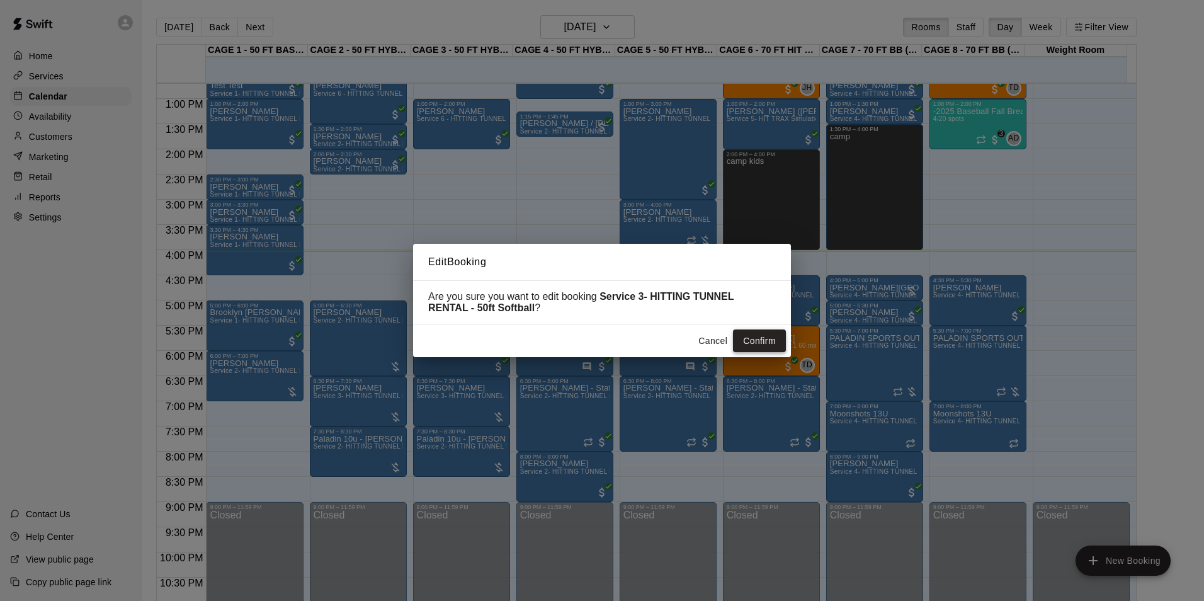
click at [765, 346] on button "Confirm" at bounding box center [759, 340] width 53 height 23
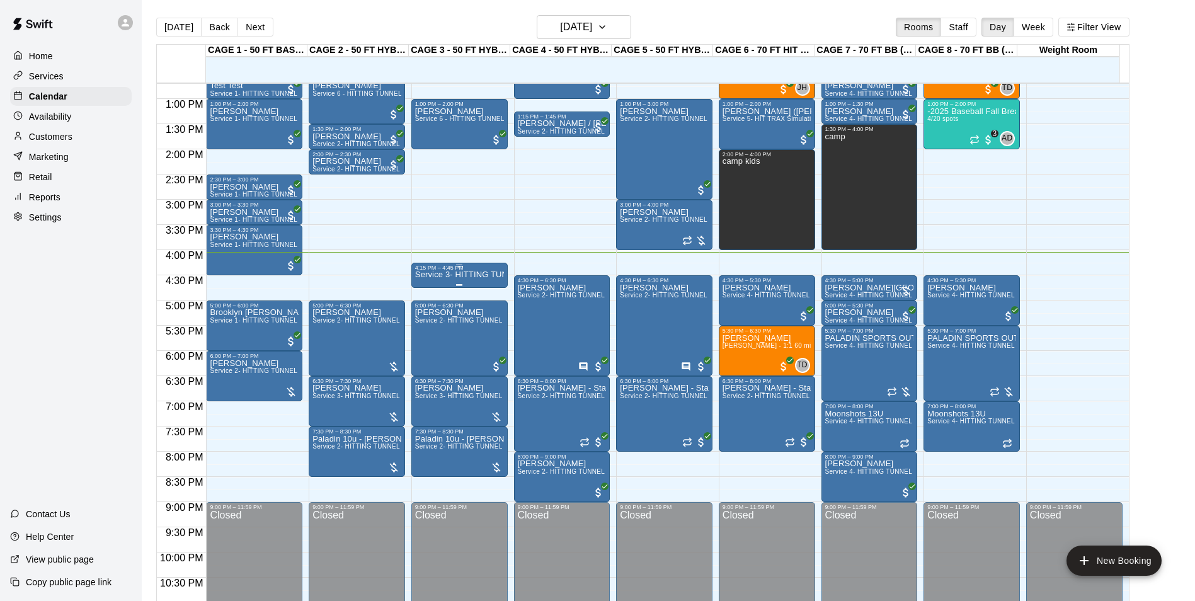
click at [481, 284] on div "Service 3- HITTING TUNNEL RENTAL - 50ft Softball" at bounding box center [459, 571] width 89 height 601
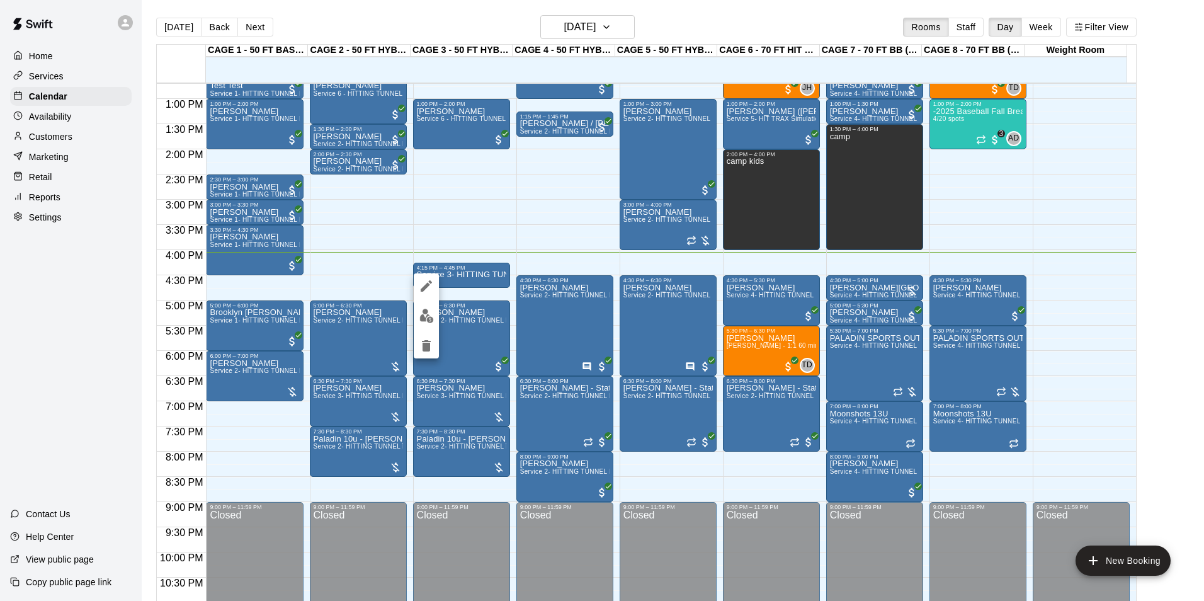
click at [420, 314] on img "edit" at bounding box center [426, 316] width 14 height 14
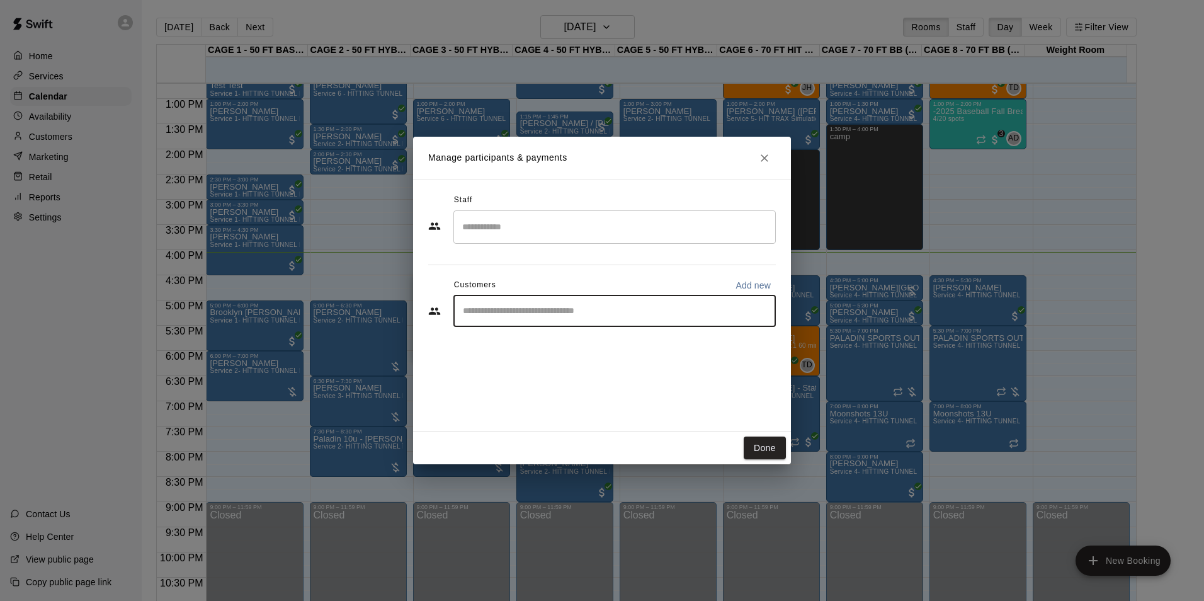
click at [544, 312] on input "Start typing to search customers..." at bounding box center [614, 311] width 311 height 13
drag, startPoint x: 692, startPoint y: 270, endPoint x: 592, endPoint y: 307, distance: 106.6
click at [593, 307] on input "Start typing to search customers..." at bounding box center [614, 311] width 311 height 13
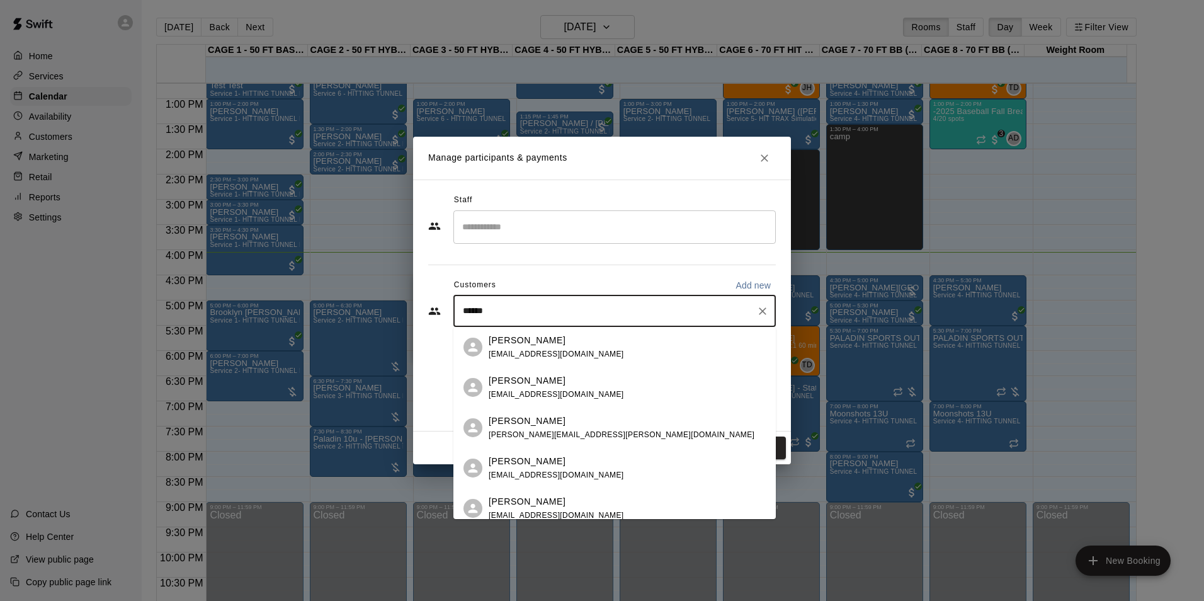
type input "*******"
click at [548, 358] on span "[EMAIL_ADDRESS][DOMAIN_NAME]" at bounding box center [556, 354] width 135 height 9
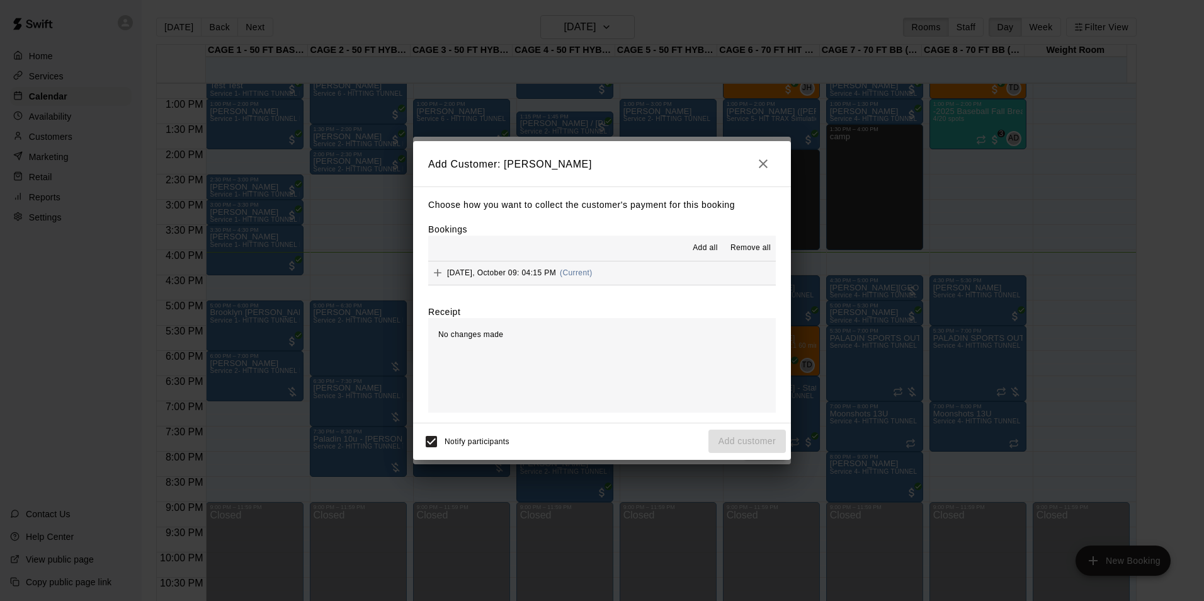
click at [703, 244] on span "Add all" at bounding box center [705, 248] width 25 height 13
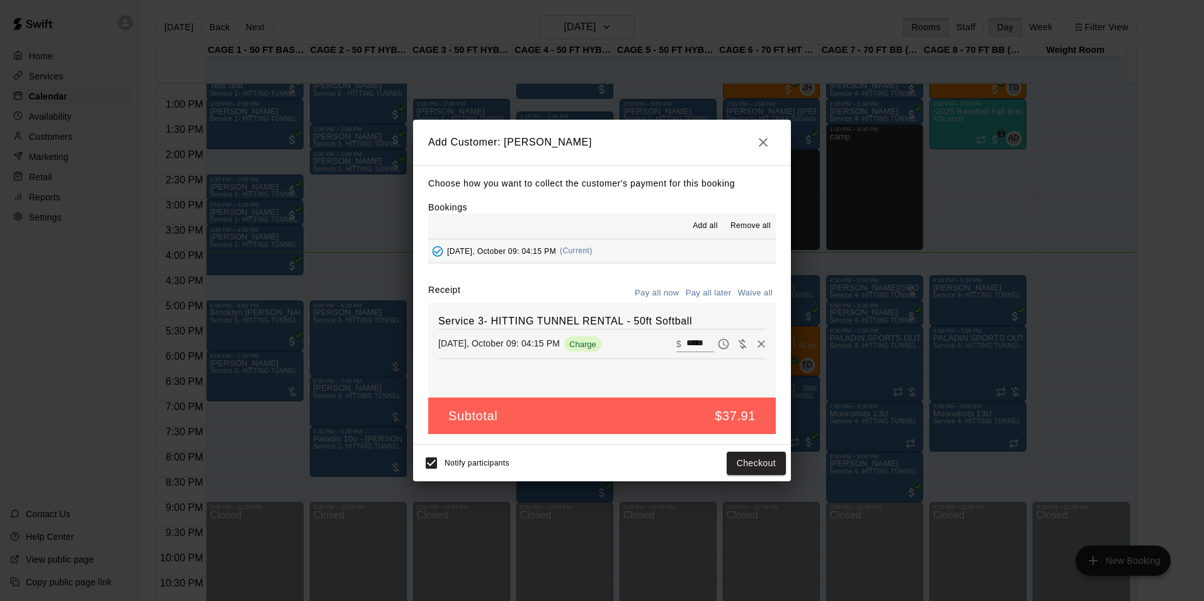
click at [656, 285] on button "Pay all now" at bounding box center [657, 293] width 51 height 20
click at [758, 472] on button "Checkout" at bounding box center [756, 463] width 59 height 23
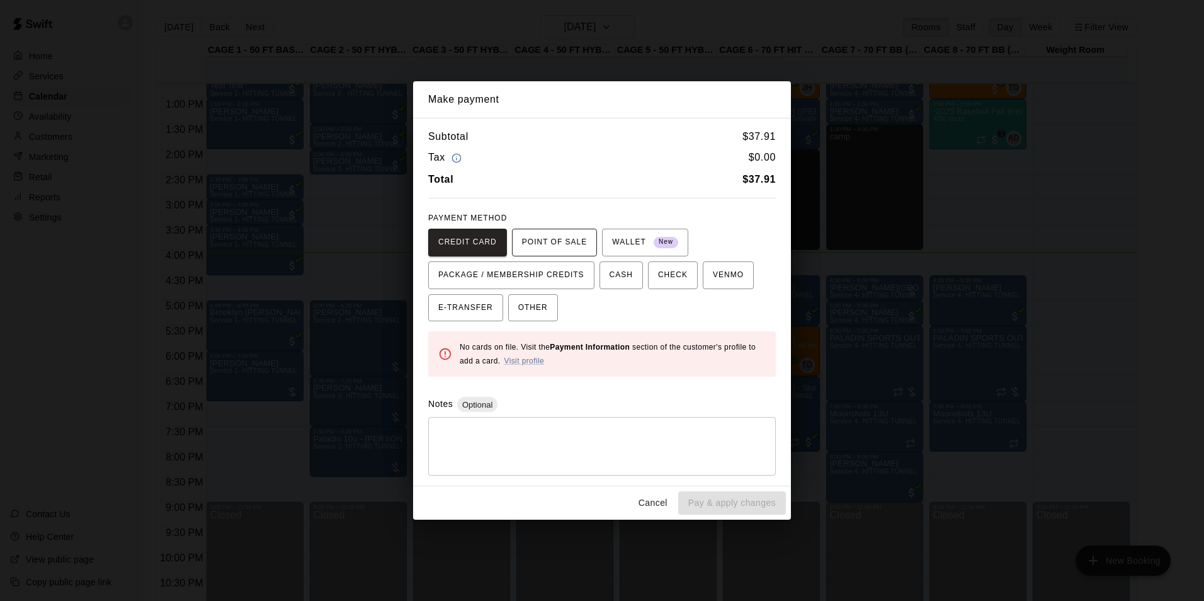
click at [559, 237] on span "POINT OF SALE" at bounding box center [554, 242] width 65 height 20
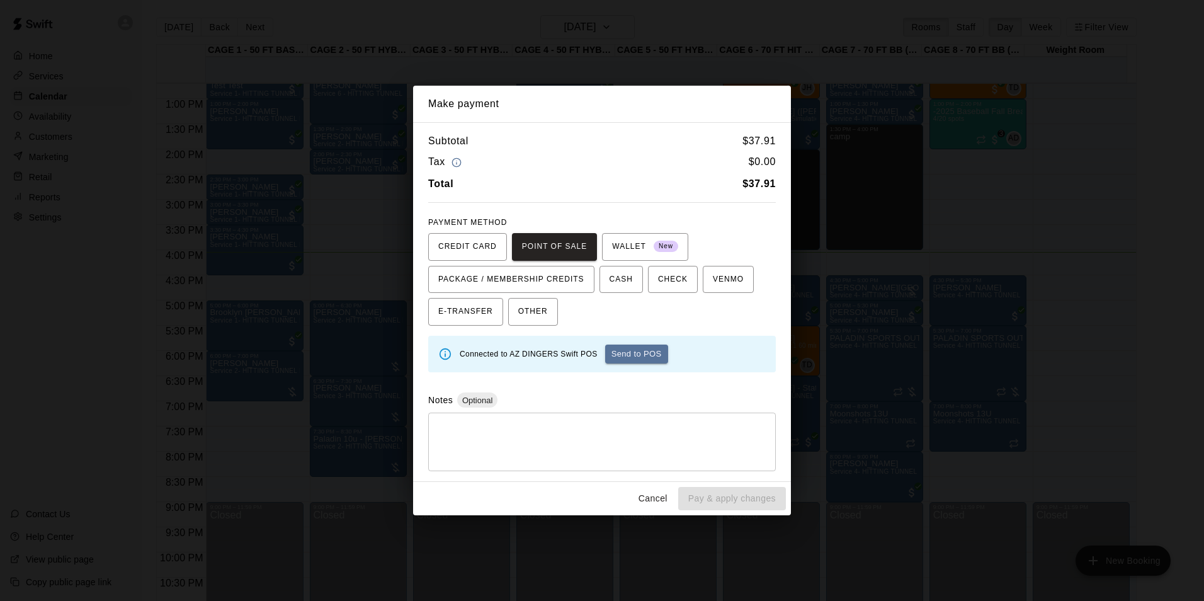
click at [626, 356] on button "Send to POS" at bounding box center [636, 354] width 63 height 19
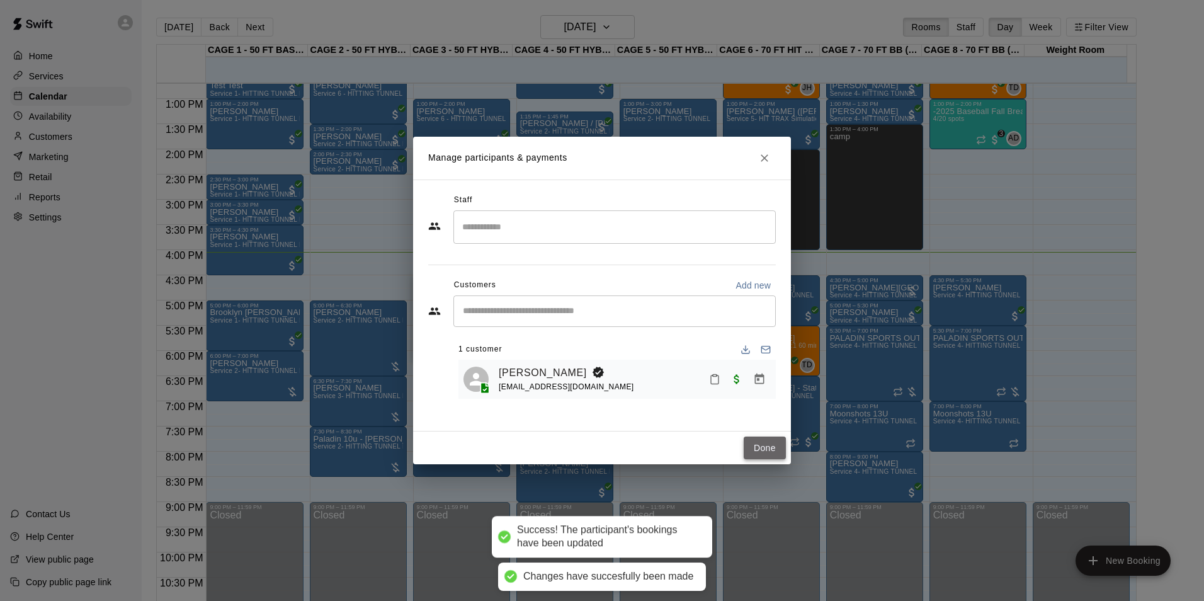
click at [770, 454] on button "Done" at bounding box center [765, 447] width 42 height 23
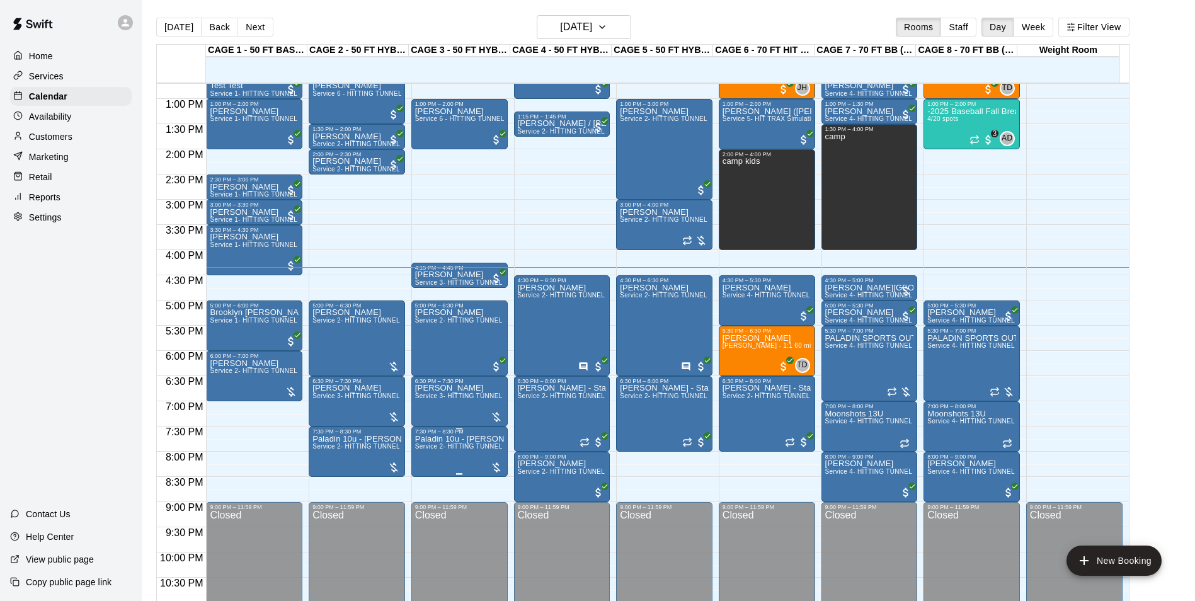
scroll to position [679, 0]
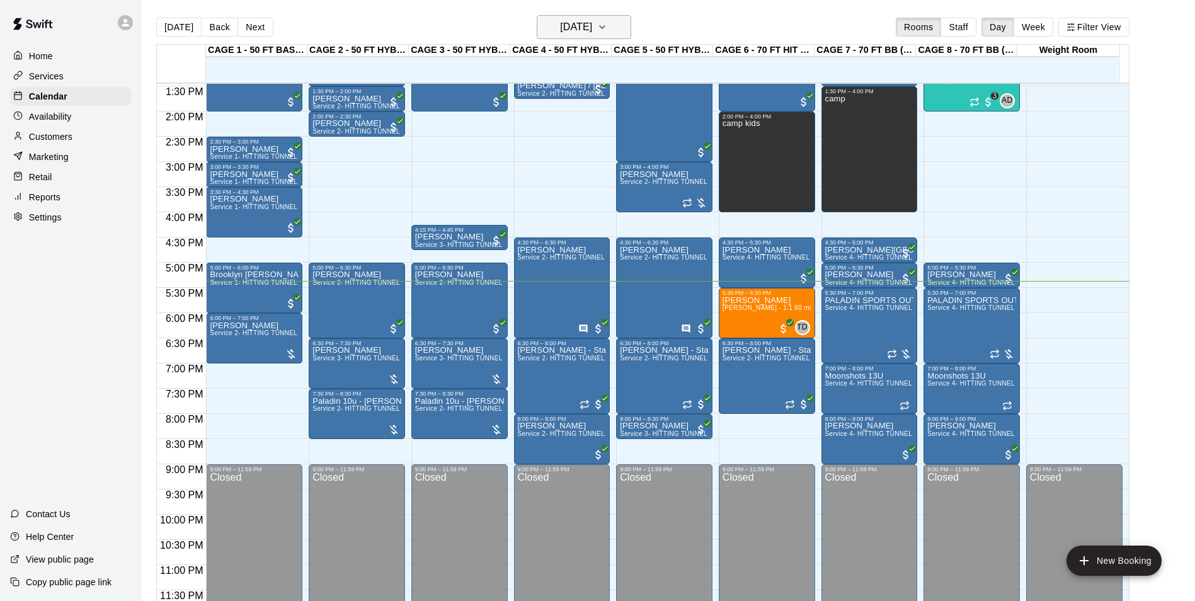
click at [607, 20] on icon "button" at bounding box center [602, 27] width 10 height 15
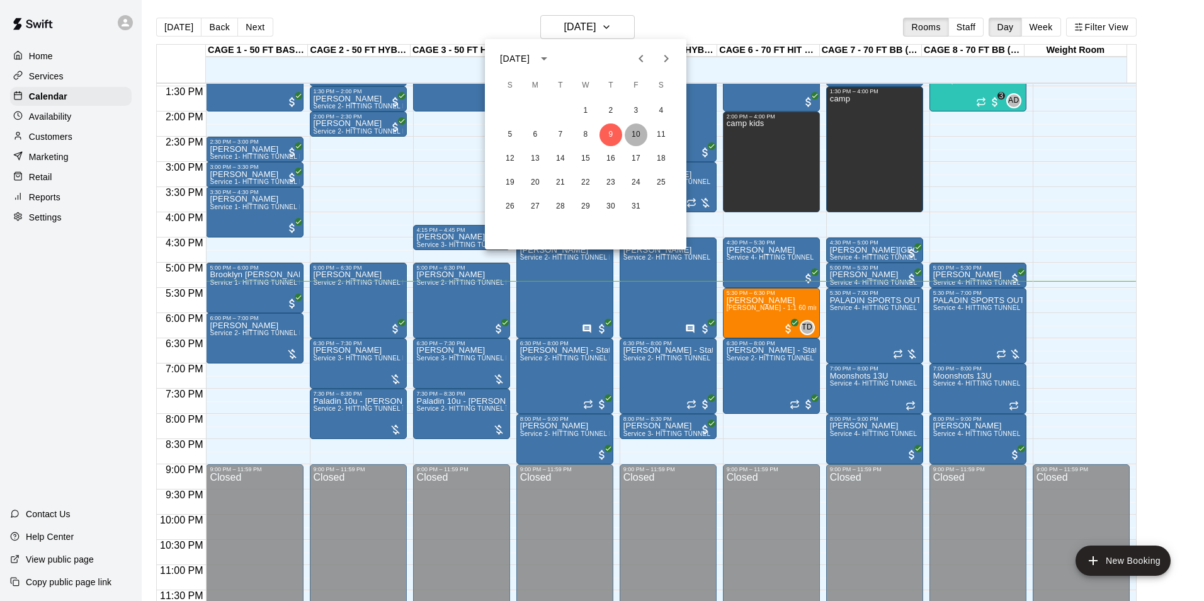
click at [630, 134] on button "10" at bounding box center [636, 134] width 23 height 23
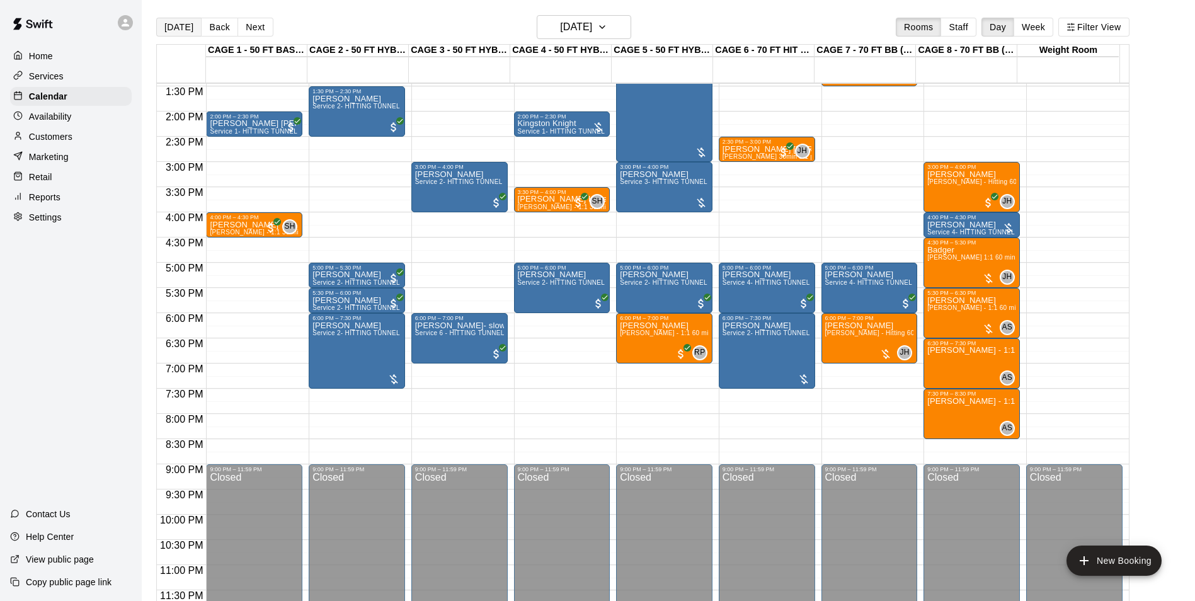
click at [162, 23] on button "[DATE]" at bounding box center [178, 27] width 45 height 19
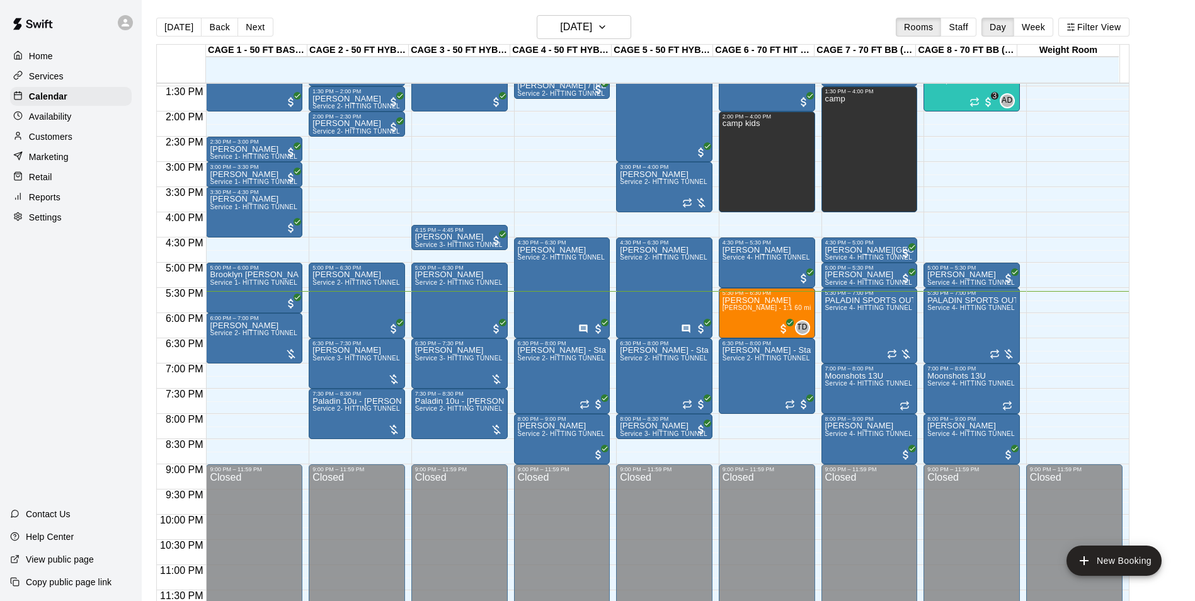
click at [52, 123] on p "Availability" at bounding box center [50, 116] width 43 height 13
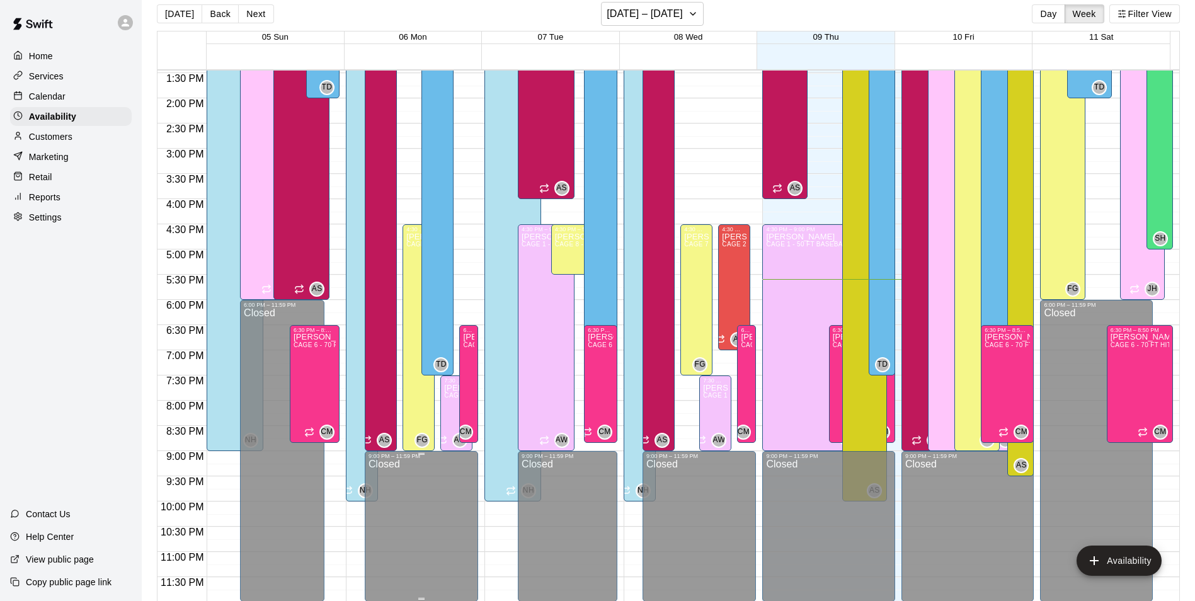
scroll to position [20, 0]
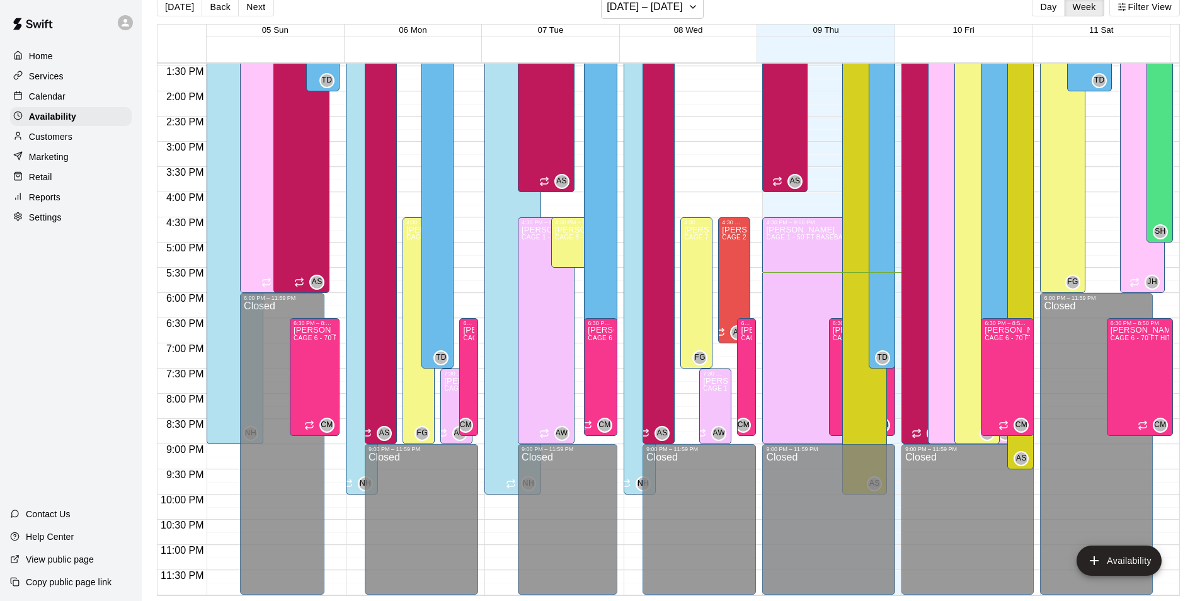
click at [48, 191] on div "Home Services Calendar Availability Customers Marketing Retail Reports Settings" at bounding box center [71, 136] width 142 height 183
click at [52, 203] on p "Reports" at bounding box center [44, 197] width 31 height 13
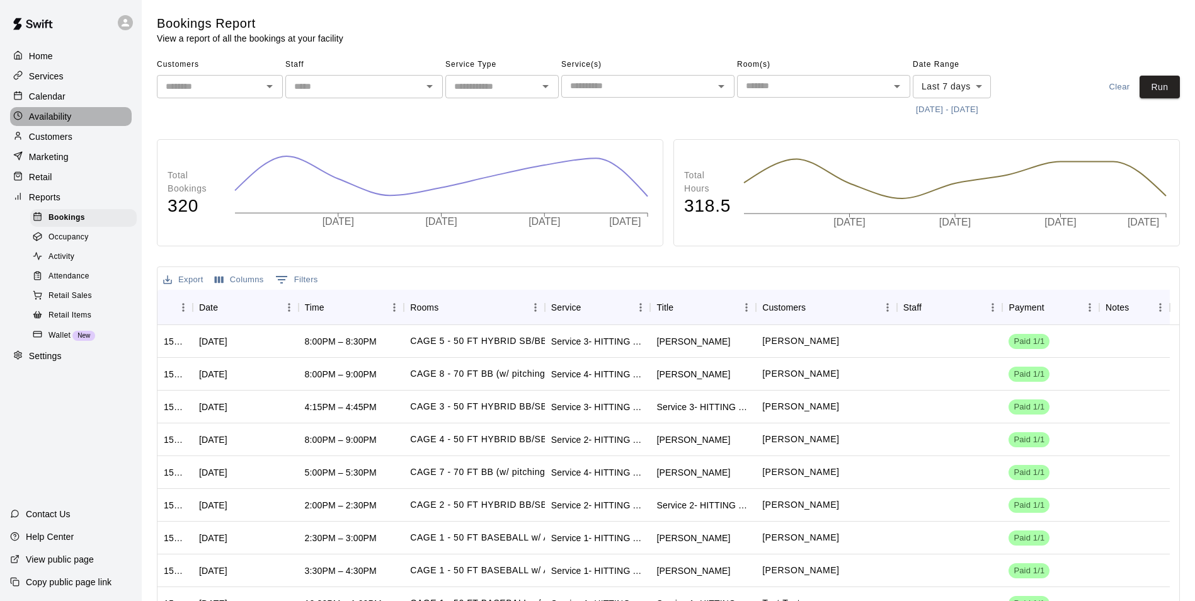
click at [40, 113] on p "Availability" at bounding box center [50, 116] width 43 height 13
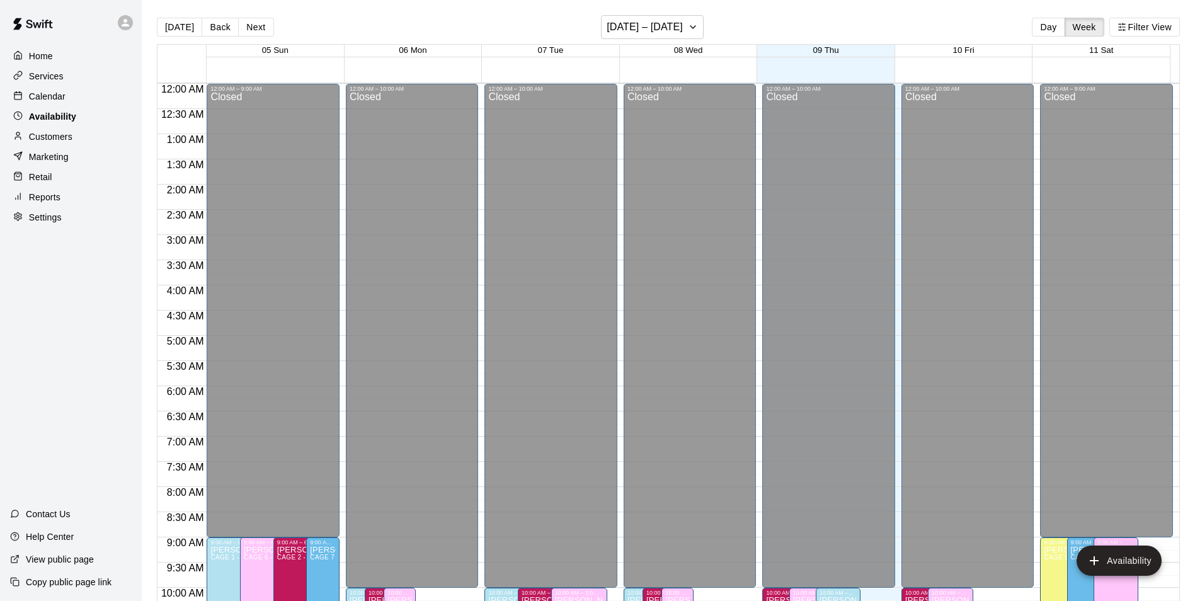
scroll to position [678, 0]
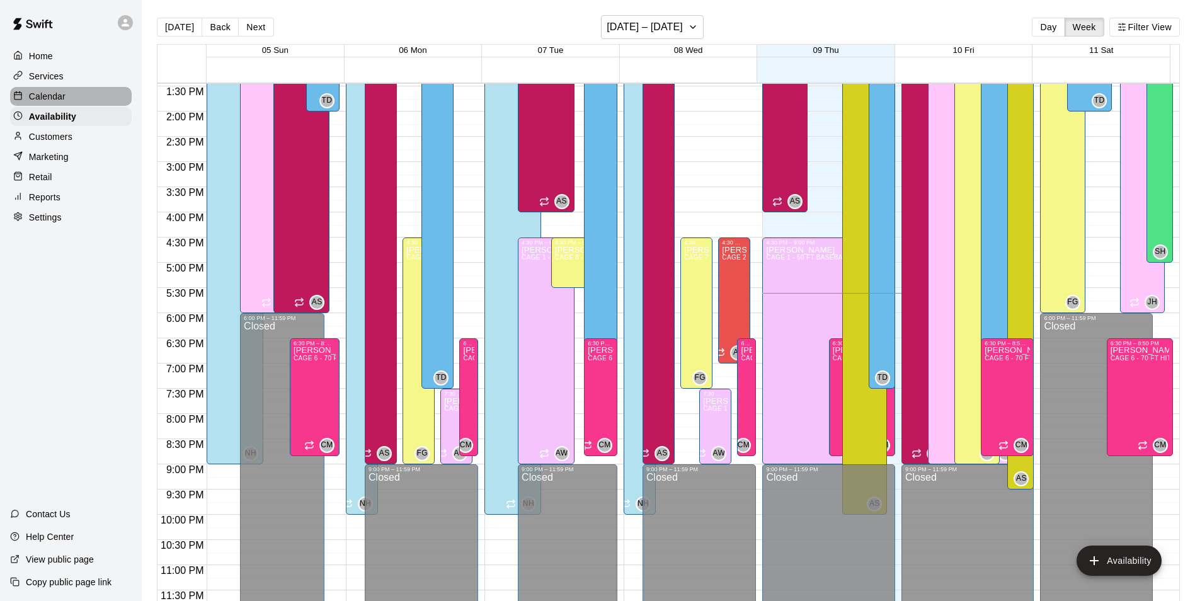
click at [48, 101] on p "Calendar" at bounding box center [47, 96] width 37 height 13
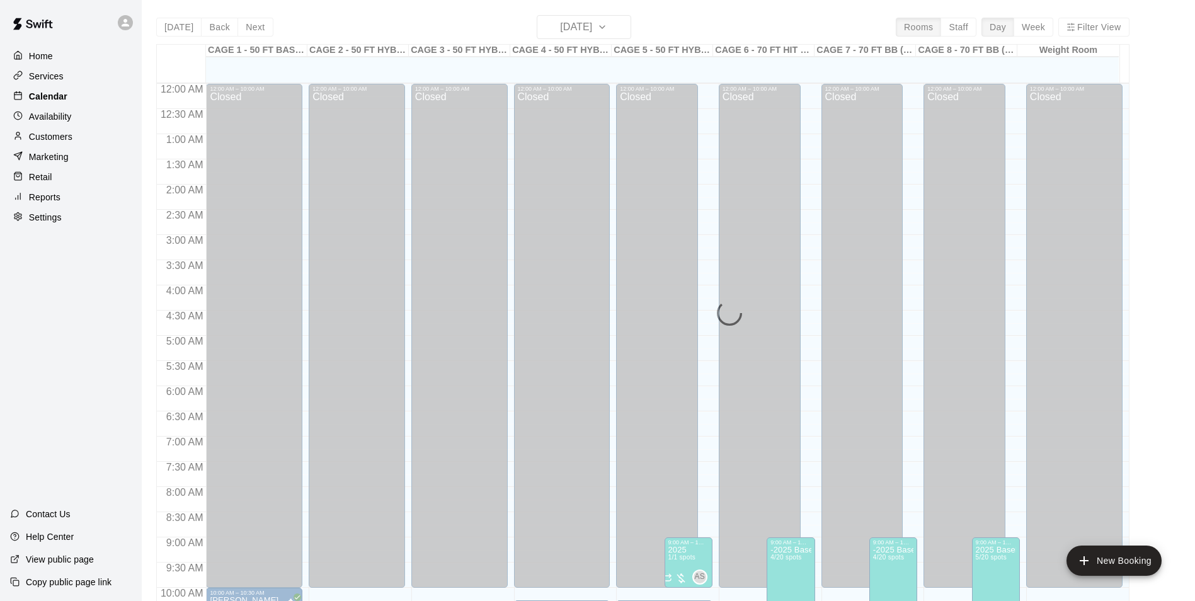
scroll to position [640, 0]
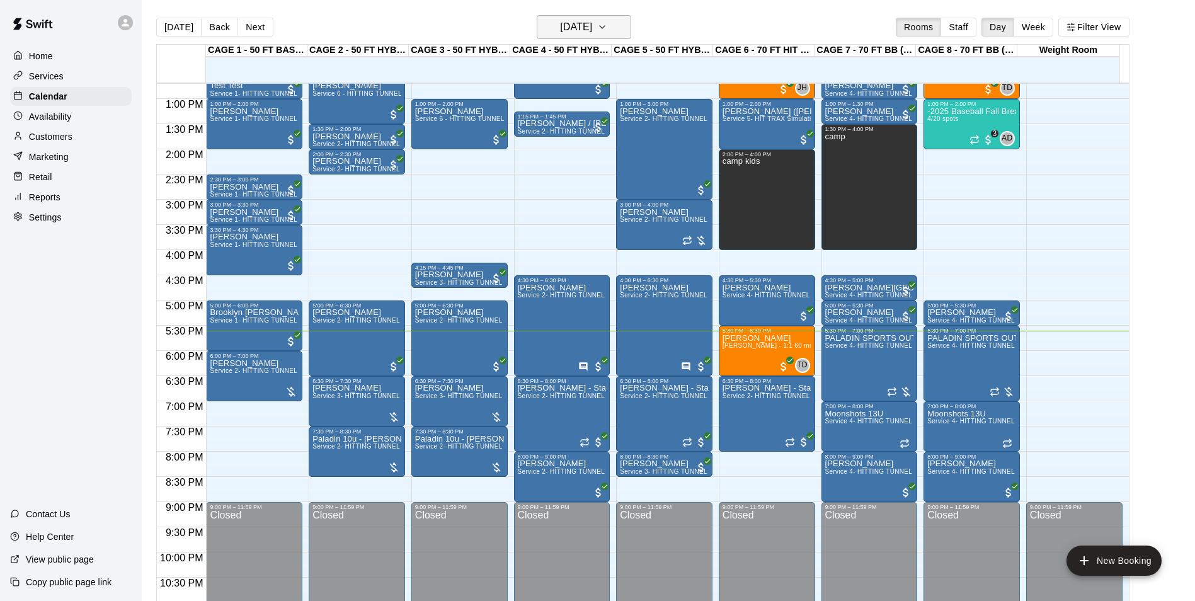
click at [620, 32] on button "[DATE]" at bounding box center [584, 27] width 94 height 24
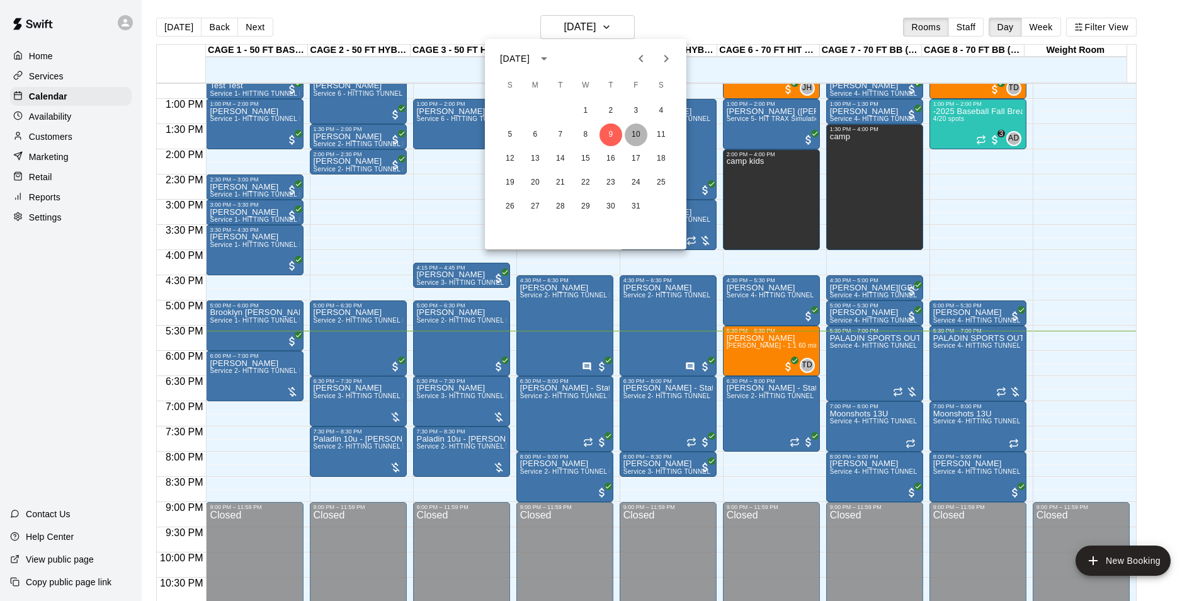
click at [638, 133] on button "10" at bounding box center [636, 134] width 23 height 23
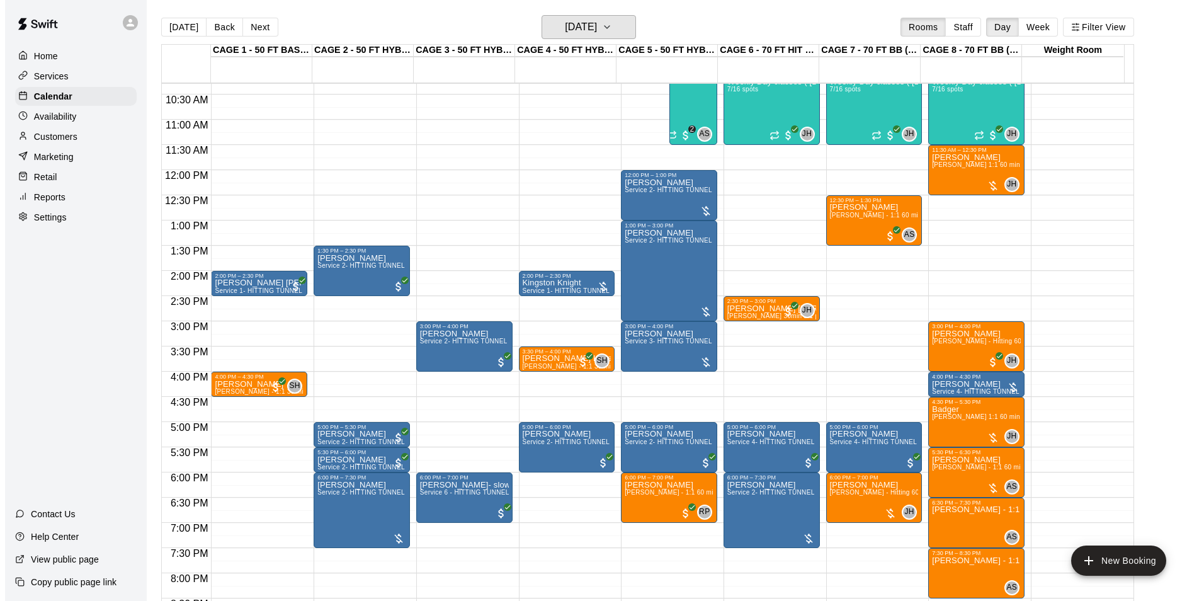
scroll to position [451, 0]
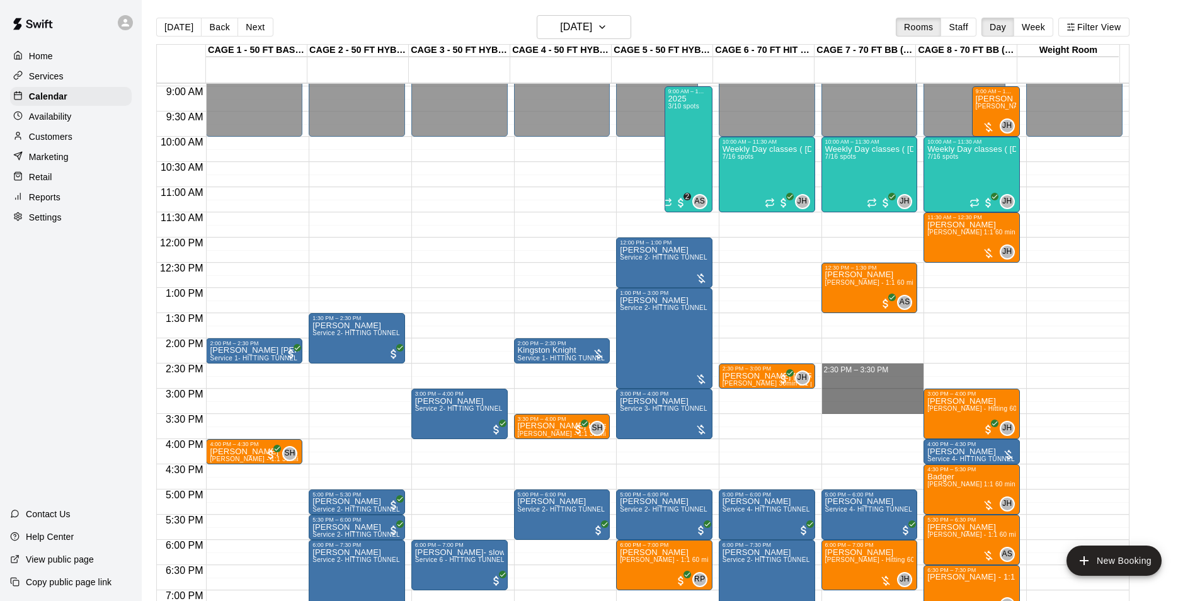
drag, startPoint x: 841, startPoint y: 367, endPoint x: 841, endPoint y: 411, distance: 44.1
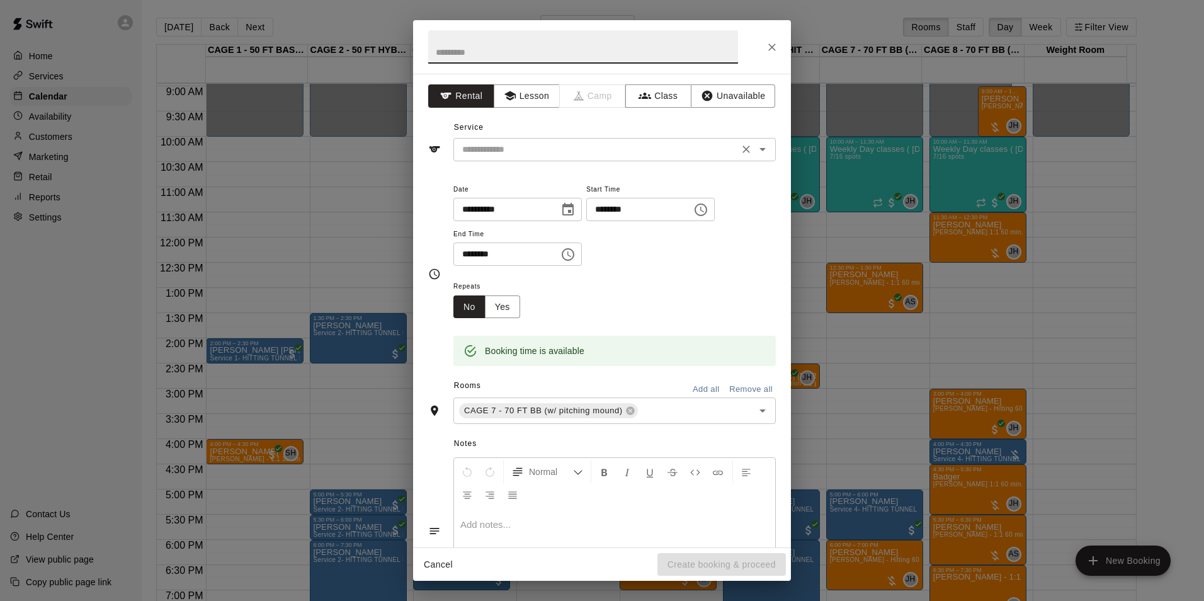
click at [738, 156] on button "Clear" at bounding box center [747, 149] width 18 height 18
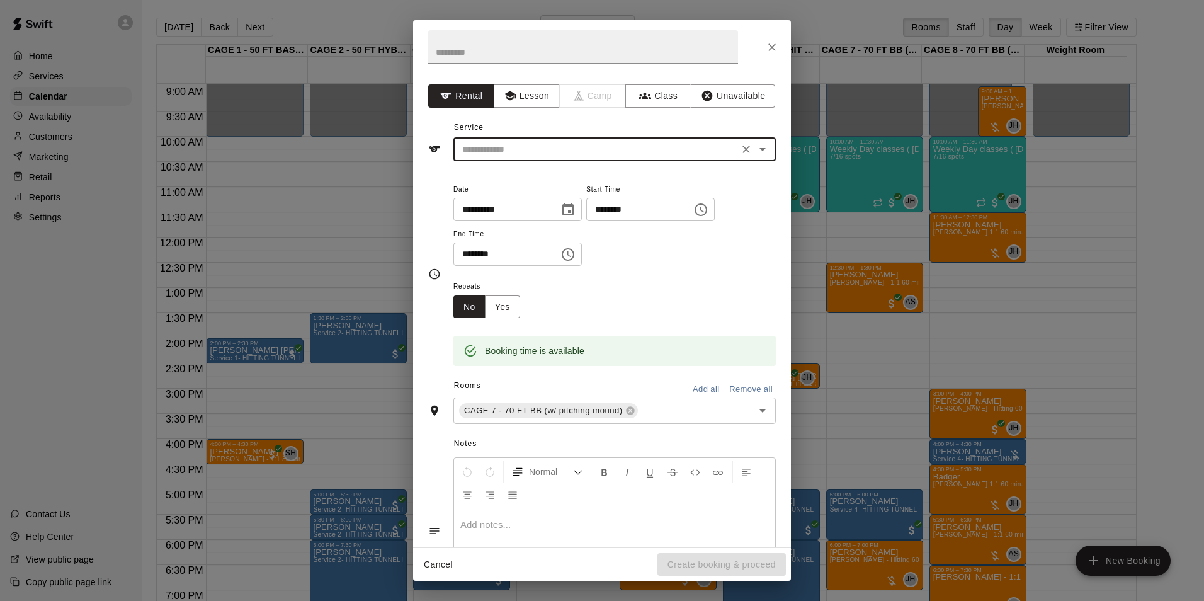
click at [755, 154] on icon "Open" at bounding box center [762, 149] width 15 height 15
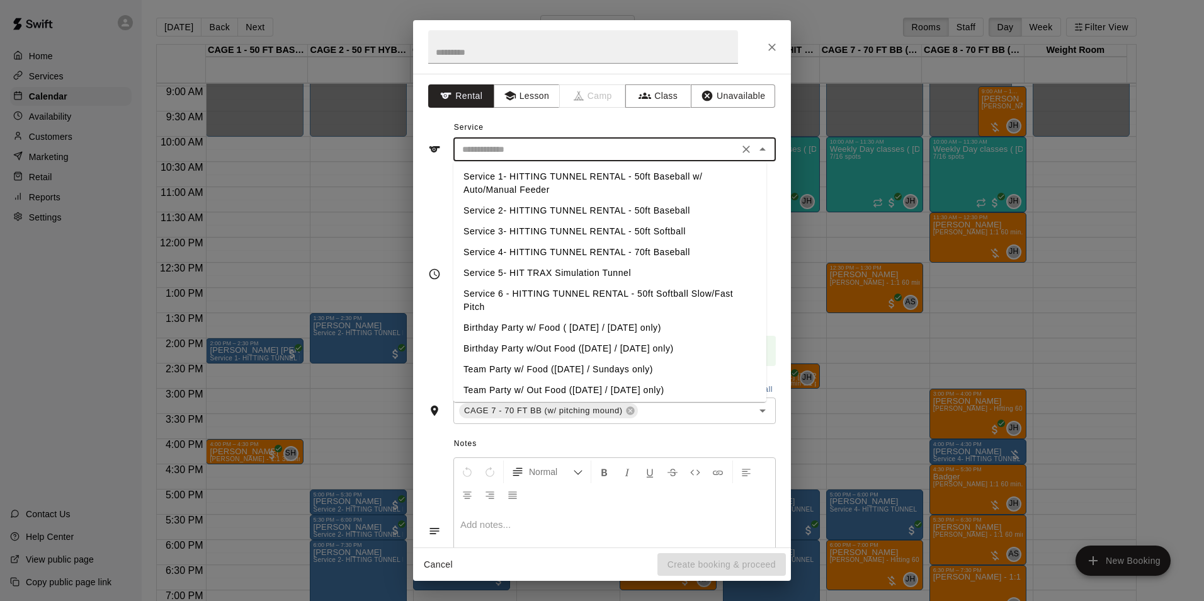
click at [647, 254] on li "Service 4- HITTING TUNNEL RENTAL - 70ft Baseball" at bounding box center [609, 252] width 313 height 21
type input "**********"
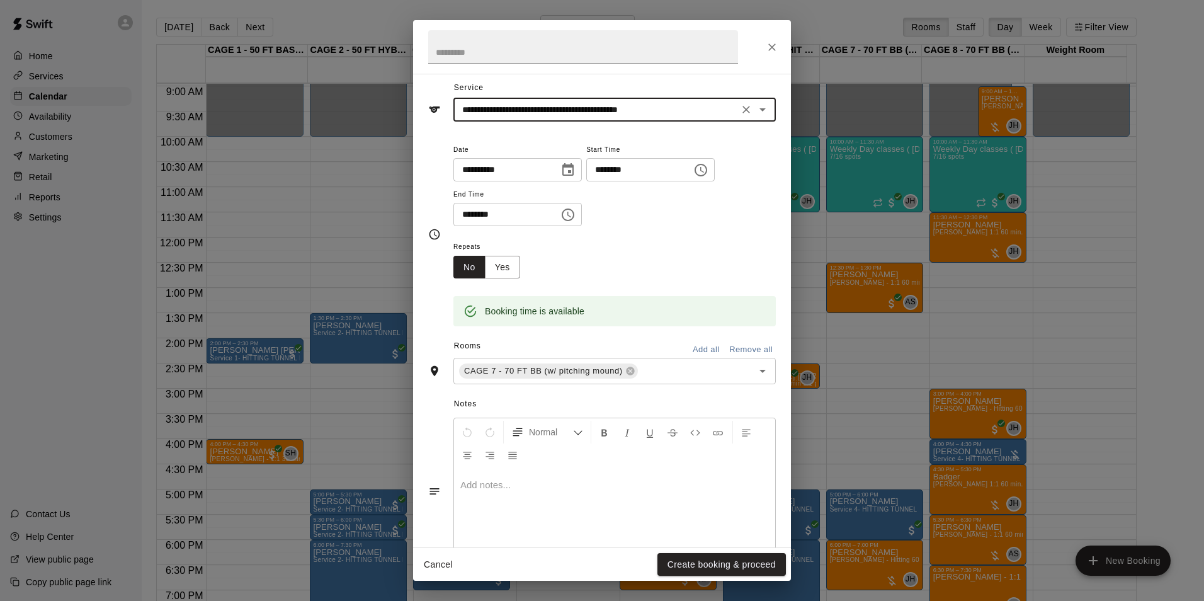
scroll to position [80, 0]
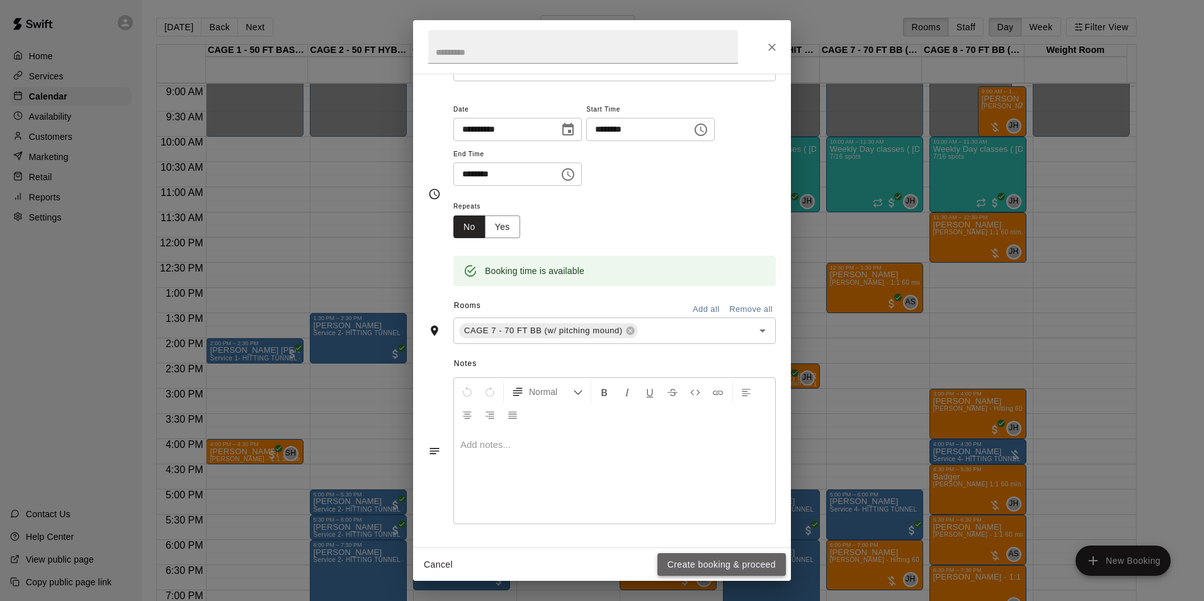
click at [727, 563] on button "Create booking & proceed" at bounding box center [722, 564] width 128 height 23
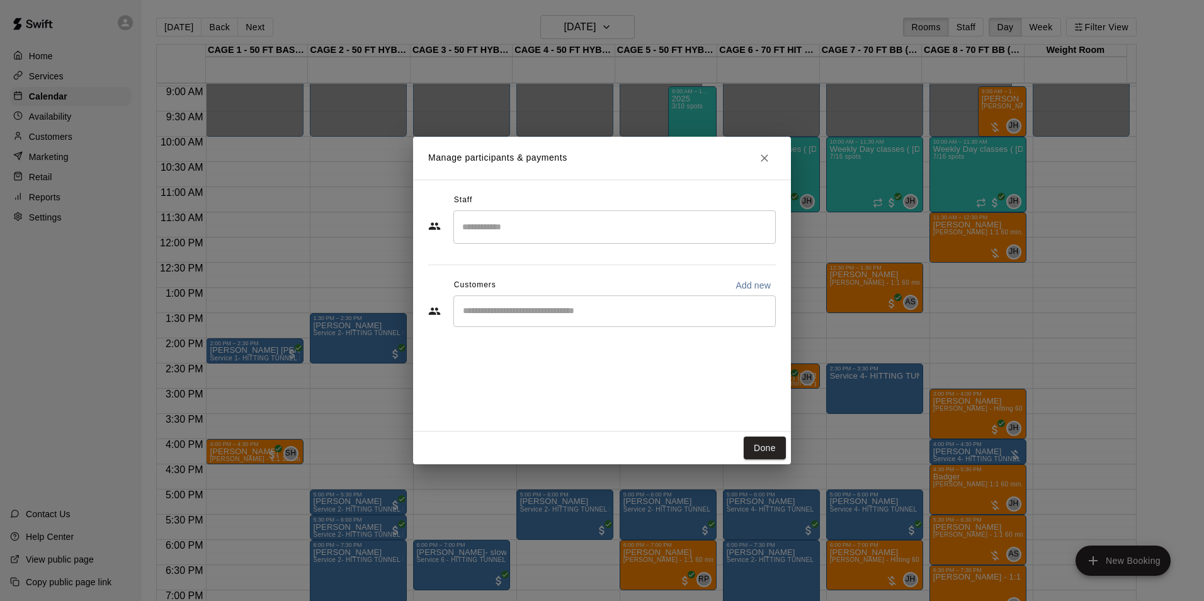
click at [590, 324] on div "​" at bounding box center [614, 310] width 322 height 31
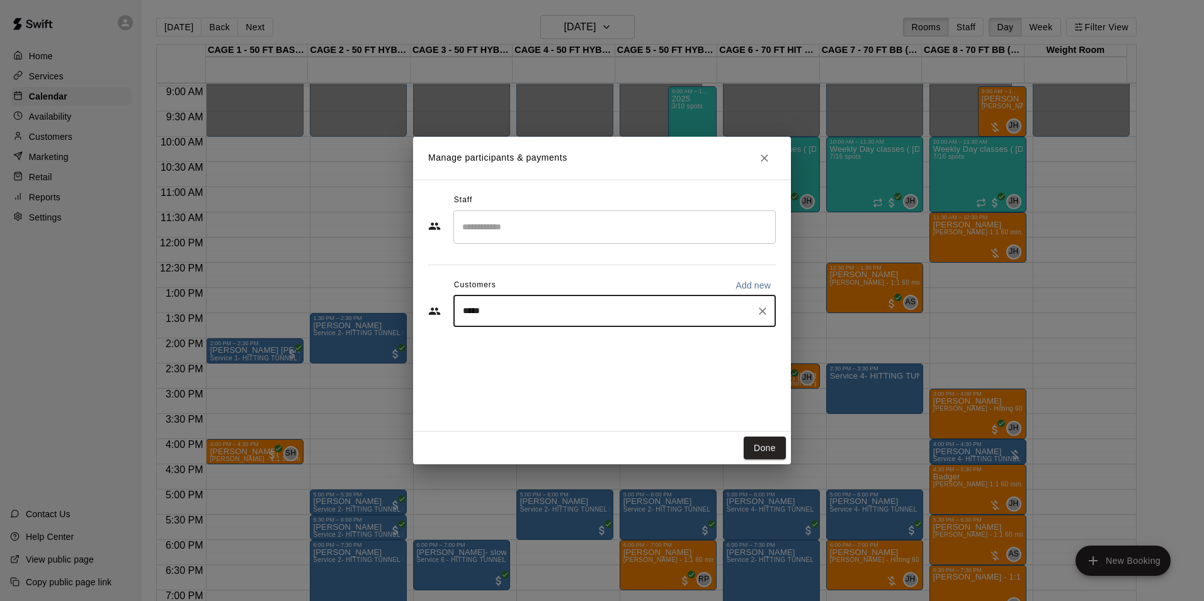
type input "******"
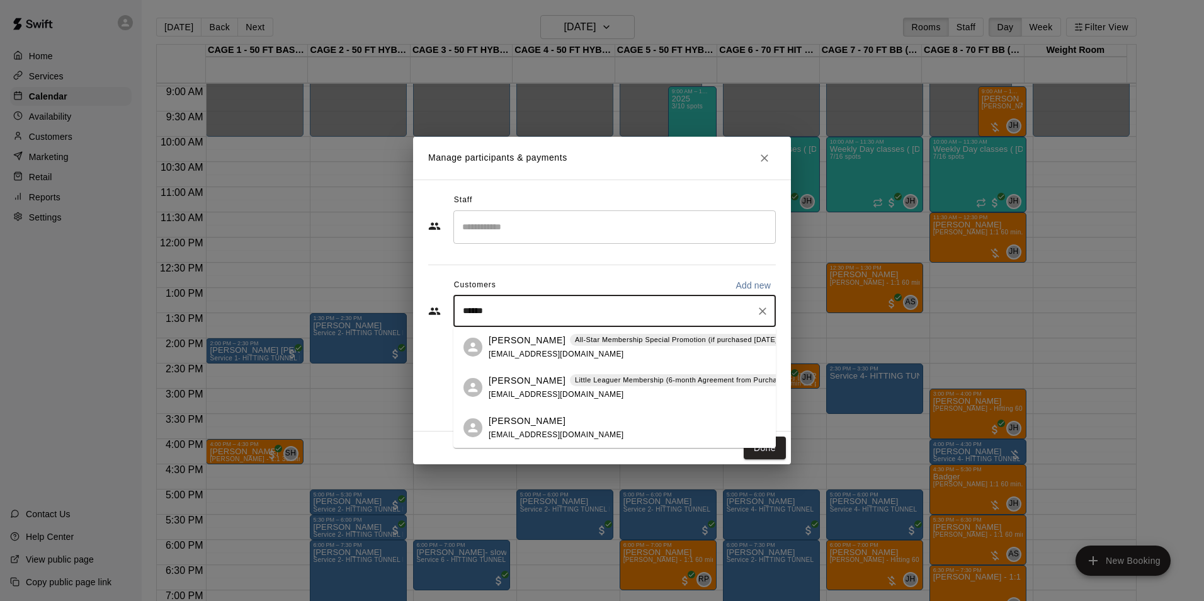
click at [520, 348] on div "[PERSON_NAME] All-Star Membership Special Promotion (if purchased [DATE] - [DAT…" at bounding box center [691, 347] width 404 height 27
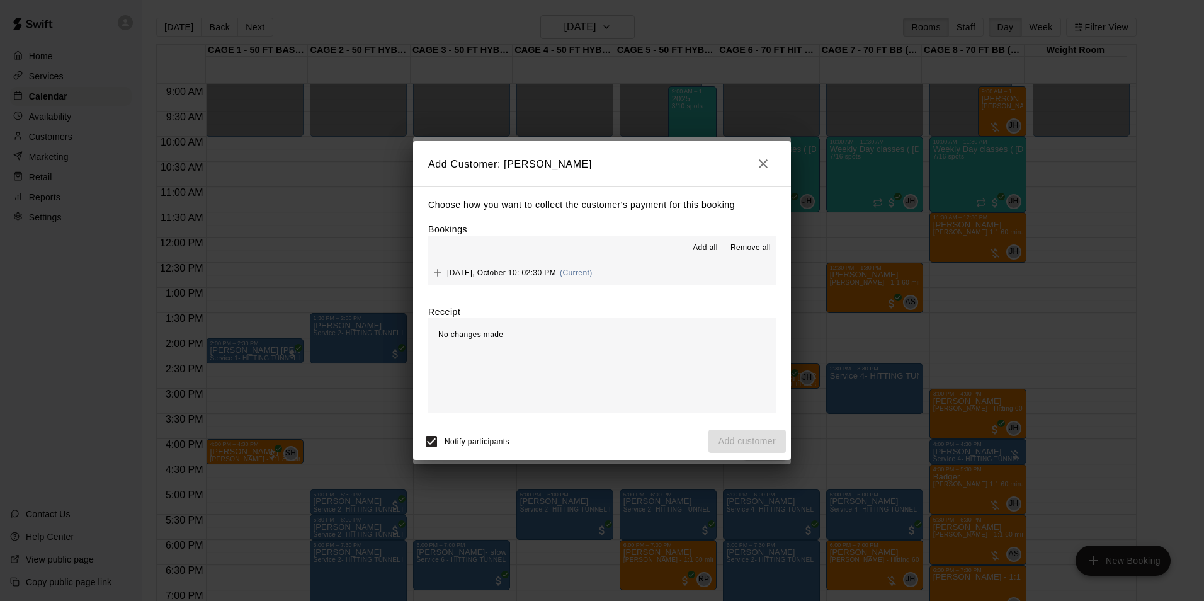
click at [602, 276] on button "[DATE], October 10: 02:30 PM (Current)" at bounding box center [602, 272] width 348 height 23
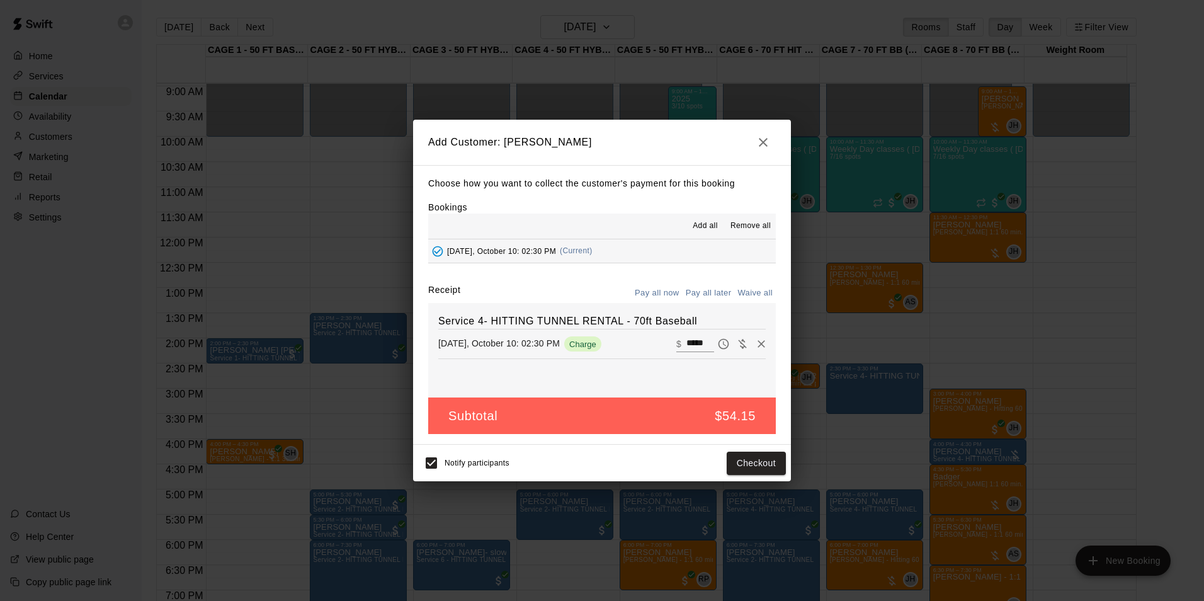
click at [712, 284] on button "Pay all later" at bounding box center [709, 293] width 52 height 20
click at [772, 456] on button "Add customer" at bounding box center [747, 463] width 77 height 23
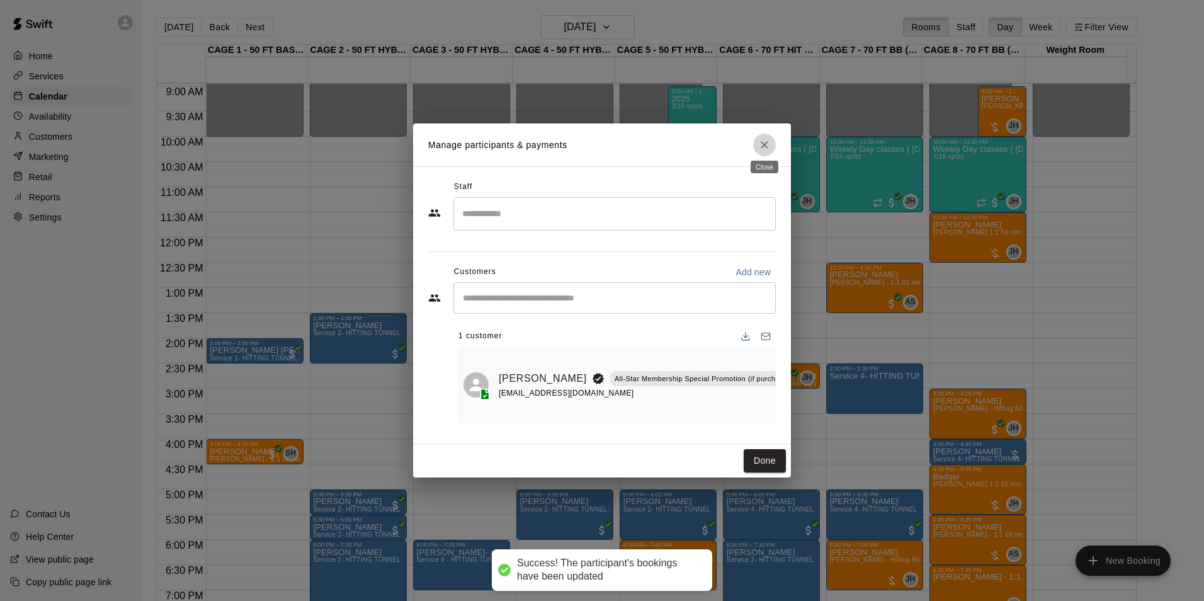
click at [772, 142] on button "Close" at bounding box center [764, 145] width 23 height 23
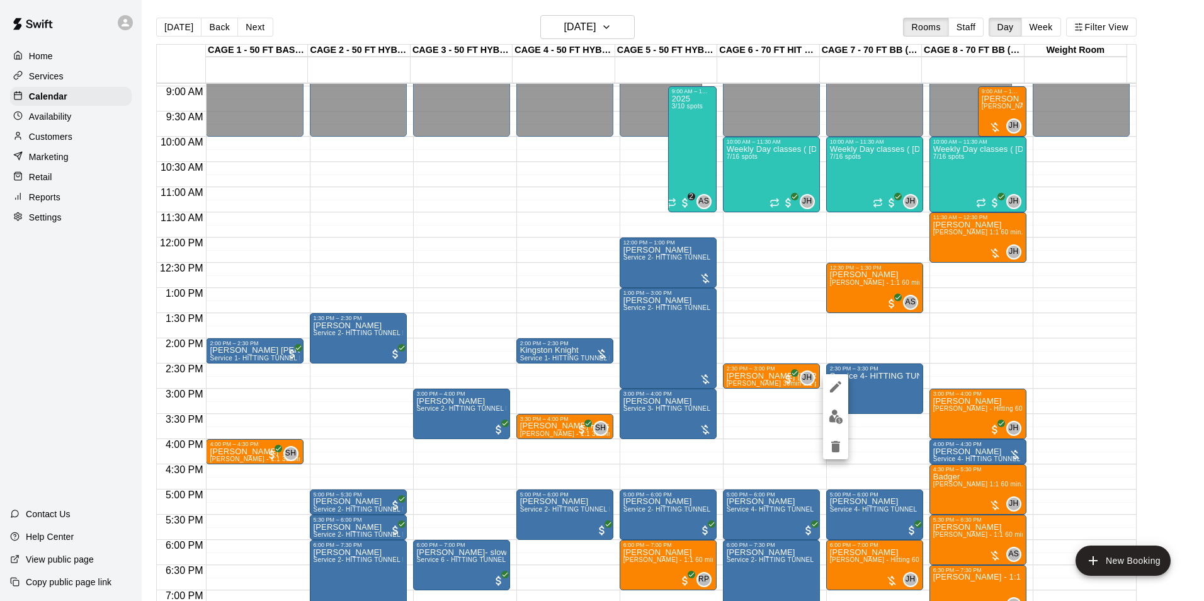
click at [839, 414] on img "edit" at bounding box center [836, 416] width 14 height 14
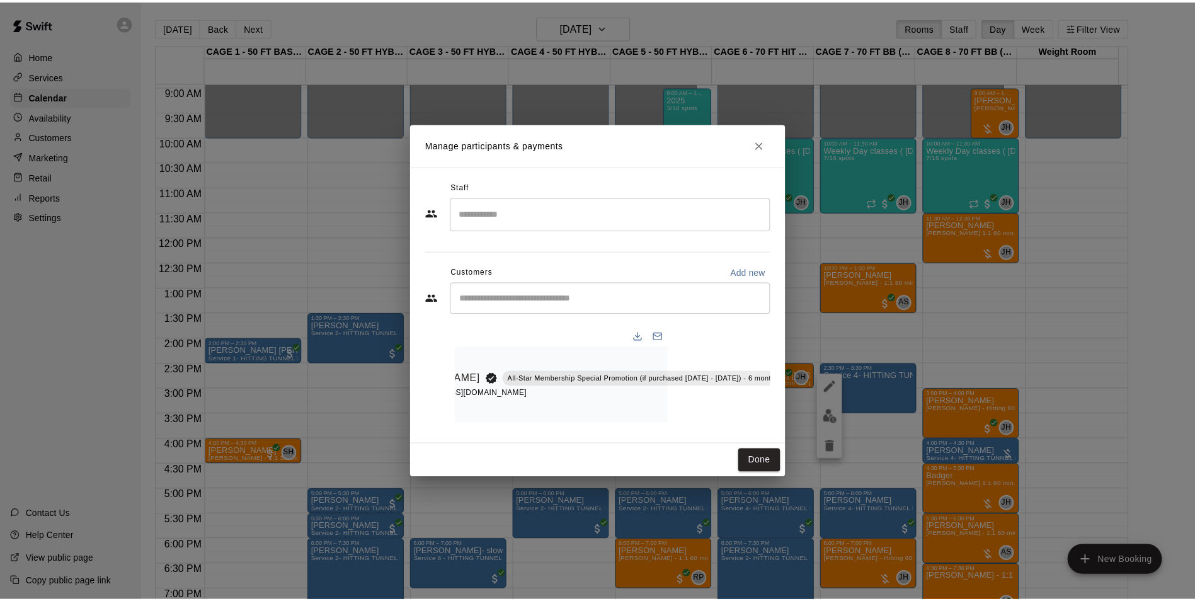
scroll to position [0, 166]
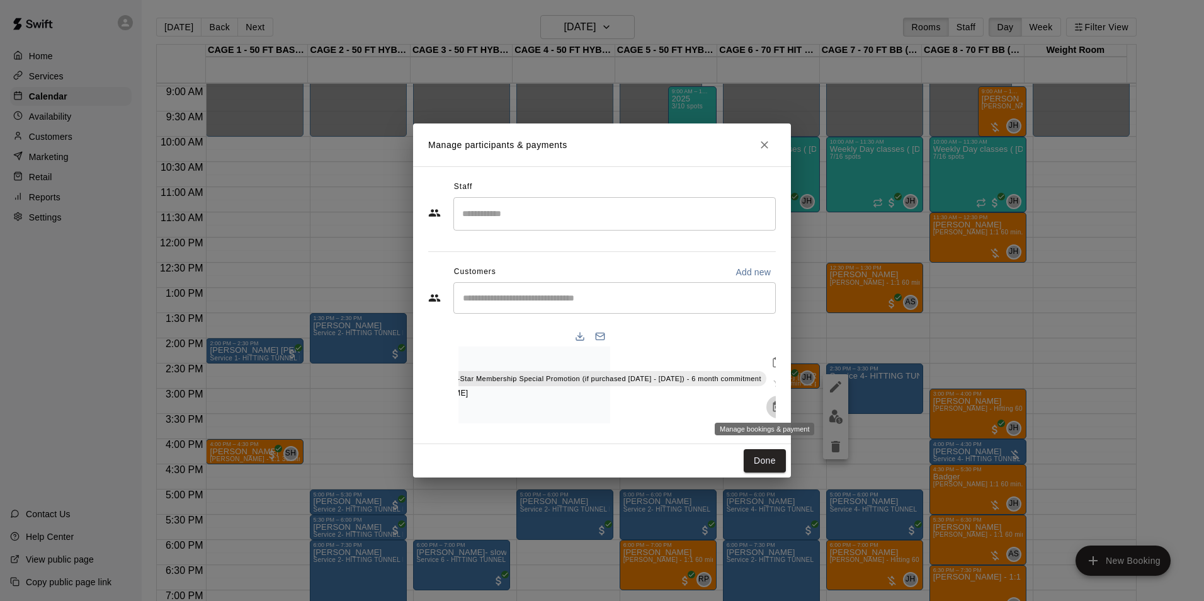
click at [773, 404] on icon "Manage bookings & payment" at bounding box center [777, 406] width 9 height 11
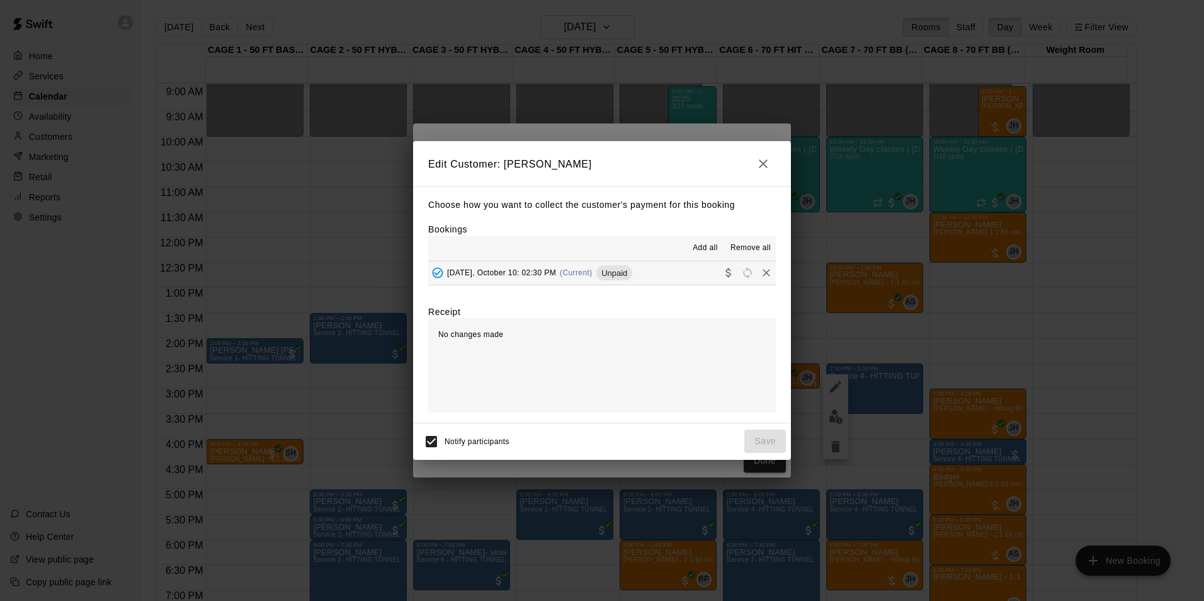
click at [512, 273] on span "[DATE], October 10: 02:30 PM" at bounding box center [501, 272] width 109 height 9
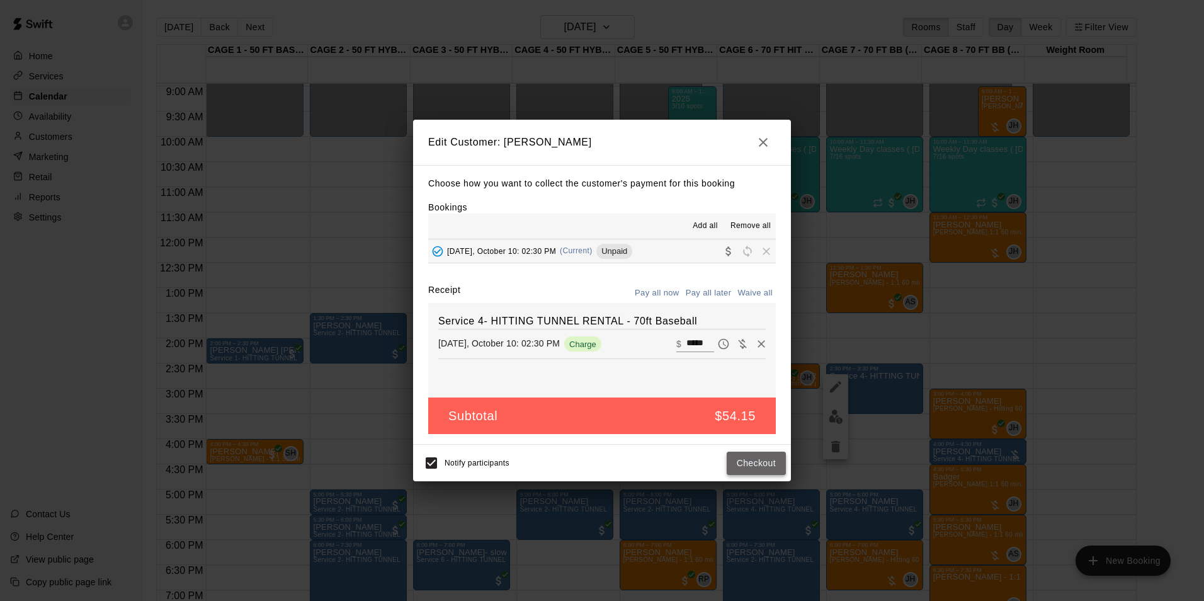
click at [766, 460] on button "Checkout" at bounding box center [756, 463] width 59 height 23
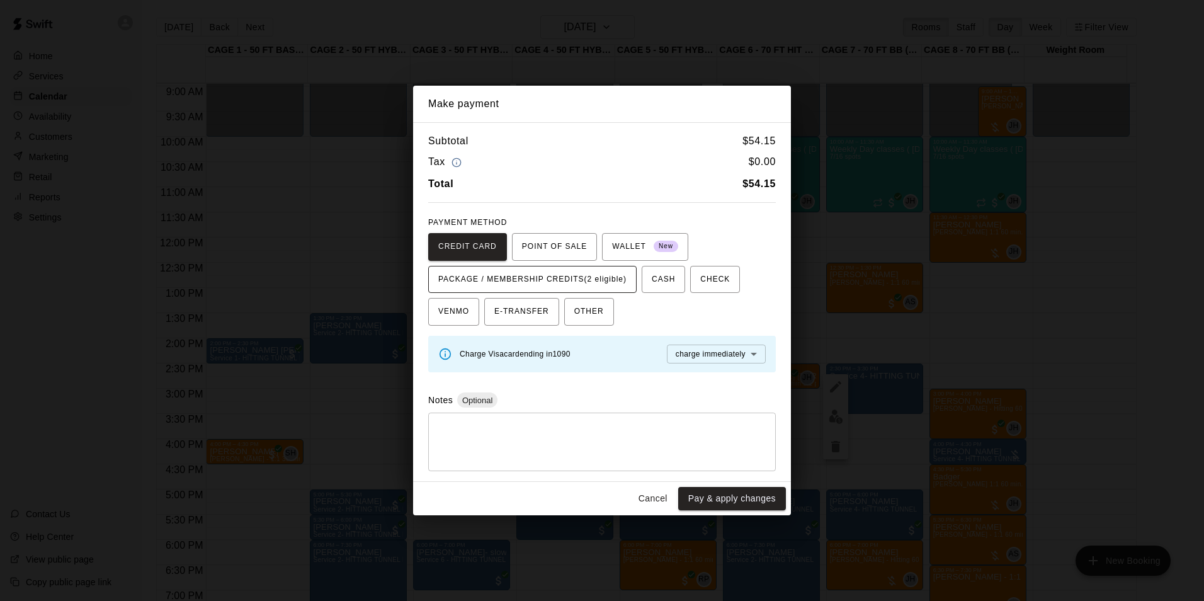
click at [598, 284] on span "PACKAGE / MEMBERSHIP CREDITS (2 eligible)" at bounding box center [532, 280] width 188 height 20
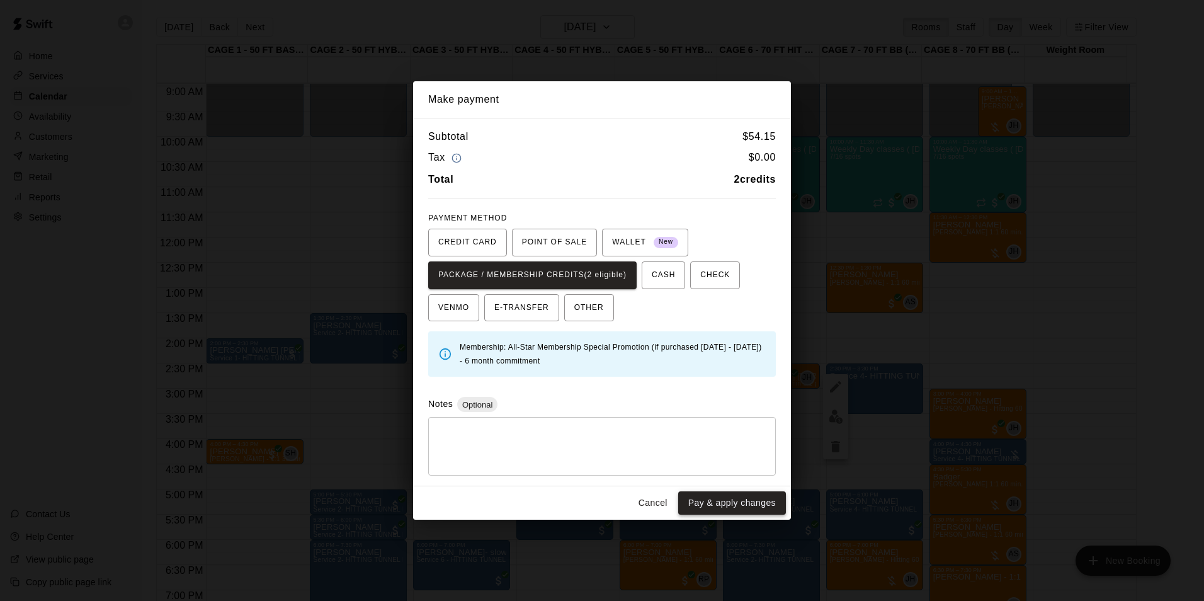
click at [762, 499] on button "Pay & apply changes" at bounding box center [732, 502] width 108 height 23
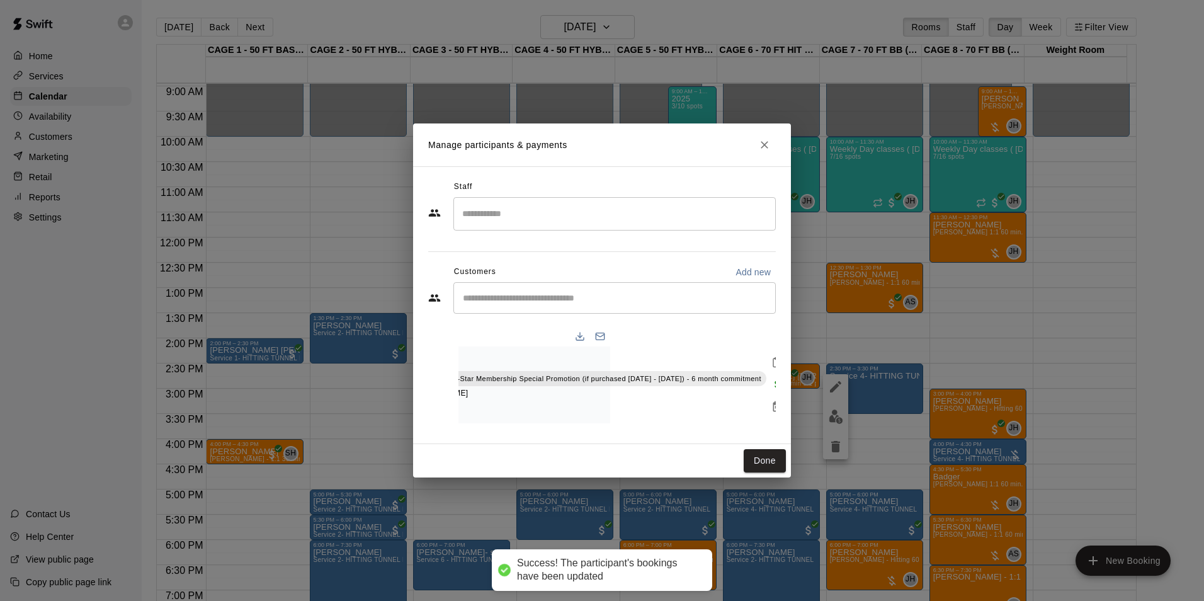
click at [763, 141] on icon "Close" at bounding box center [765, 145] width 8 height 8
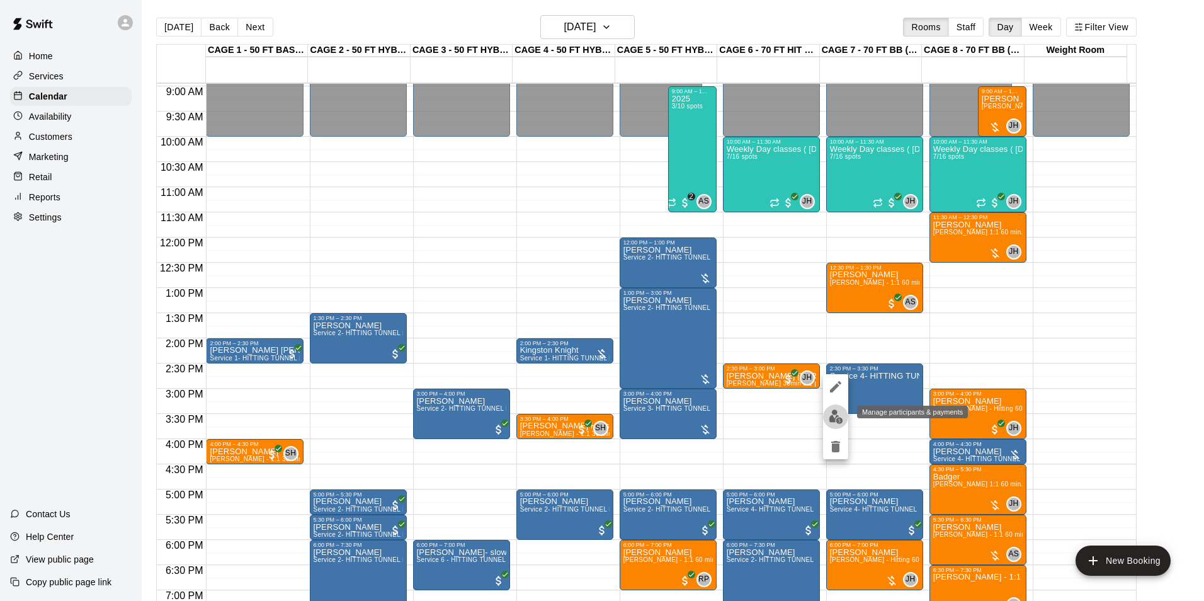
click at [837, 416] on img "edit" at bounding box center [836, 416] width 14 height 14
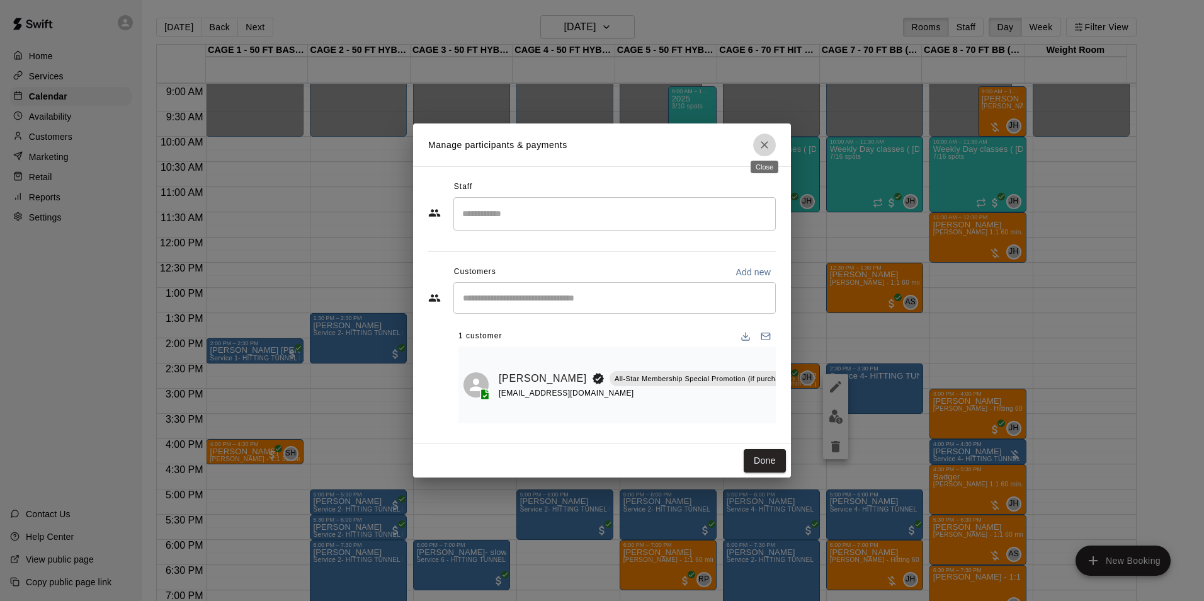
click at [763, 134] on button "Close" at bounding box center [764, 145] width 23 height 23
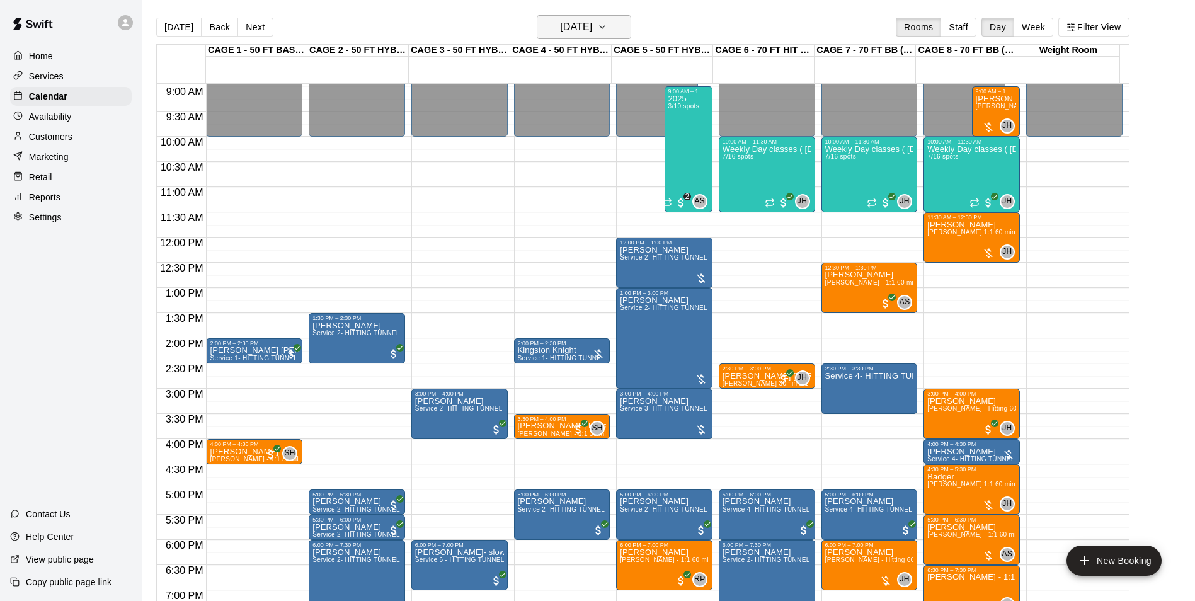
click at [607, 30] on icon "button" at bounding box center [602, 27] width 10 height 15
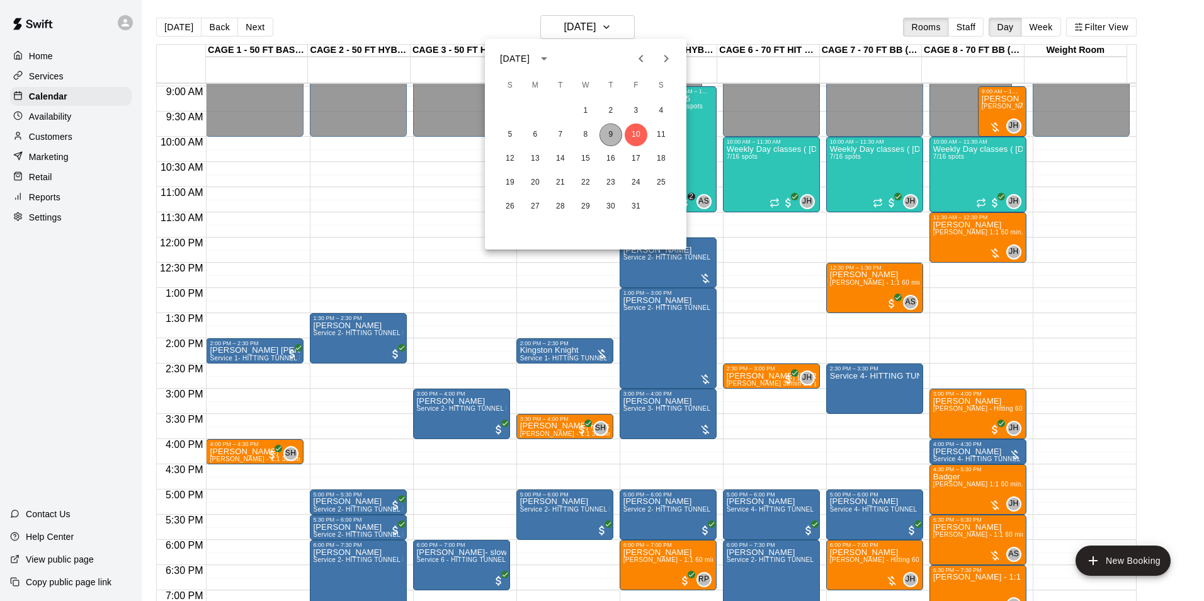
click at [618, 138] on button "9" at bounding box center [611, 134] width 23 height 23
